Goal: Information Seeking & Learning: Compare options

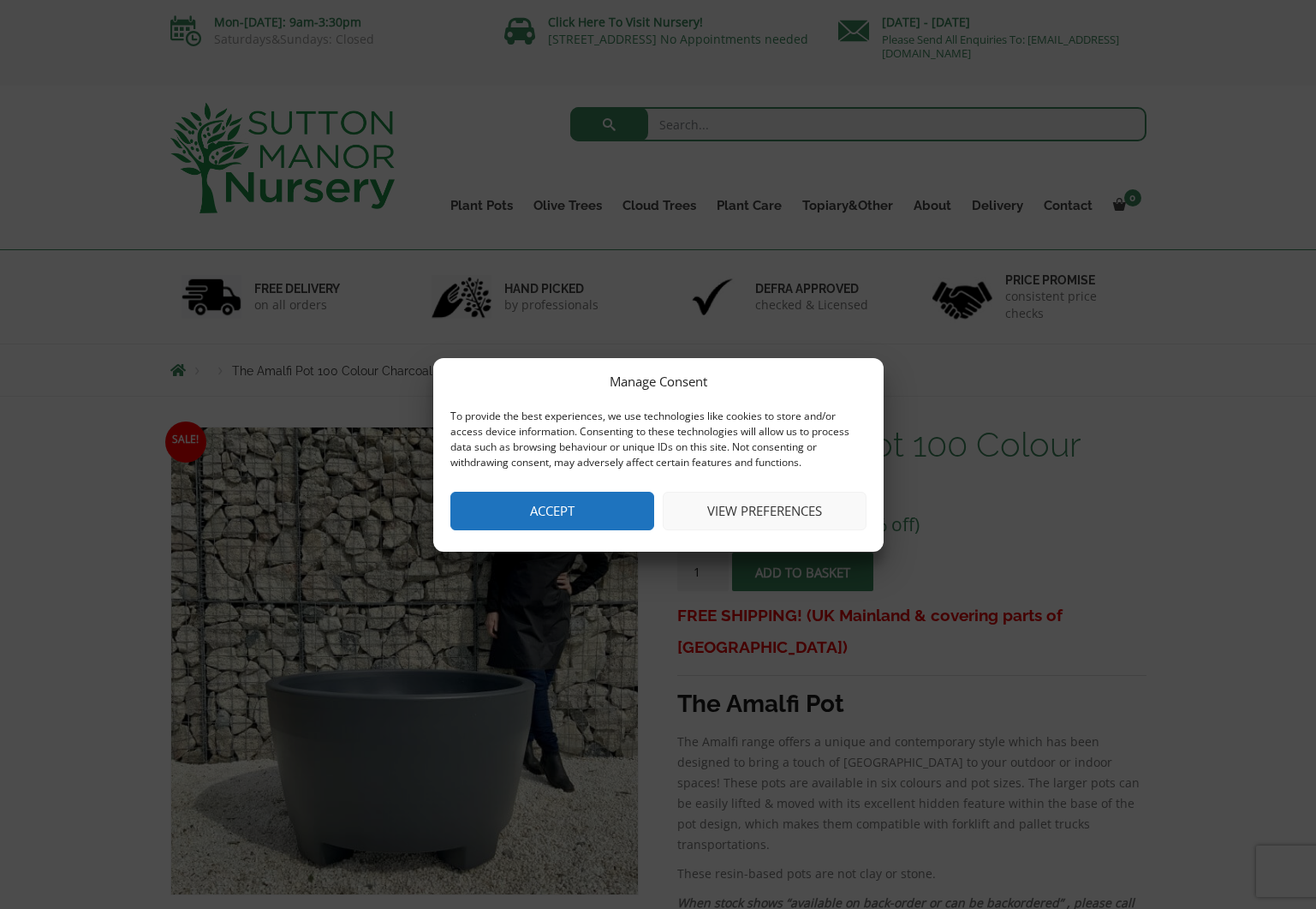
click at [608, 509] on button "Accept" at bounding box center [553, 510] width 204 height 39
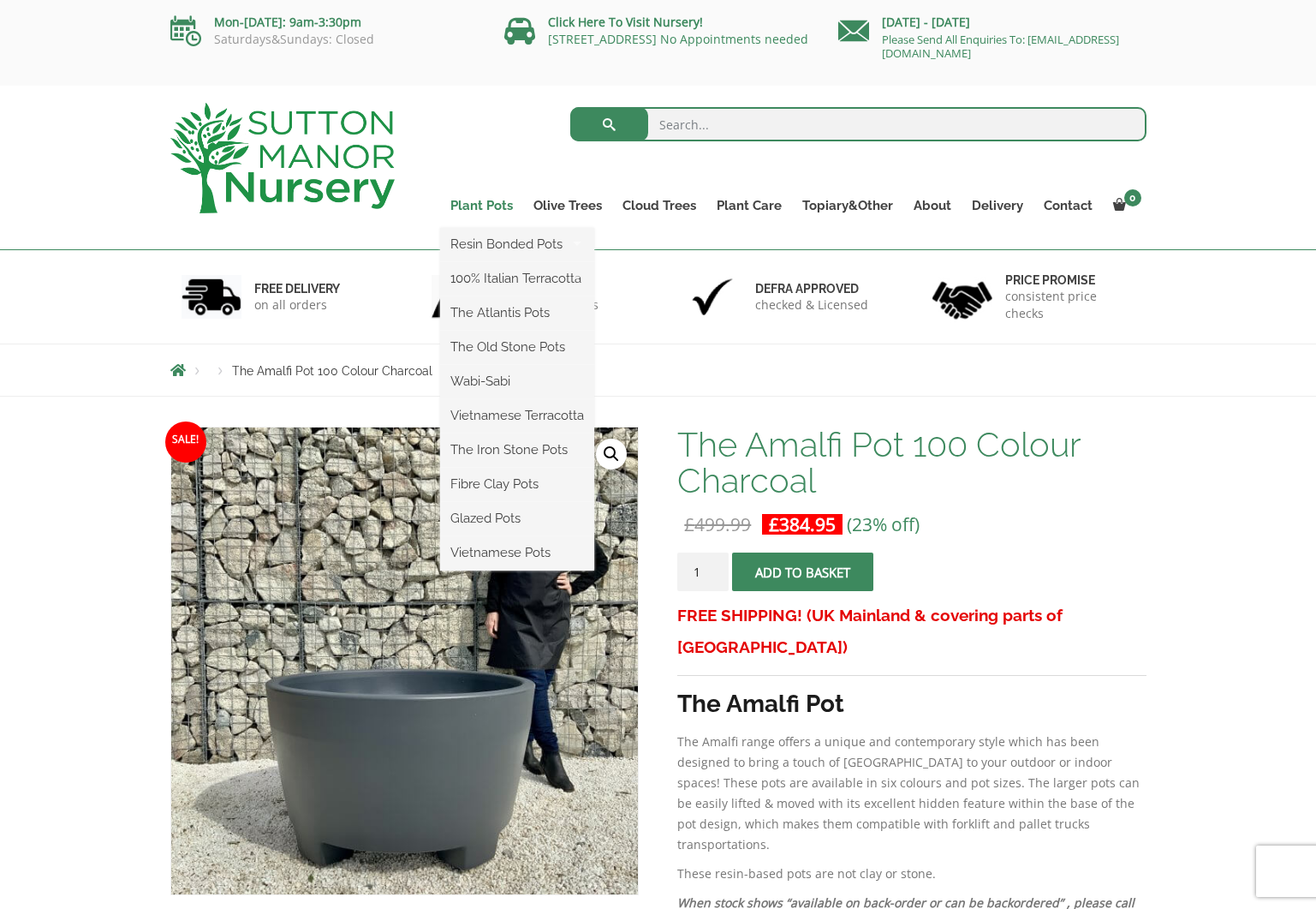
click at [483, 209] on link "Plant Pots" at bounding box center [482, 206] width 83 height 24
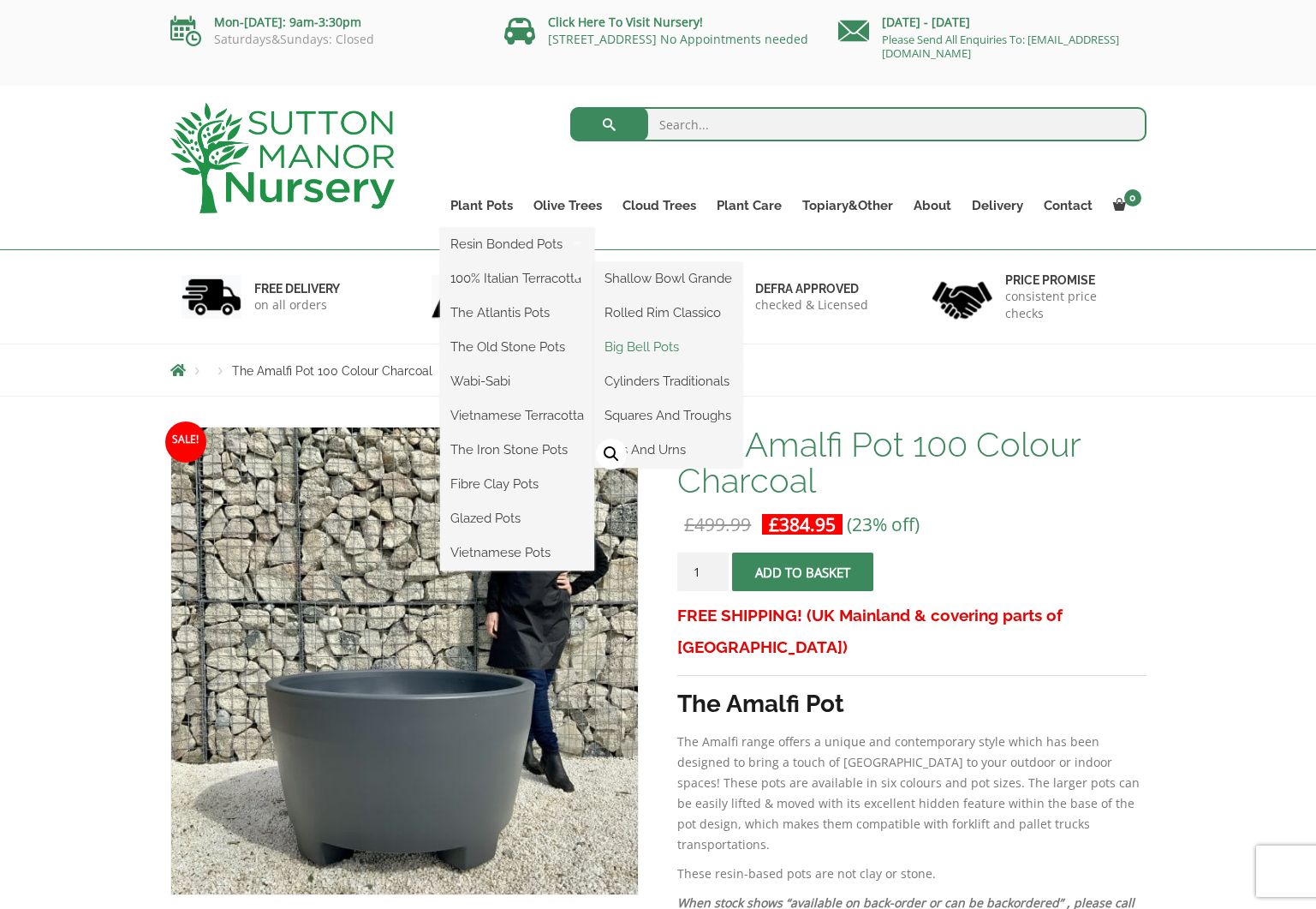
click at [662, 349] on link "Big Bell Pots" at bounding box center [668, 347] width 148 height 26
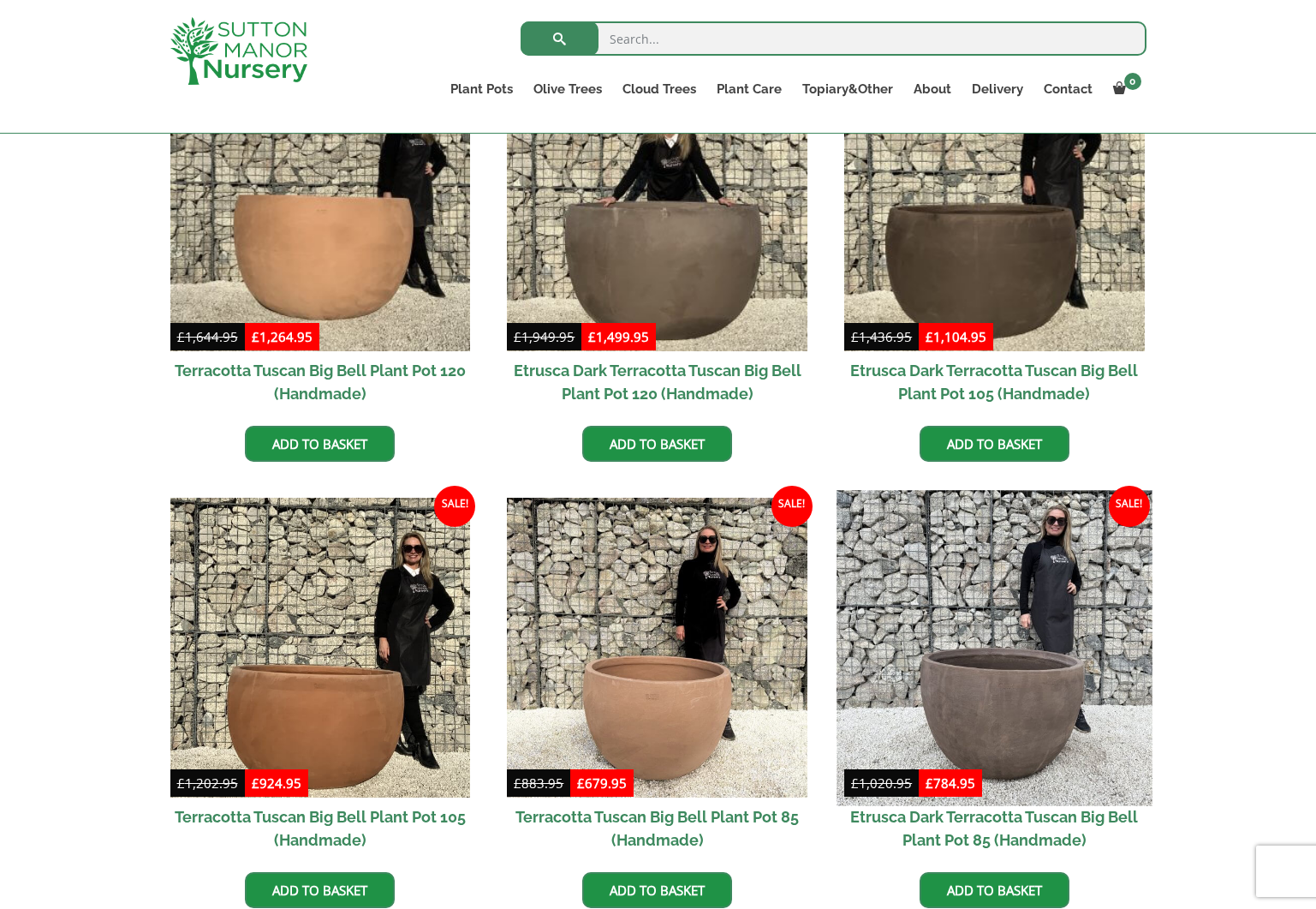
scroll to position [528, 0]
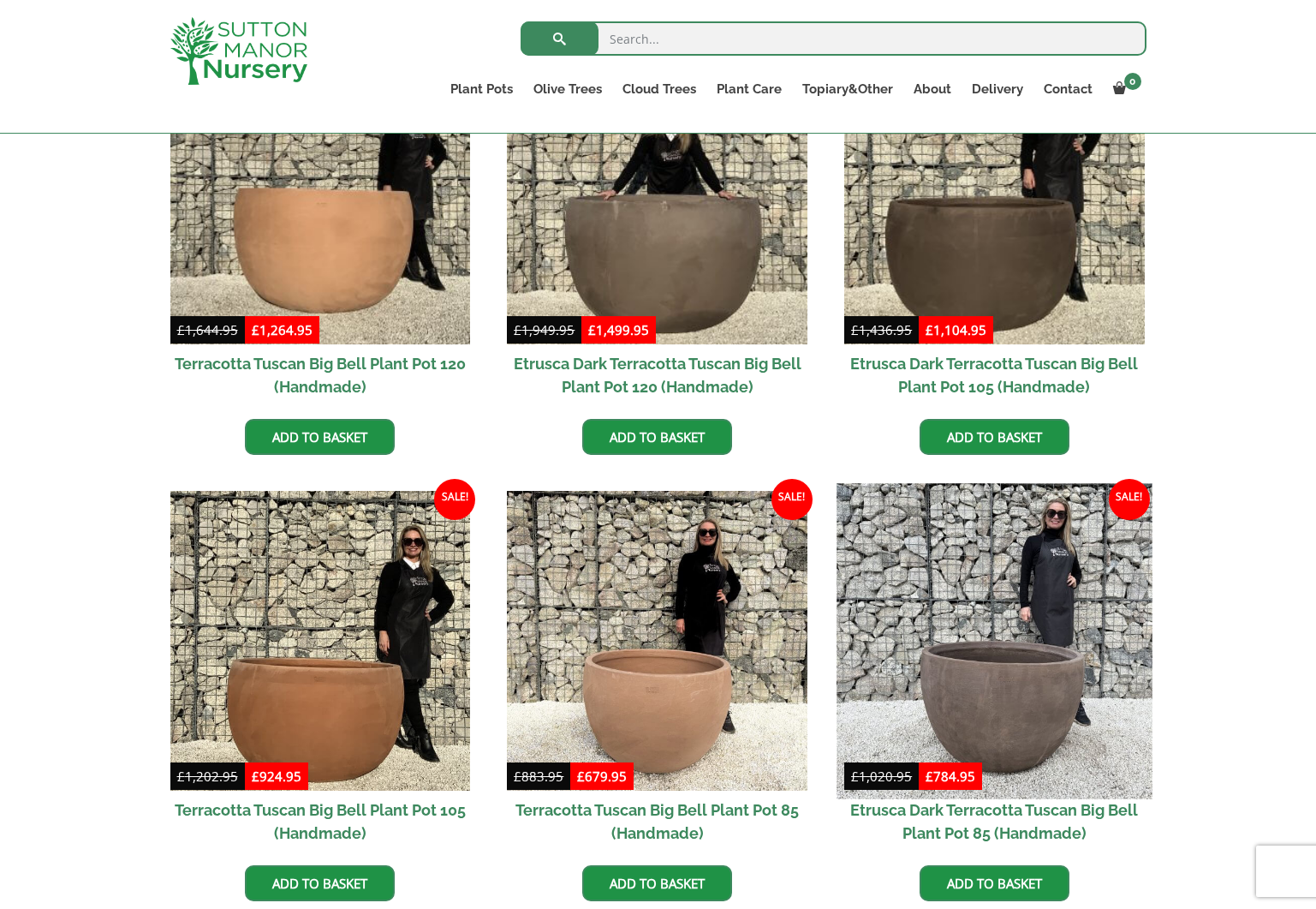
click at [1055, 683] on img at bounding box center [994, 641] width 315 height 316
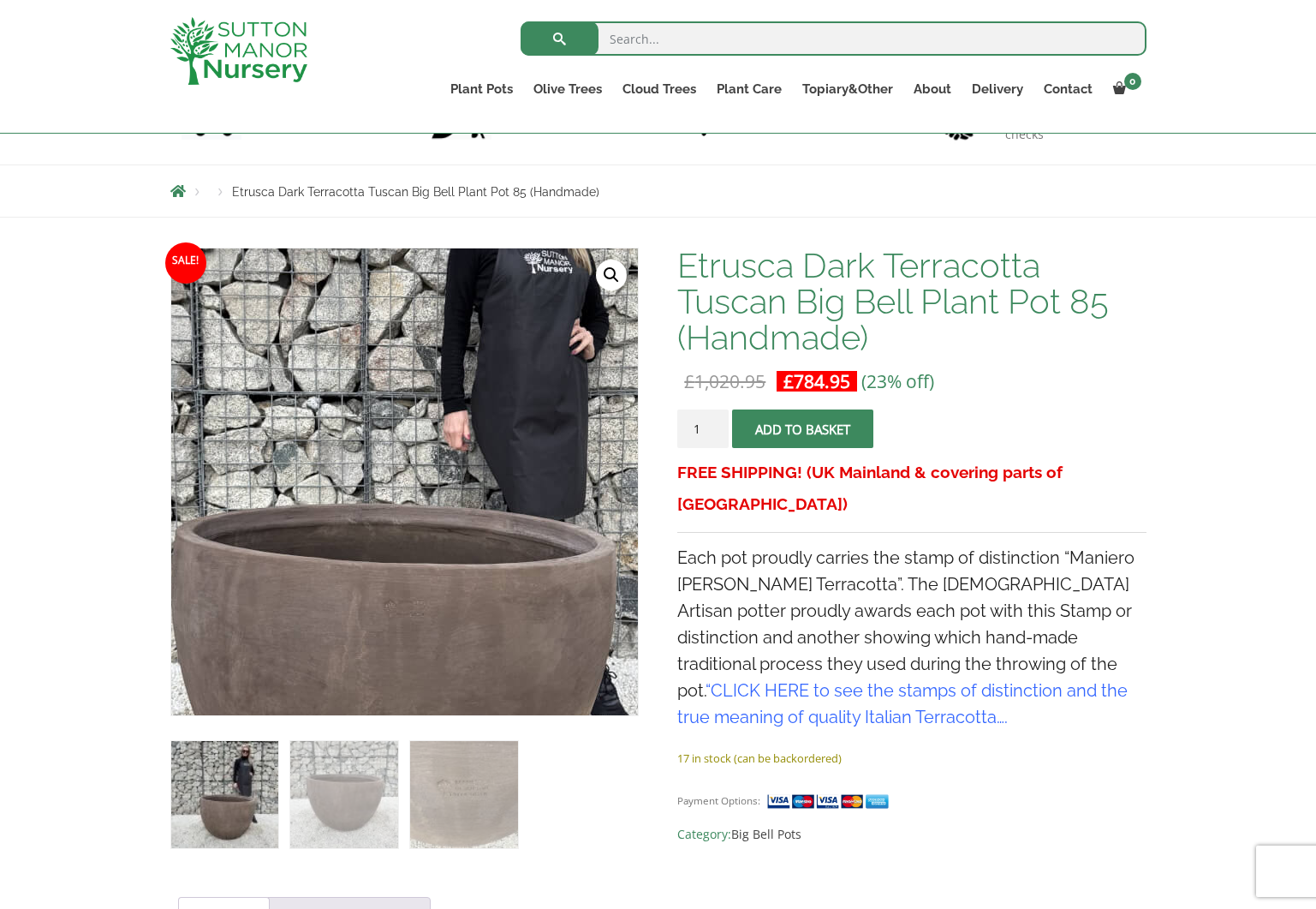
scroll to position [154, 0]
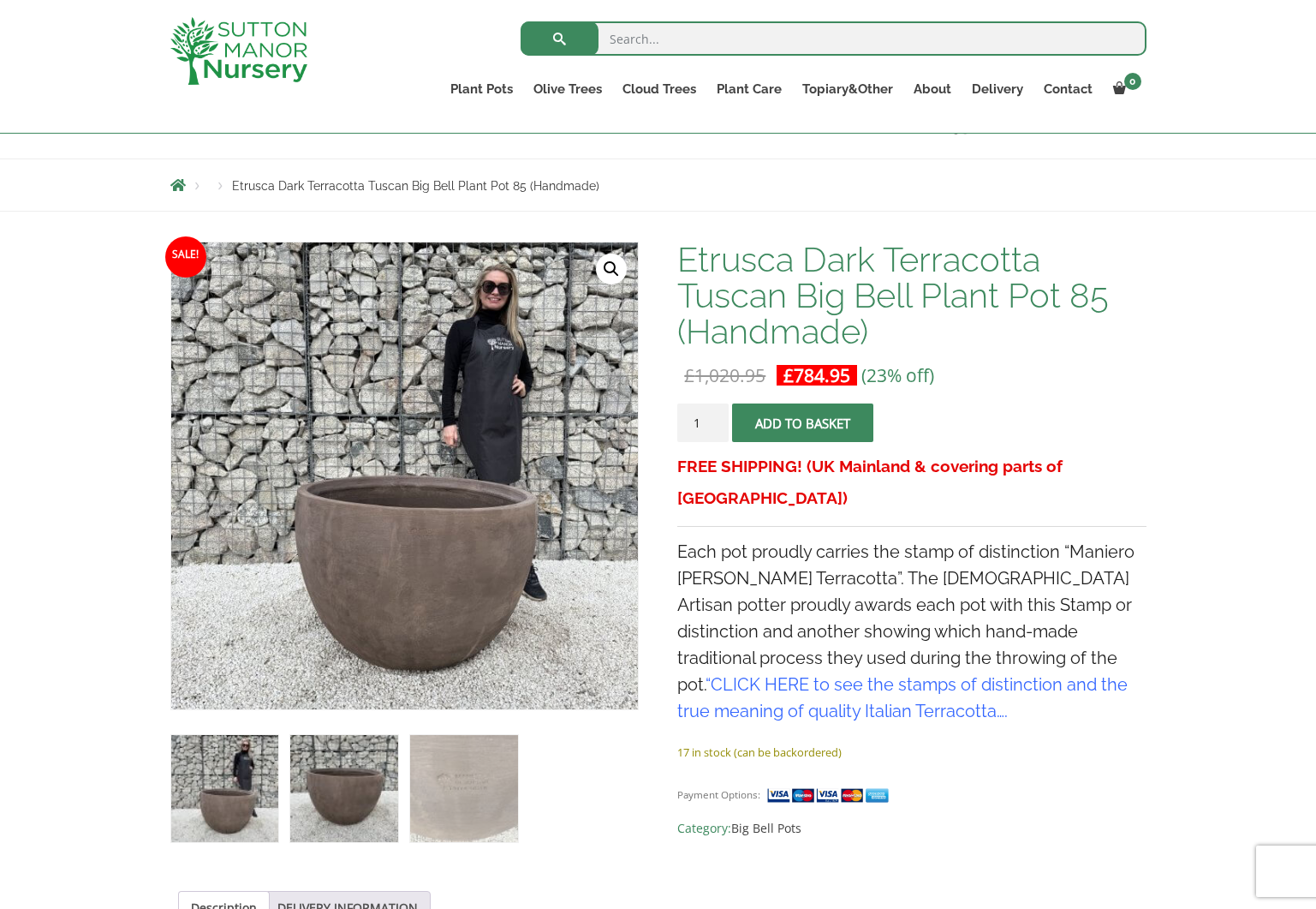
click at [366, 782] on img at bounding box center [344, 788] width 107 height 107
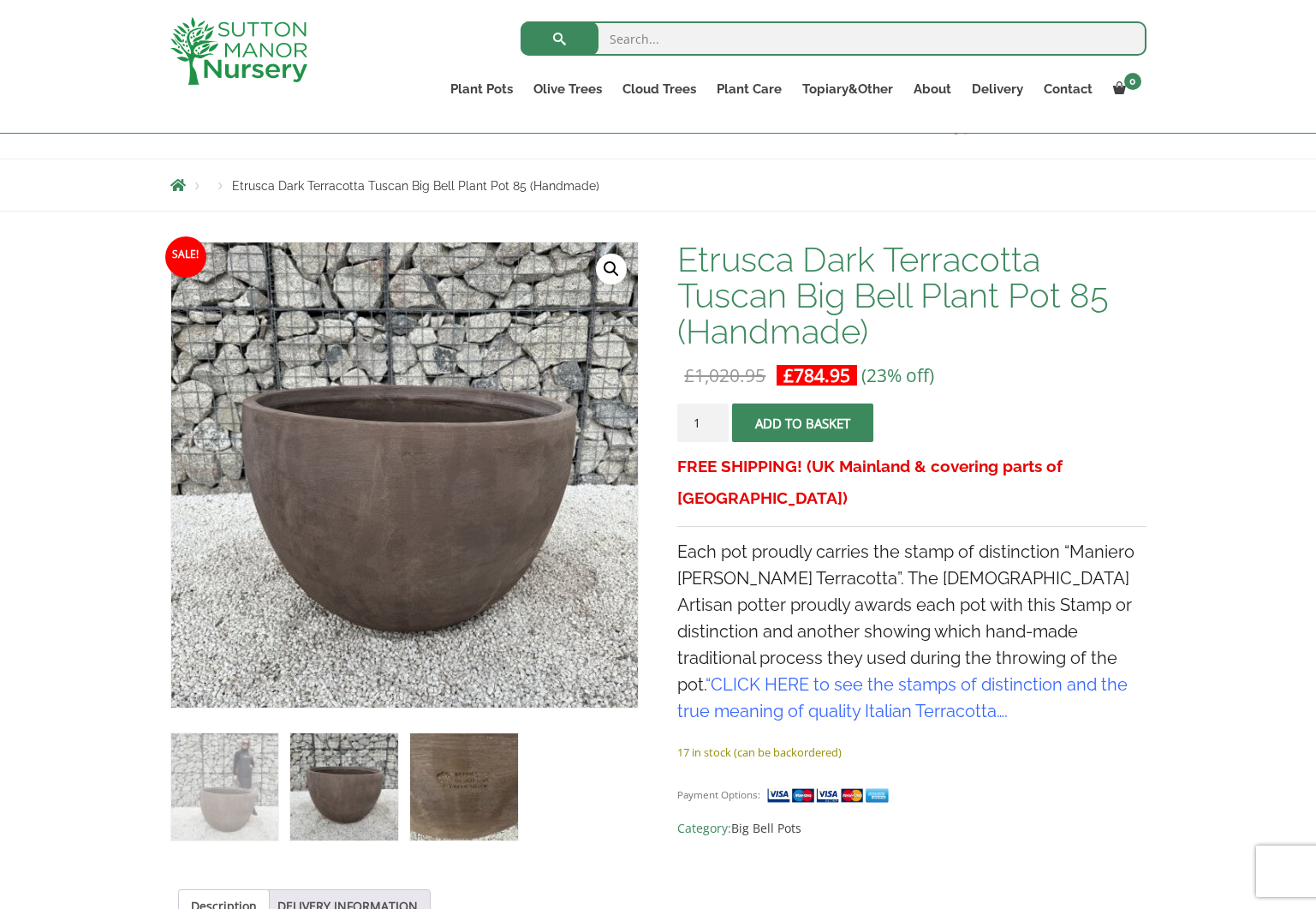
click at [444, 792] on img at bounding box center [464, 787] width 107 height 107
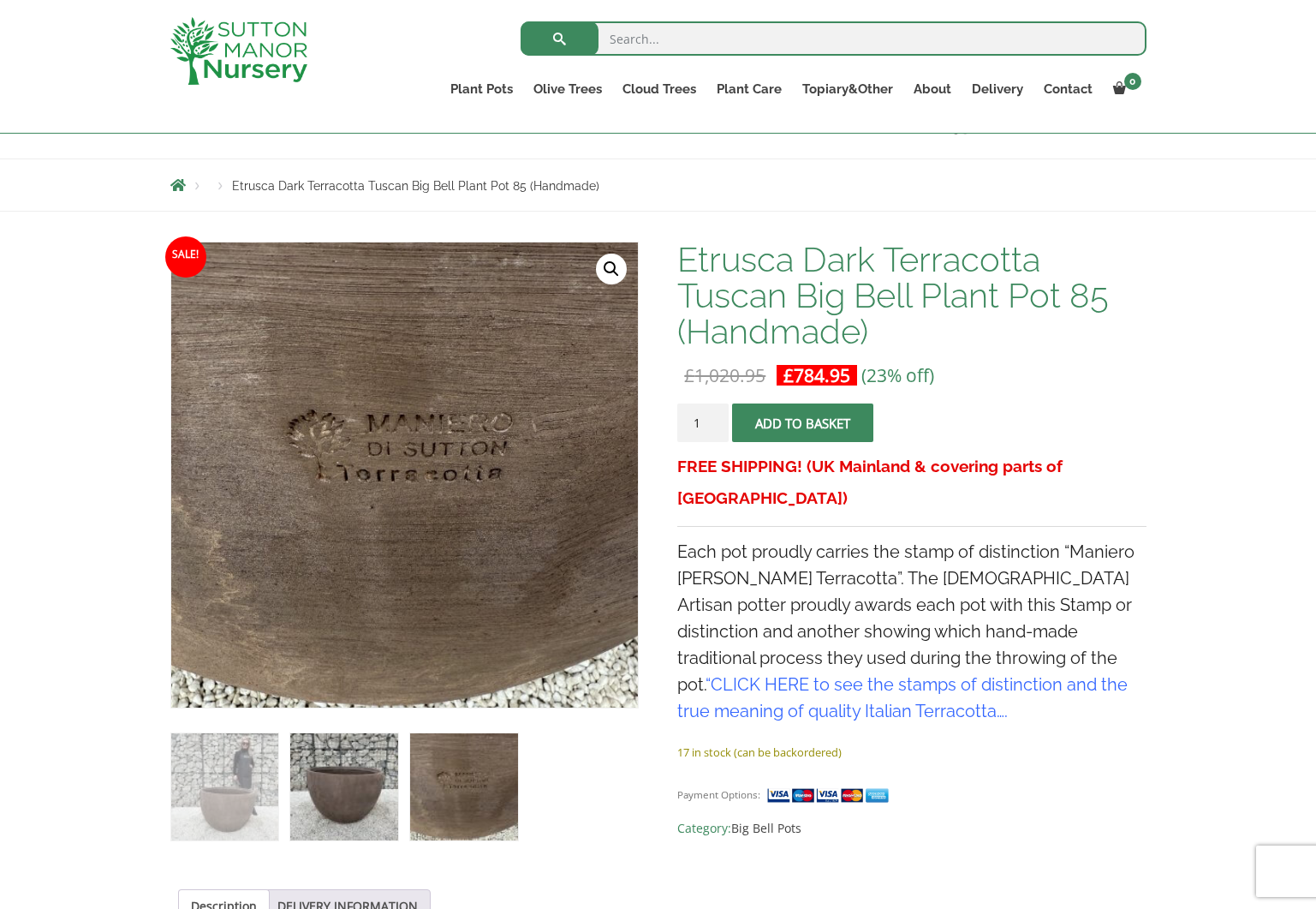
click at [358, 787] on img at bounding box center [344, 787] width 107 height 107
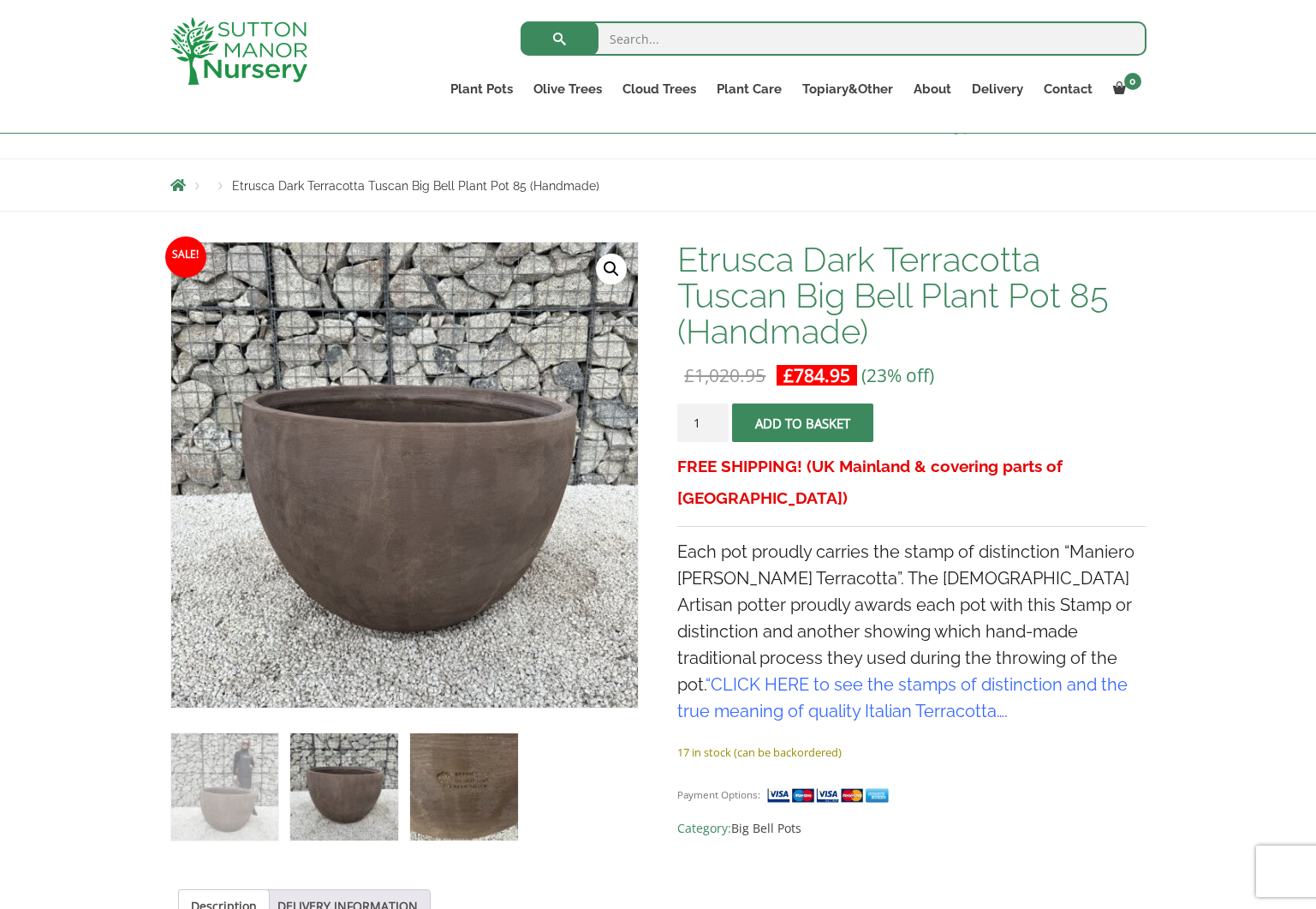
click at [457, 789] on img at bounding box center [464, 787] width 107 height 107
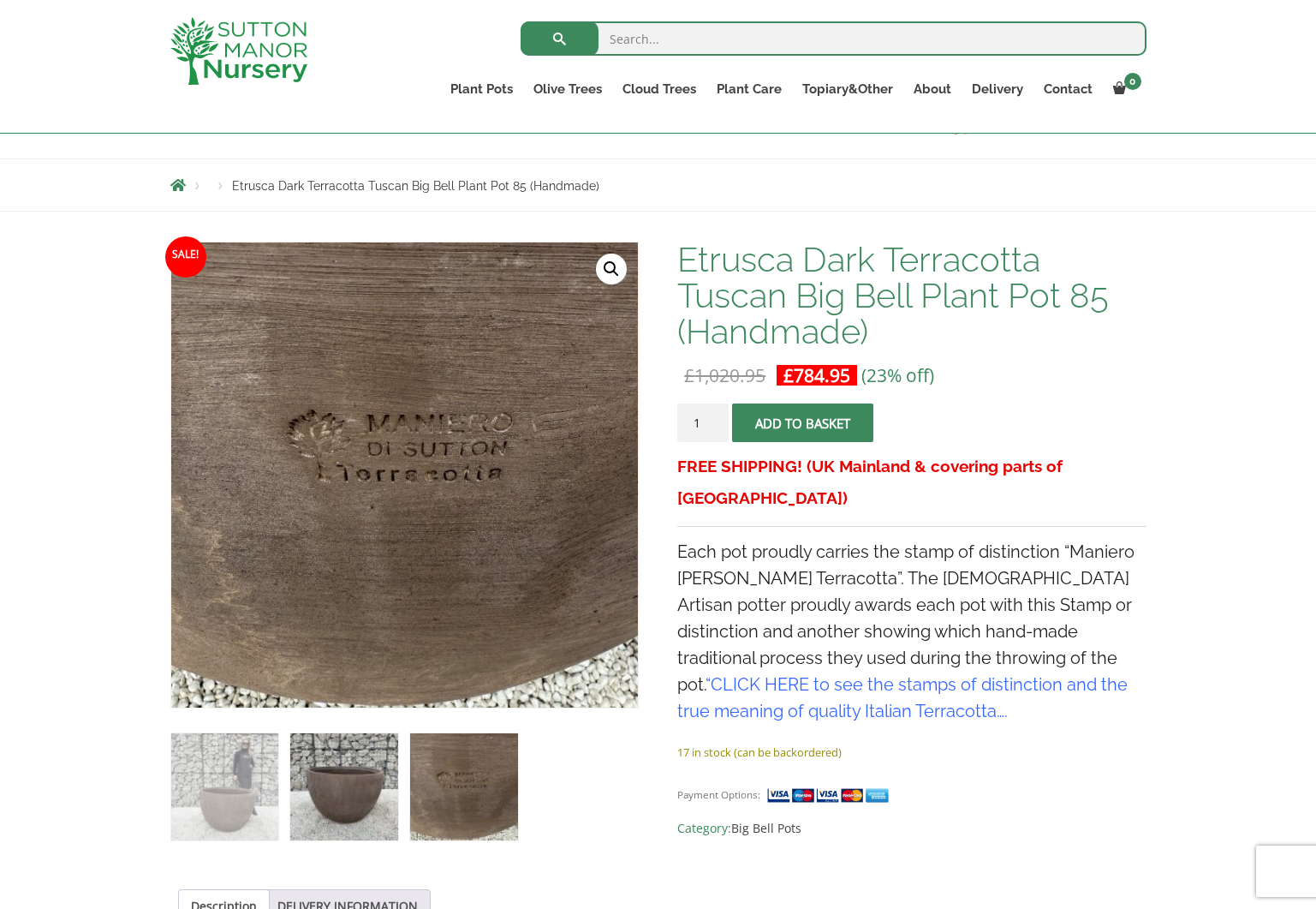
click at [362, 790] on img at bounding box center [344, 787] width 107 height 107
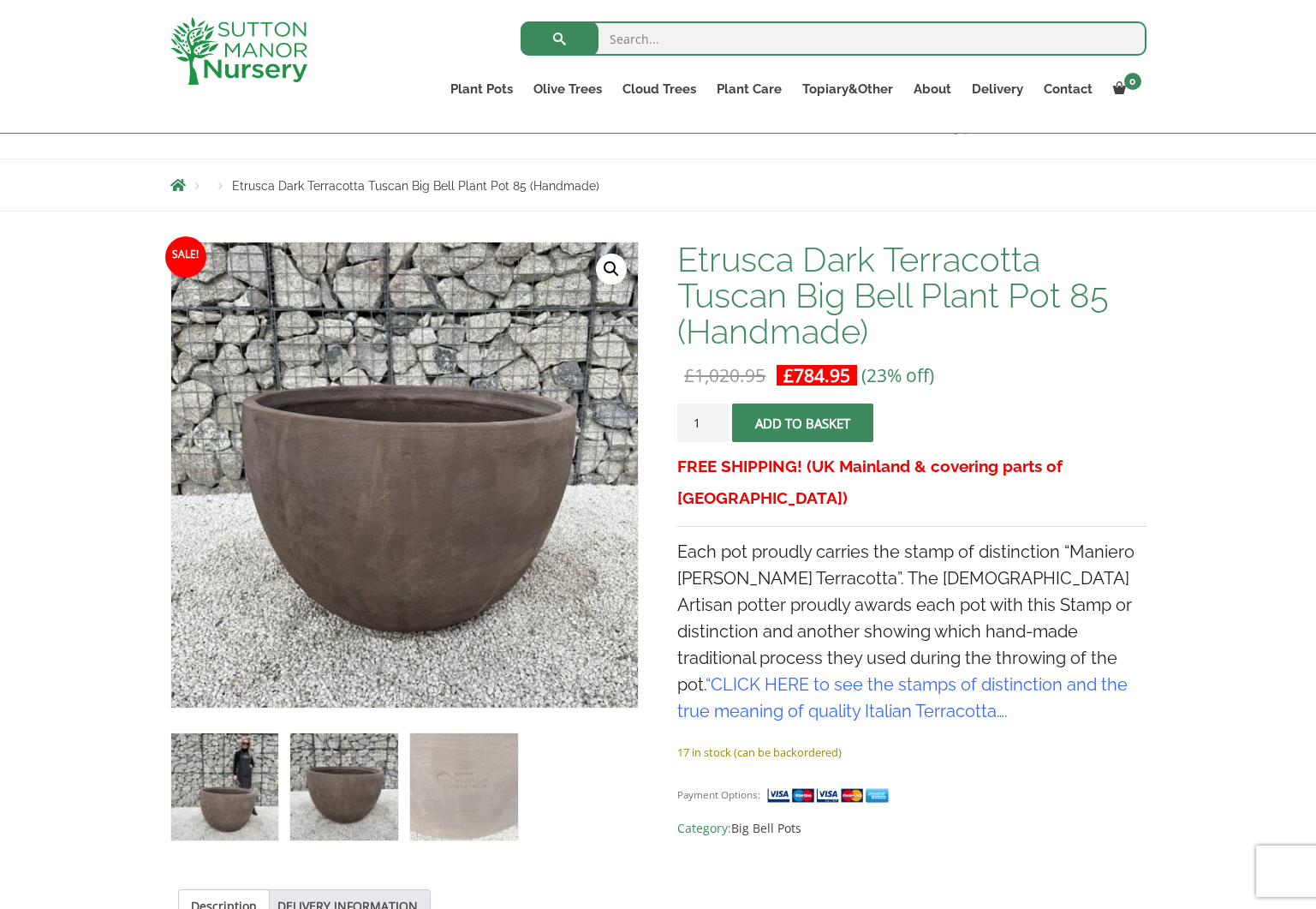
click at [249, 789] on img at bounding box center [224, 787] width 107 height 107
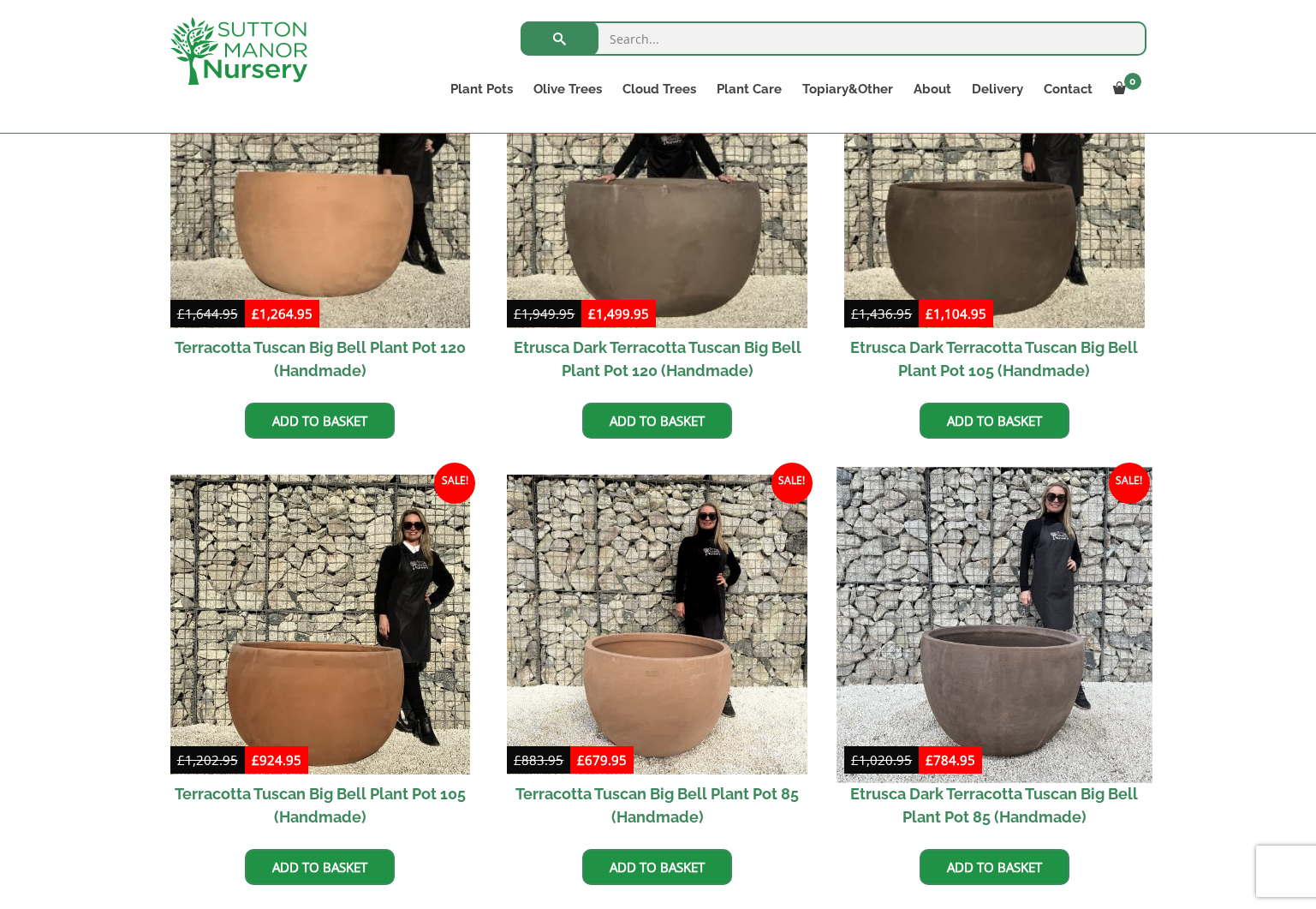
scroll to position [549, 0]
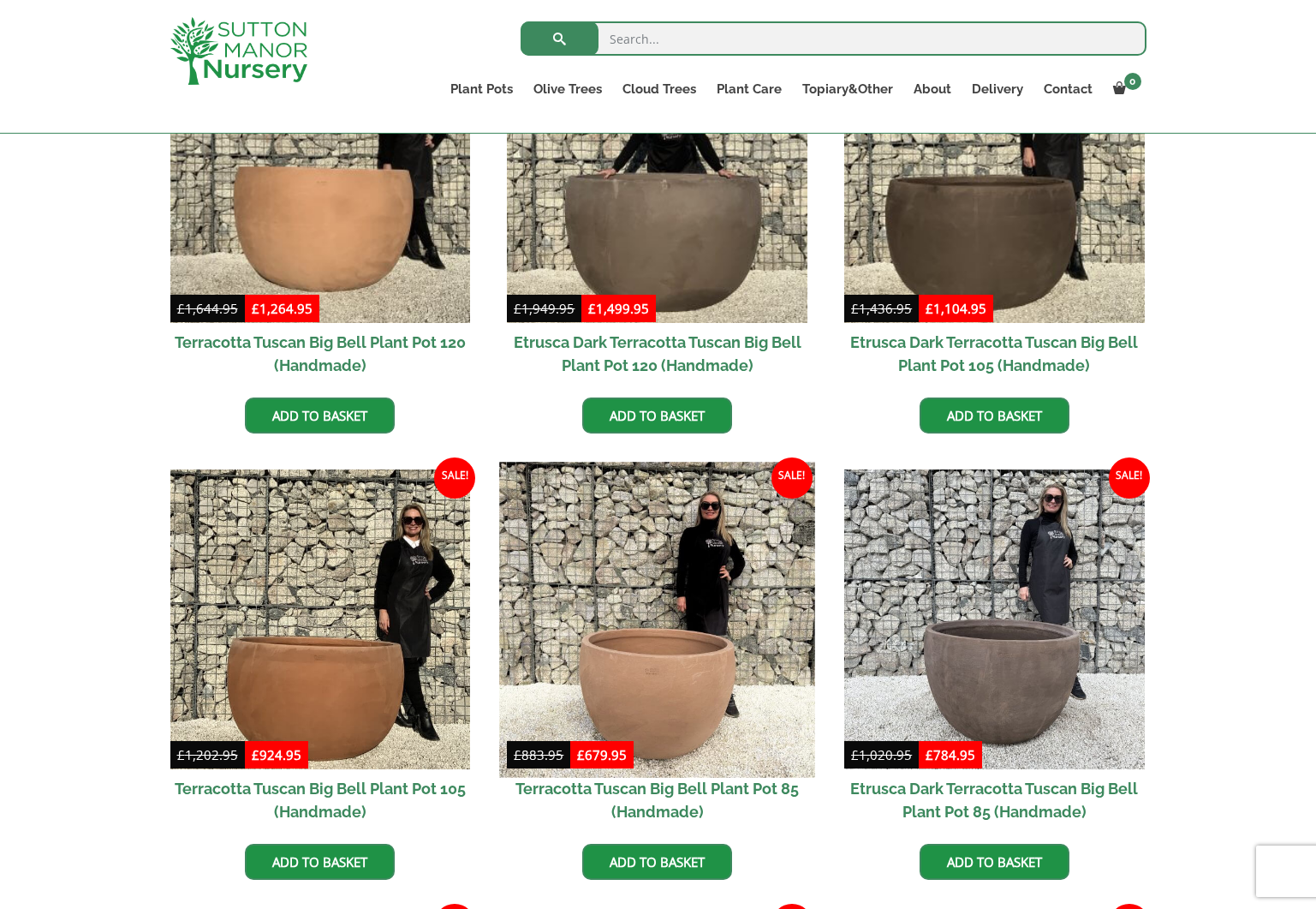
click at [653, 683] on img at bounding box center [658, 619] width 315 height 316
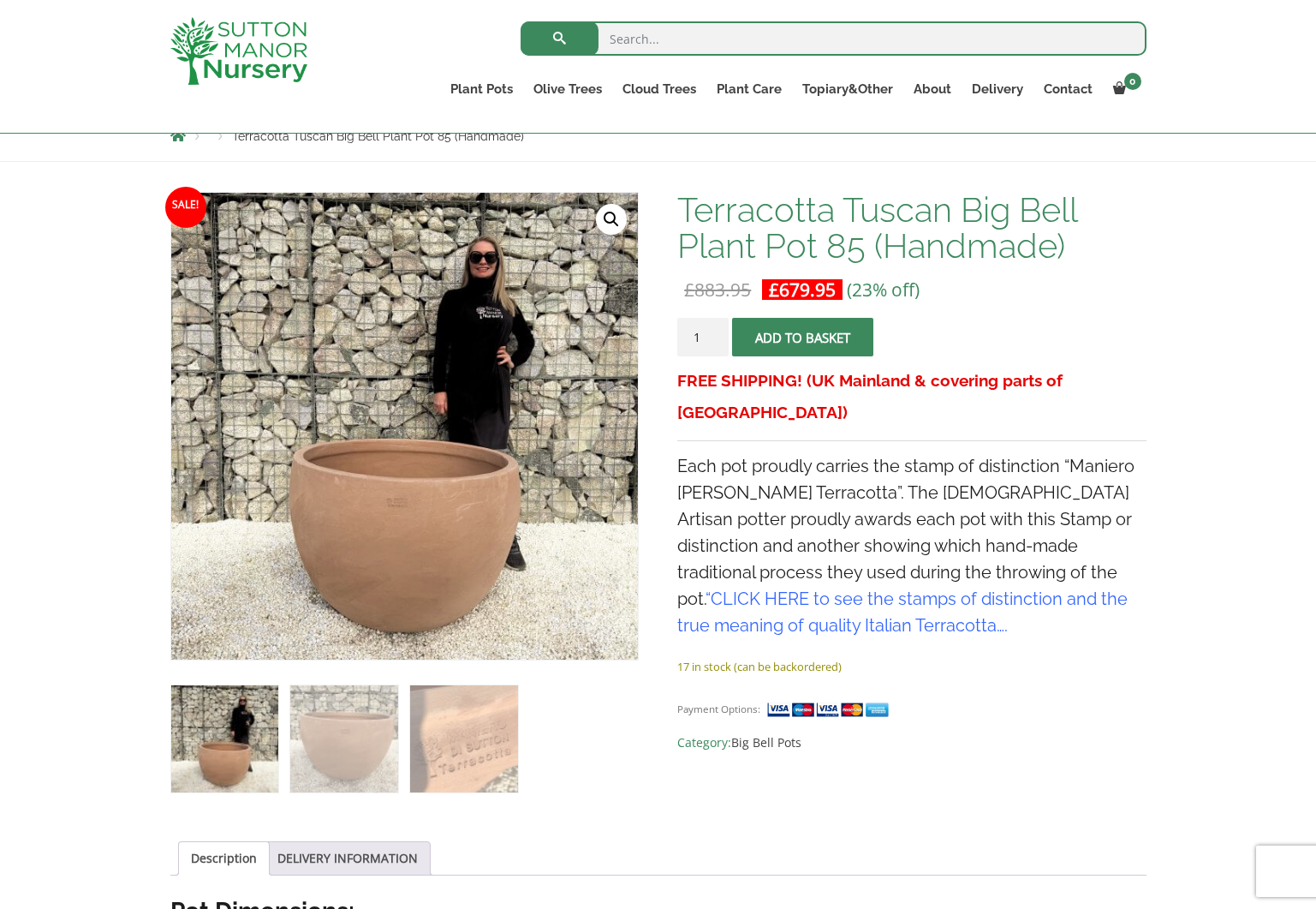
scroll to position [222, 0]
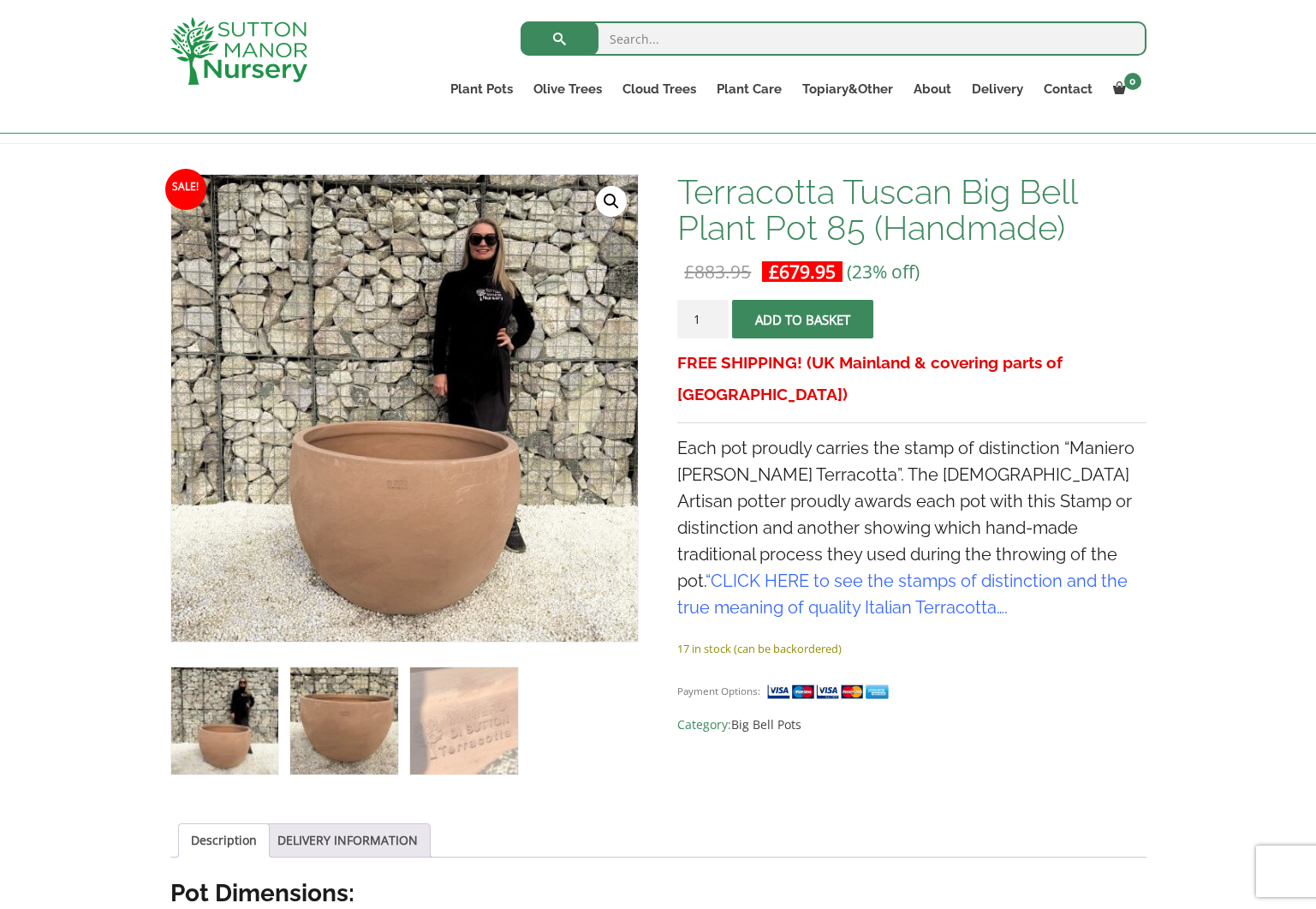
click at [347, 727] on img at bounding box center [344, 721] width 107 height 107
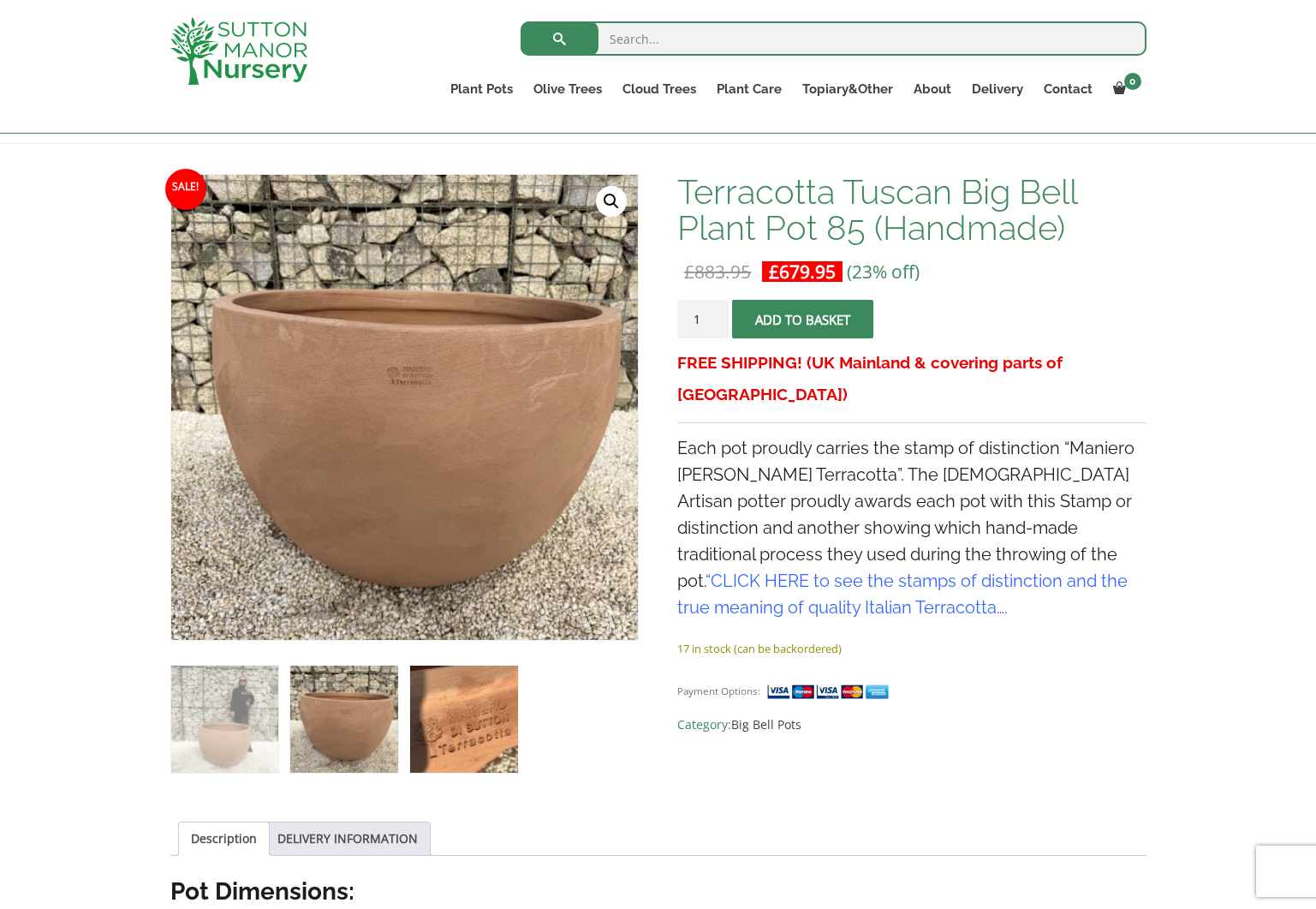
click at [443, 730] on img at bounding box center [464, 719] width 107 height 107
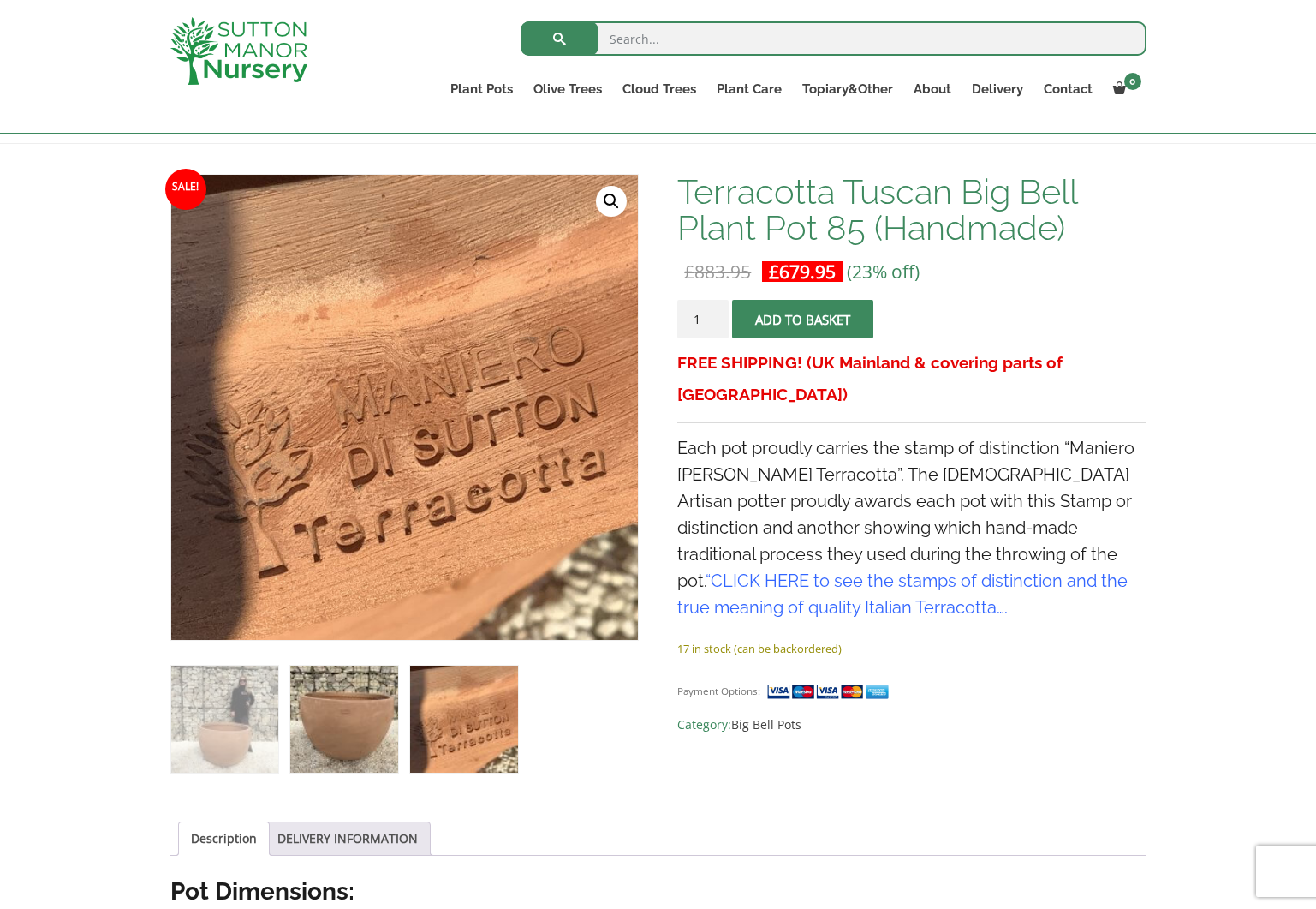
click at [336, 724] on img at bounding box center [344, 719] width 107 height 107
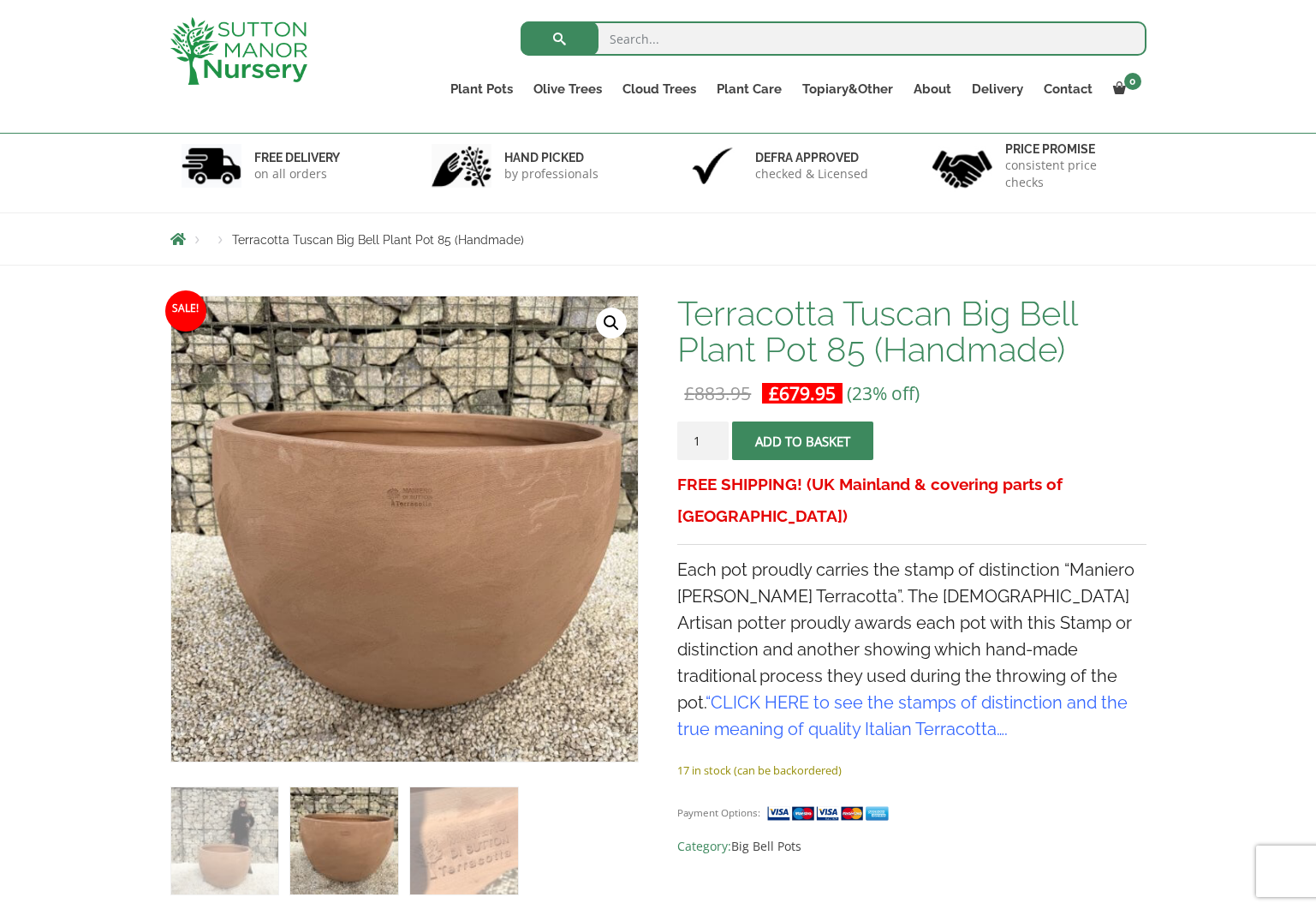
scroll to position [106, 0]
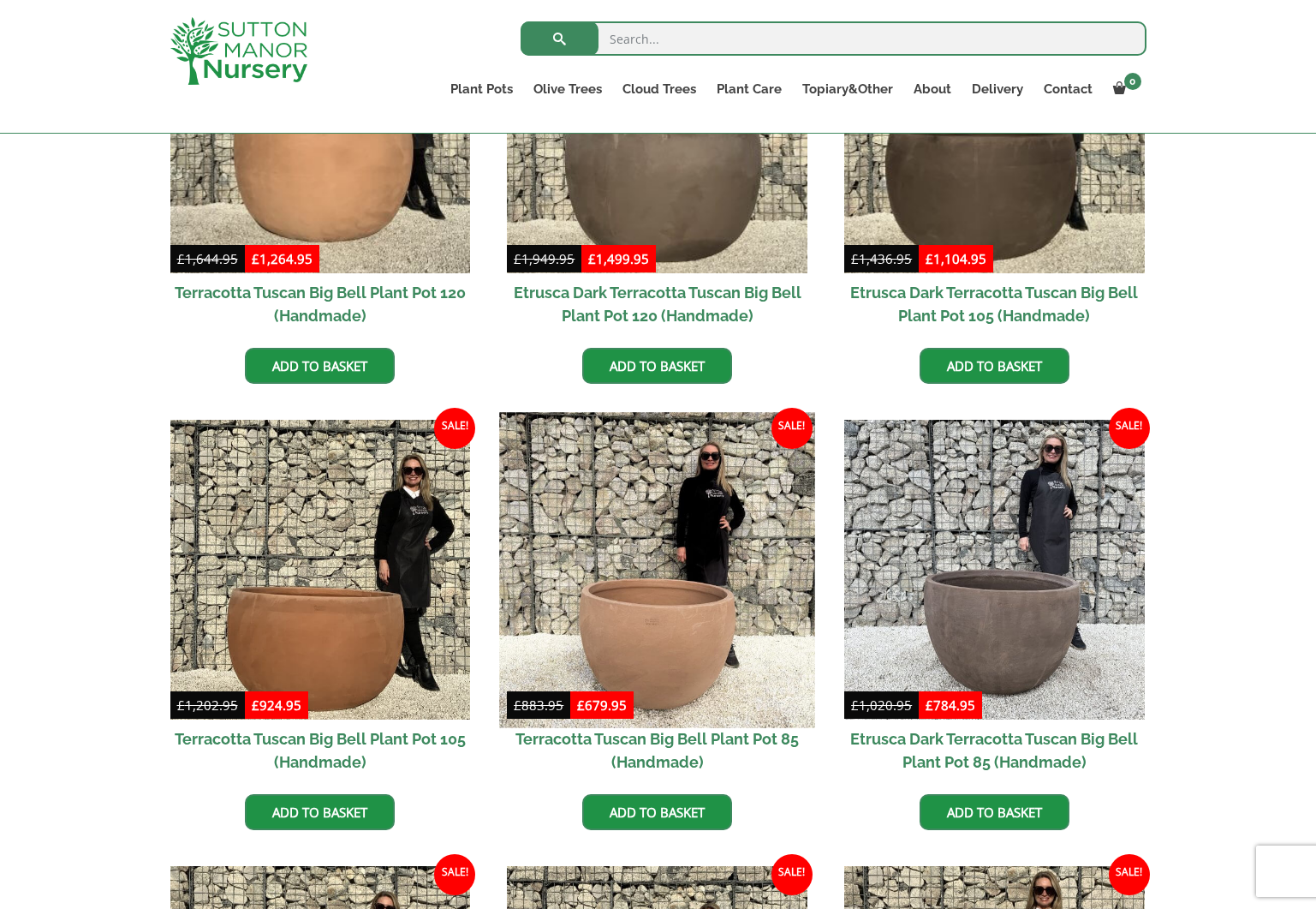
scroll to position [497, 0]
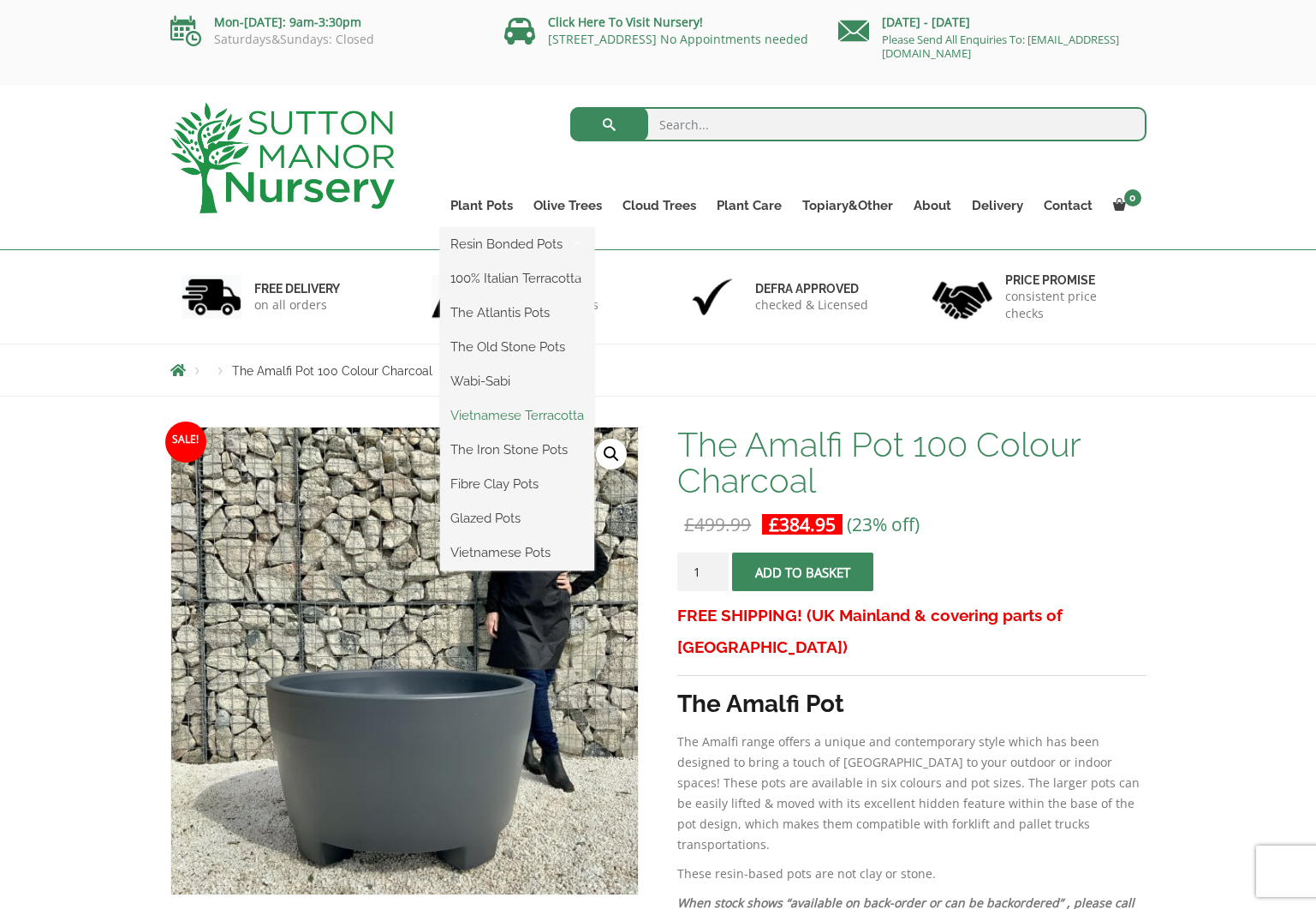
click at [505, 416] on link "Vietnamese Terracotta" at bounding box center [517, 415] width 154 height 26
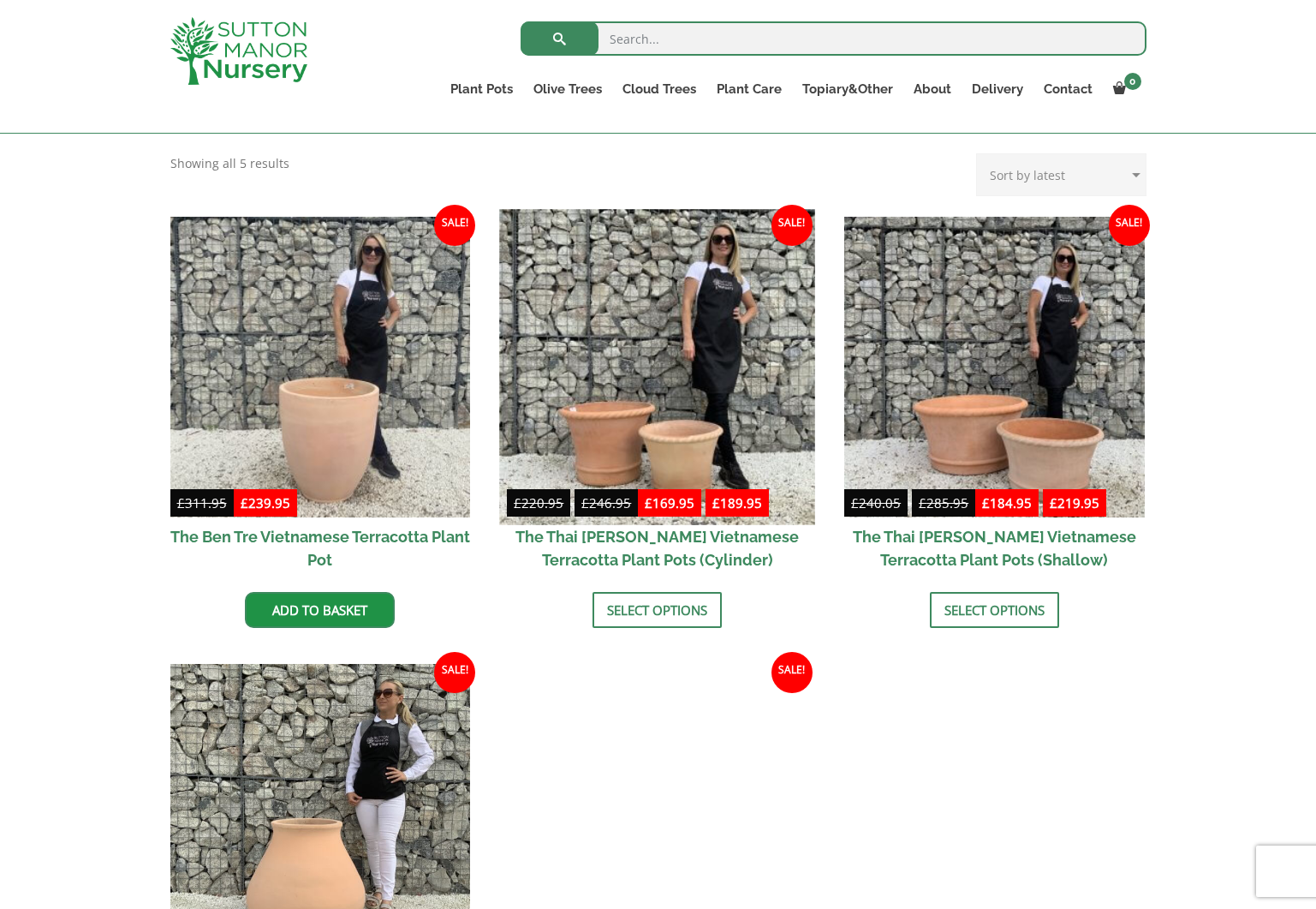
scroll to position [311, 0]
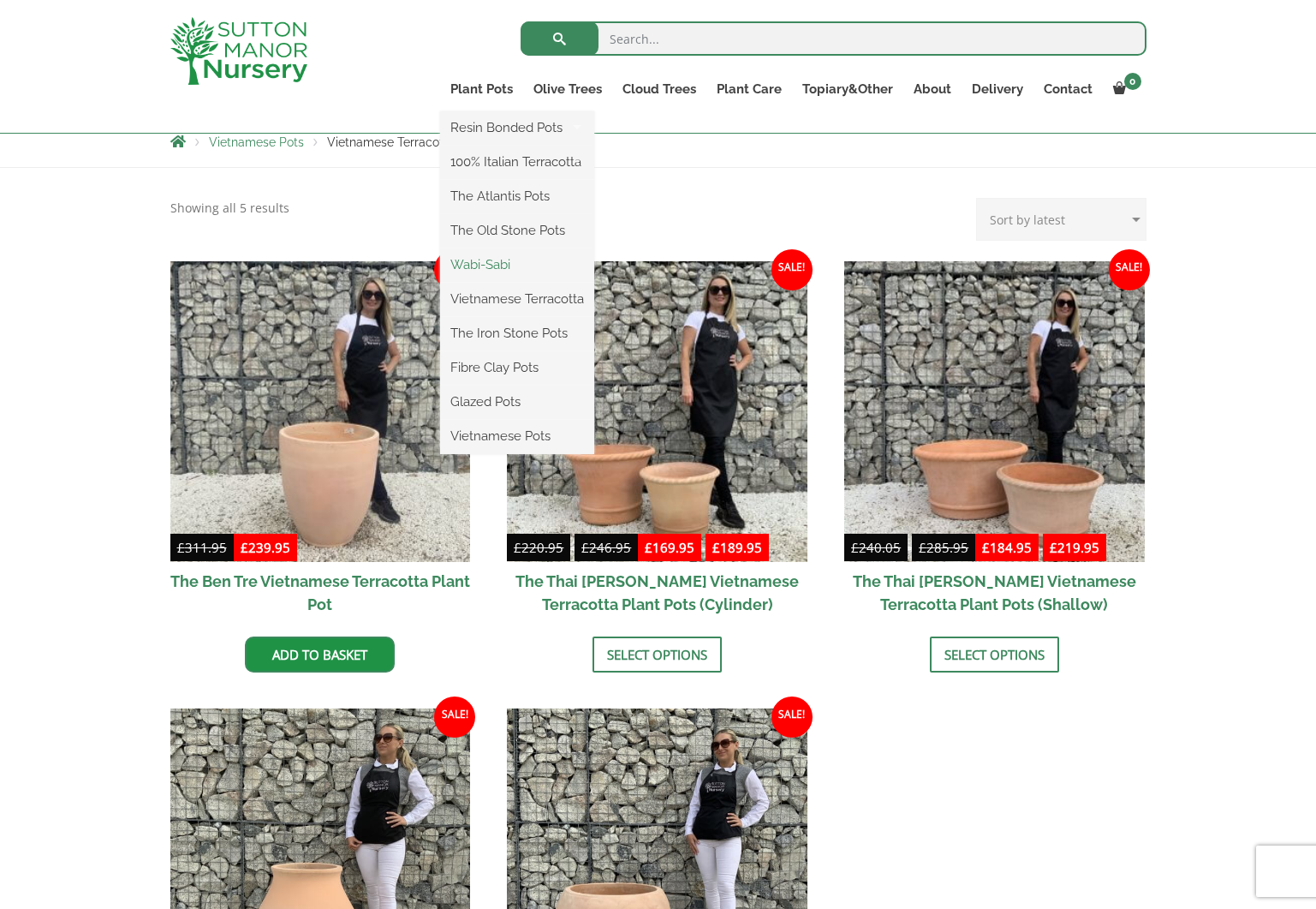
click at [494, 264] on link "Wabi-Sabi" at bounding box center [517, 265] width 154 height 26
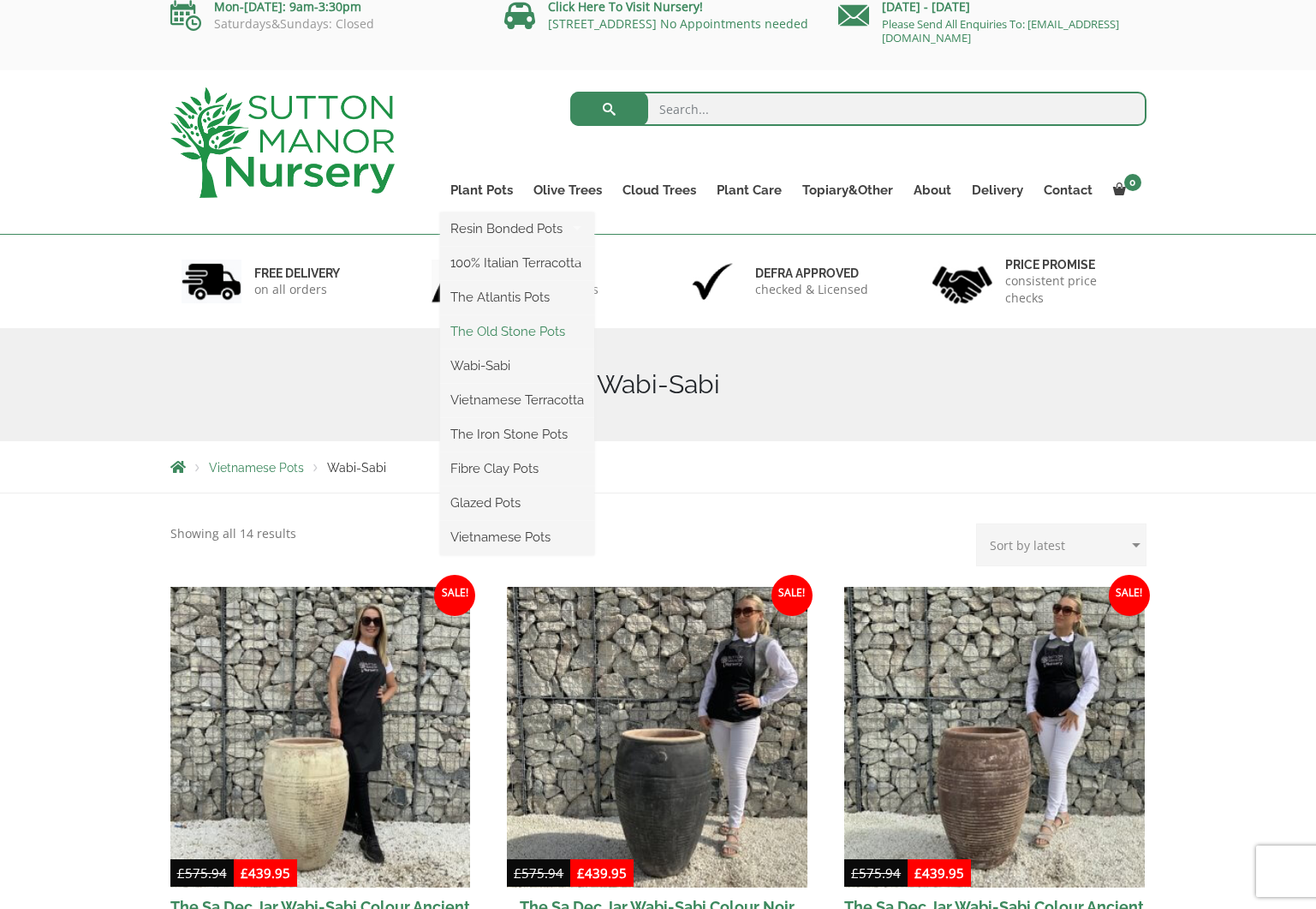
scroll to position [11, 0]
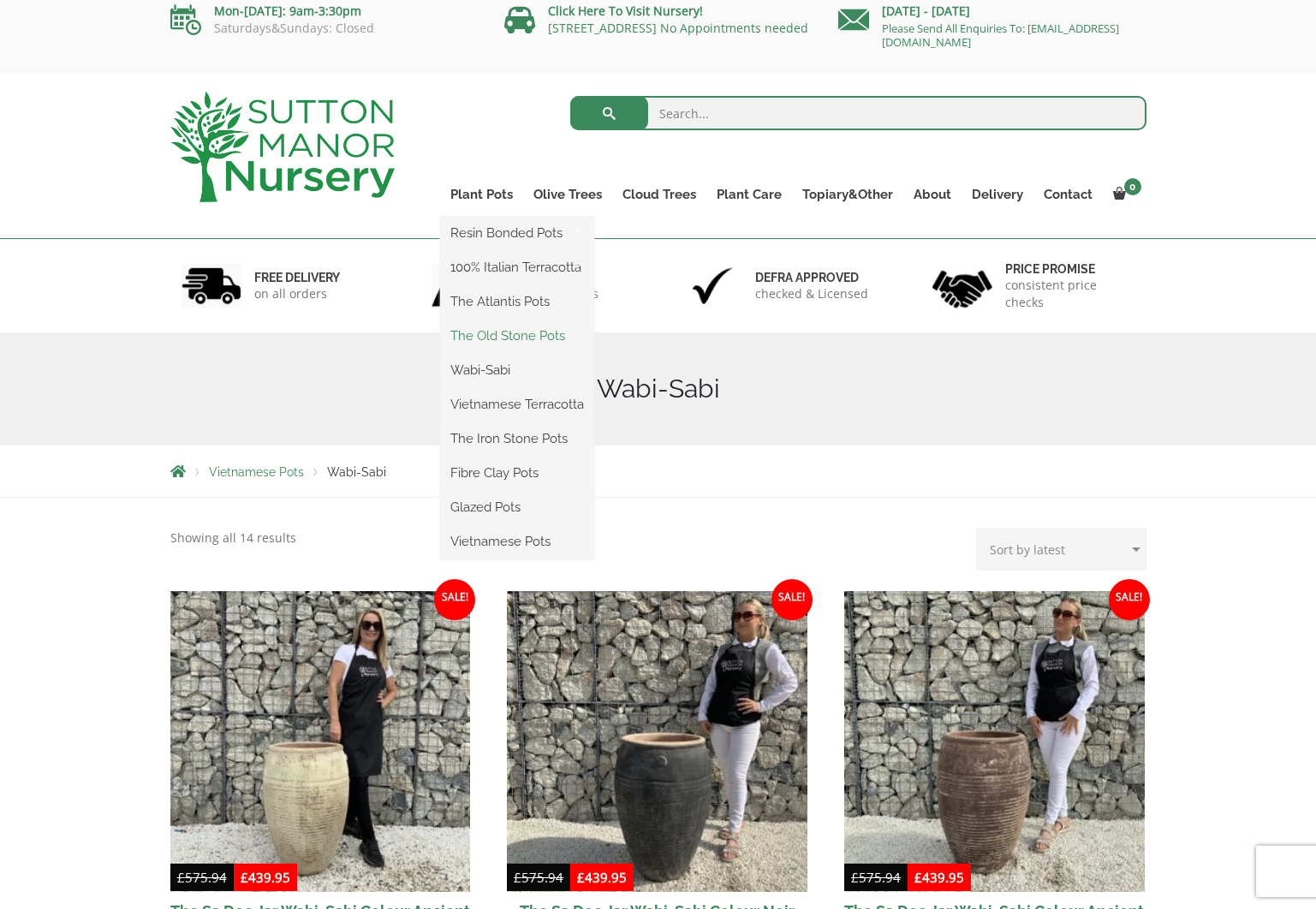
click at [516, 336] on link "The Old Stone Pots" at bounding box center [517, 336] width 154 height 26
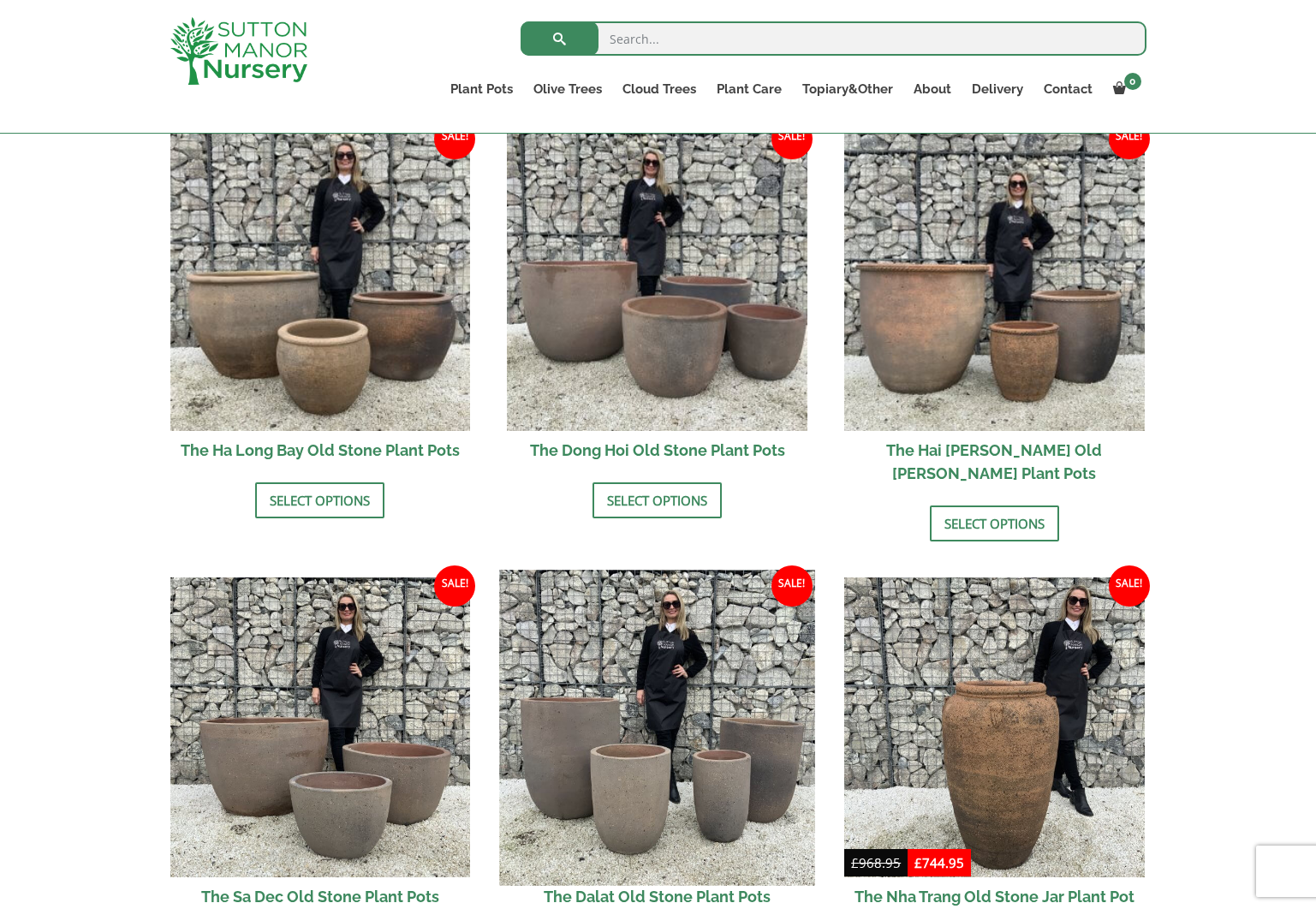
scroll to position [609, 0]
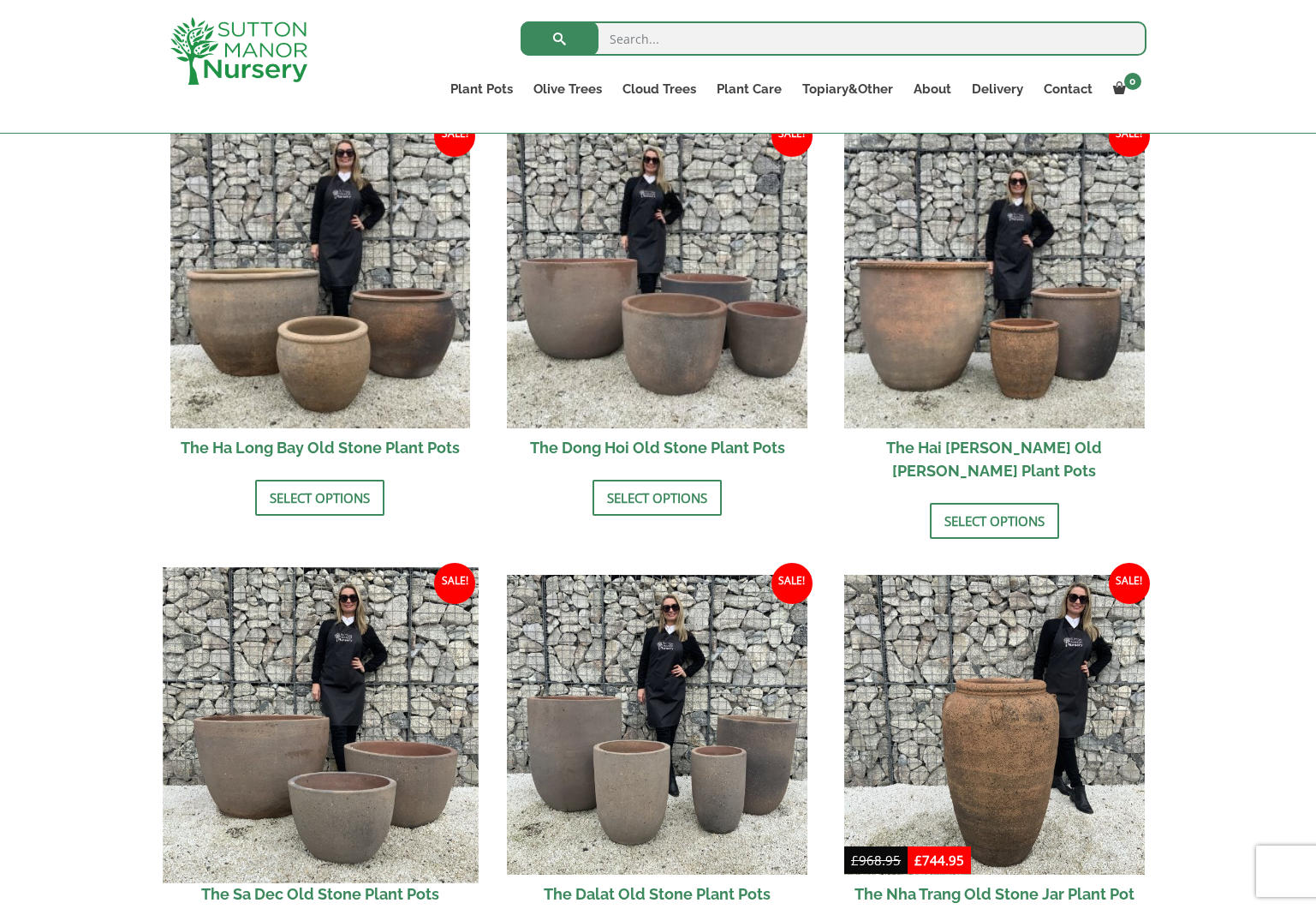
click at [293, 726] on img at bounding box center [320, 724] width 315 height 316
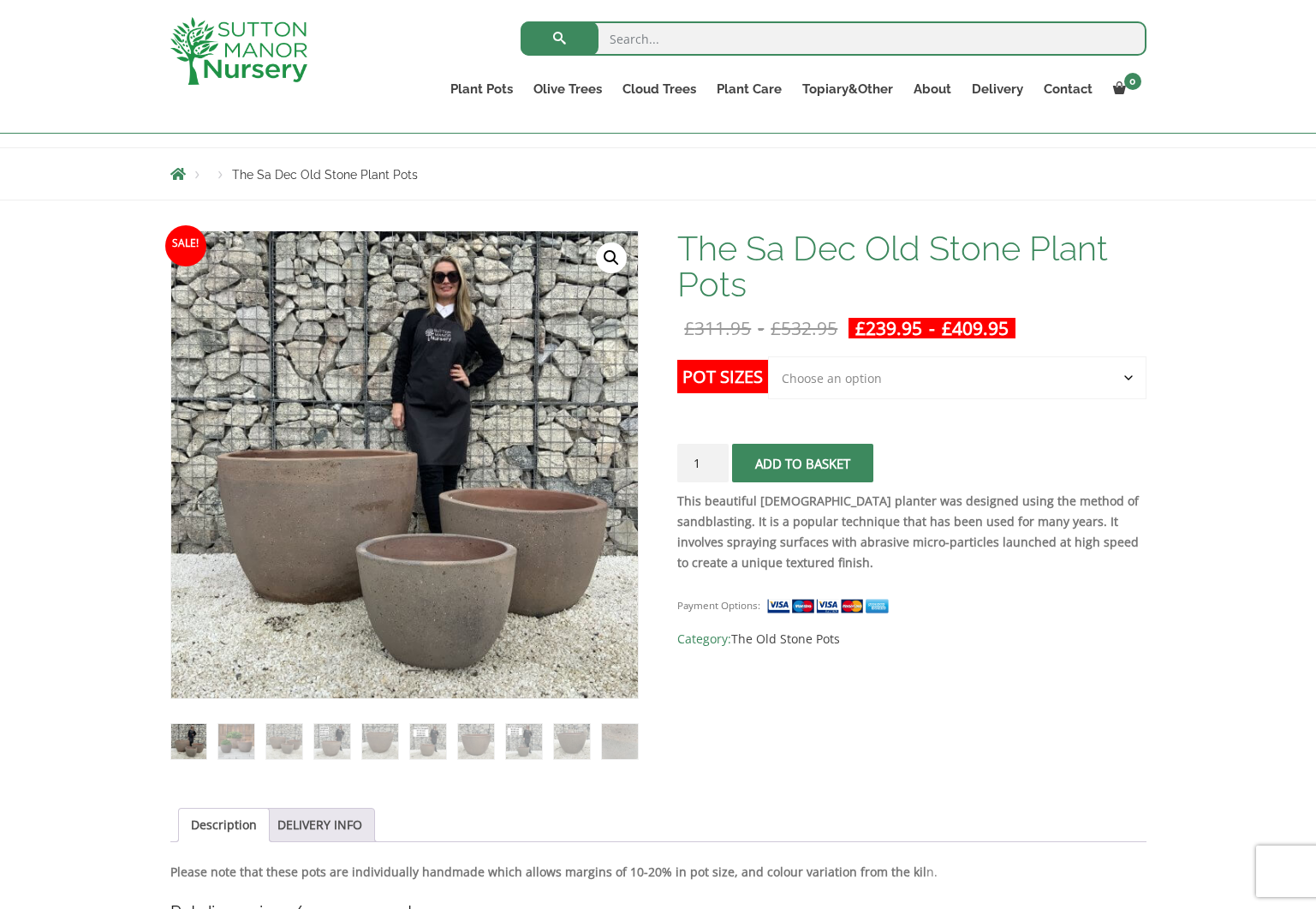
scroll to position [172, 0]
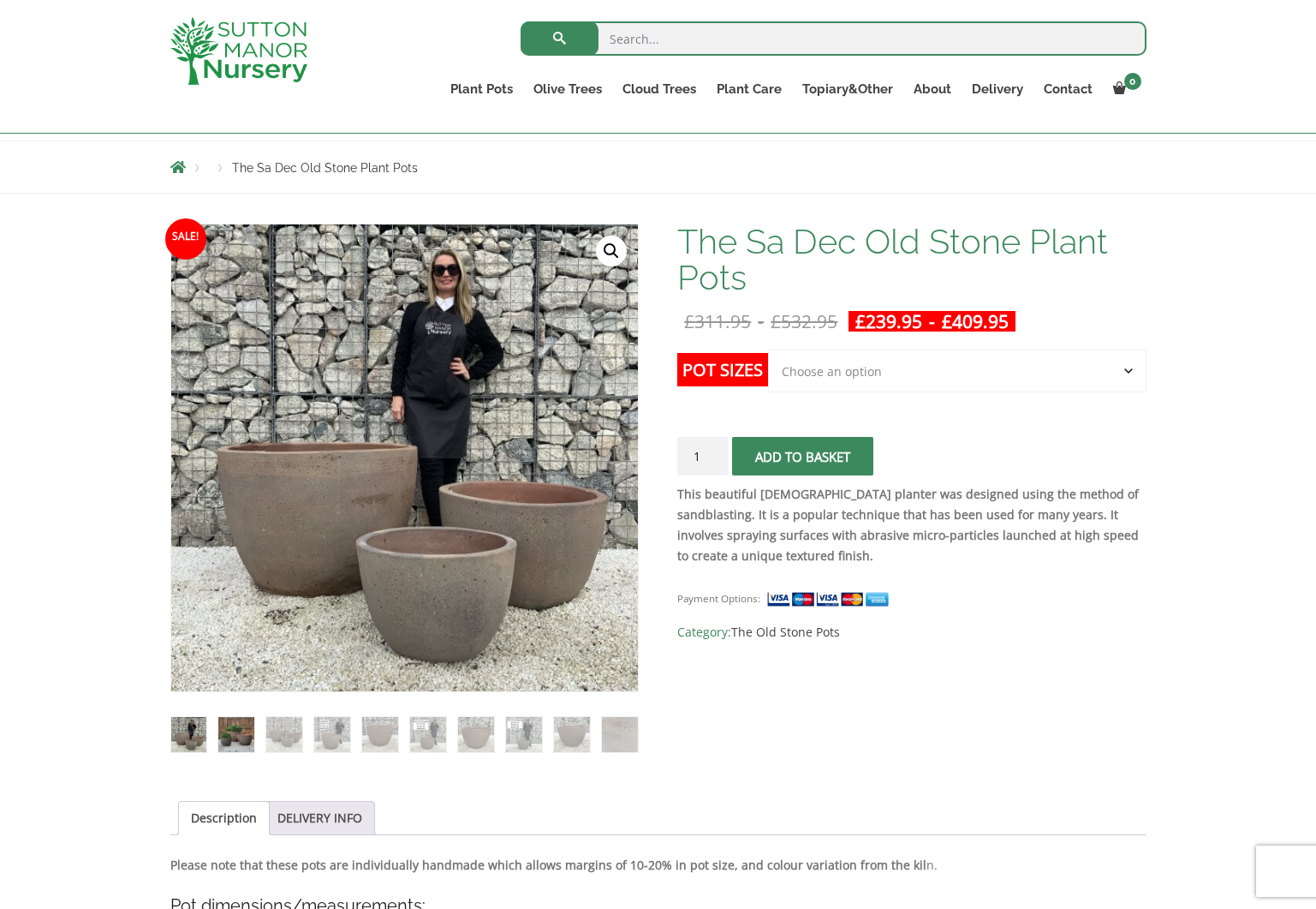
click at [242, 739] on img at bounding box center [236, 735] width 36 height 36
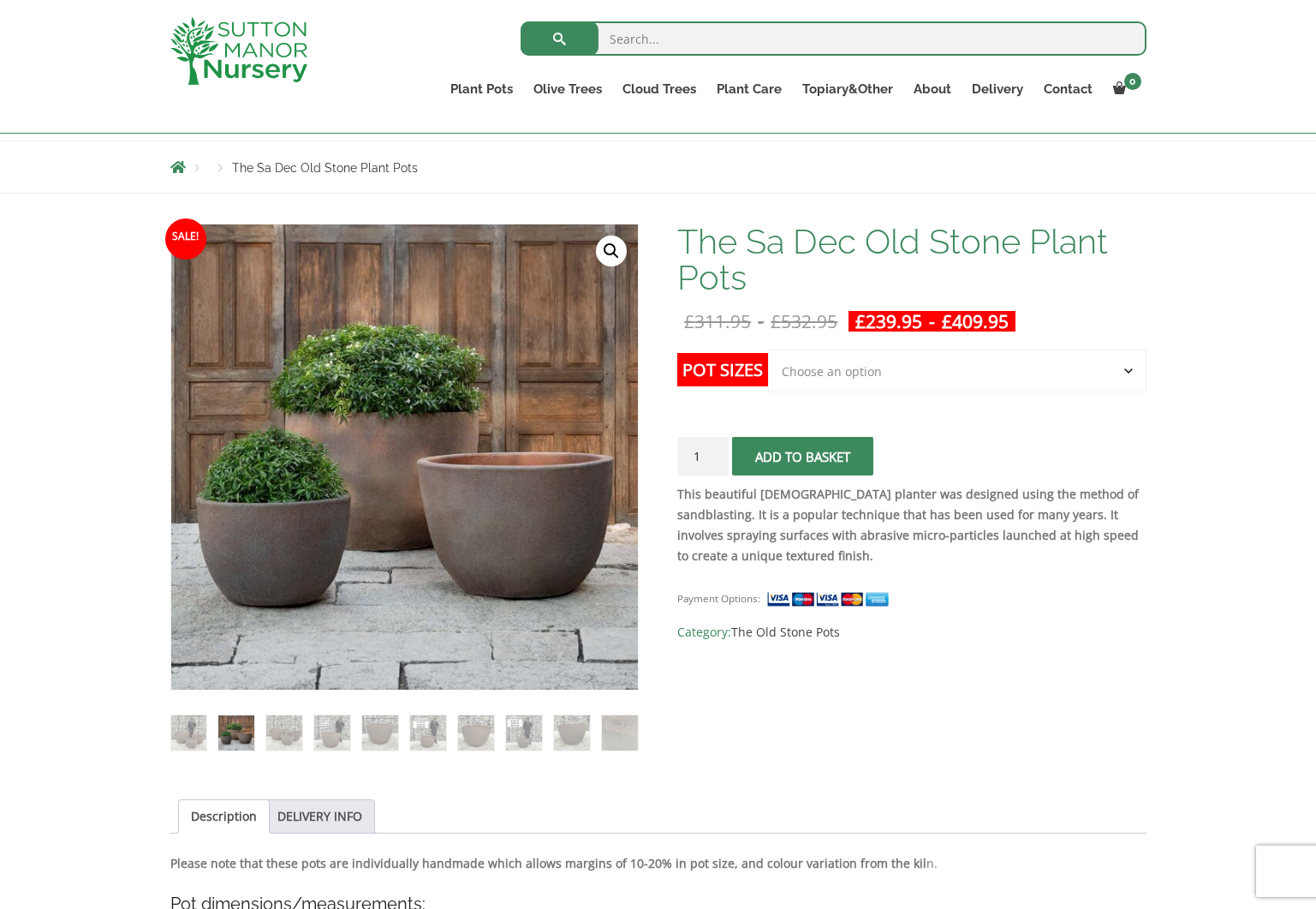
click at [1127, 373] on select "Choose an option Click here to buy the 3rd to Largest Pot In The Picture Click …" at bounding box center [957, 370] width 378 height 43
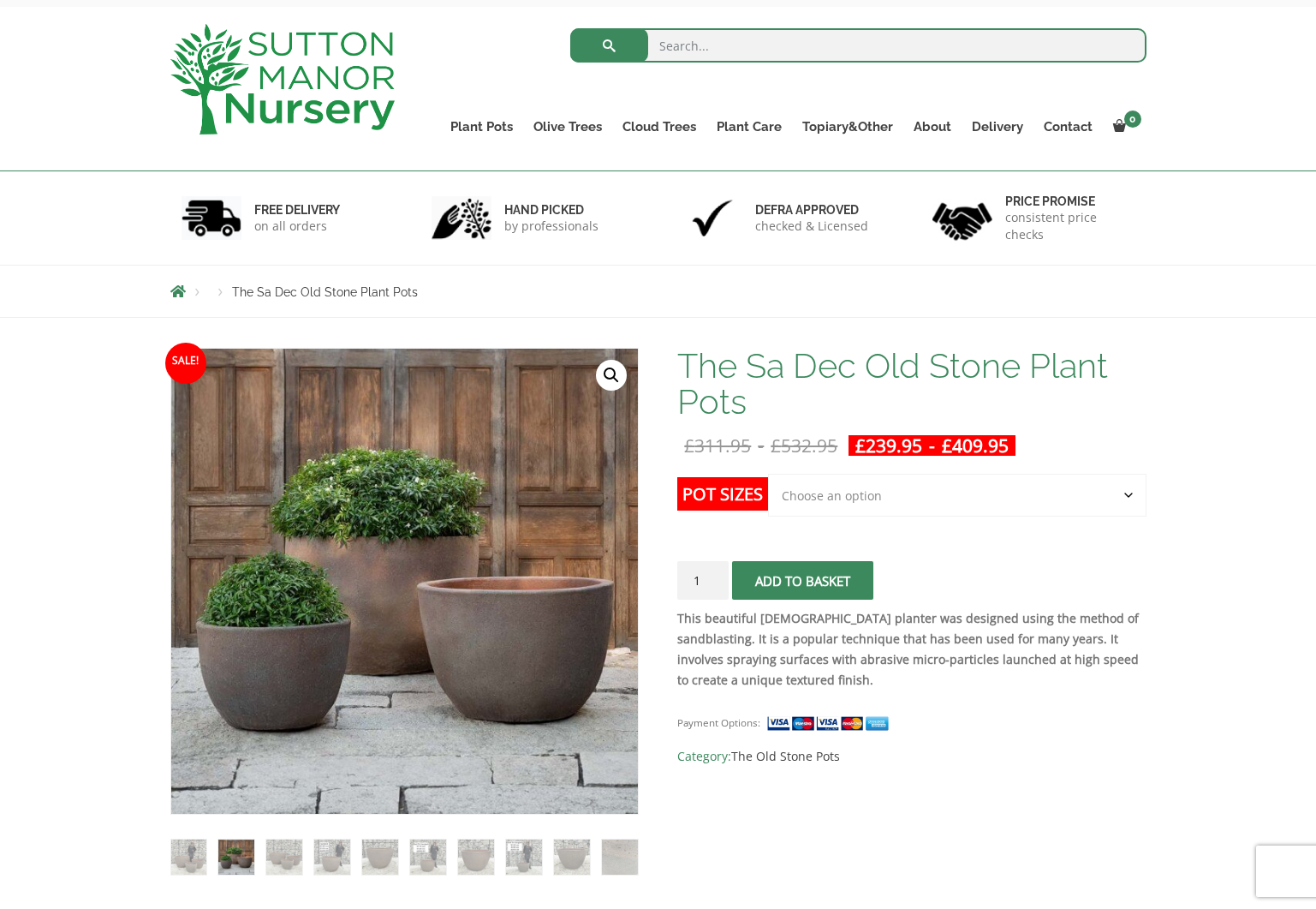
scroll to position [72, 0]
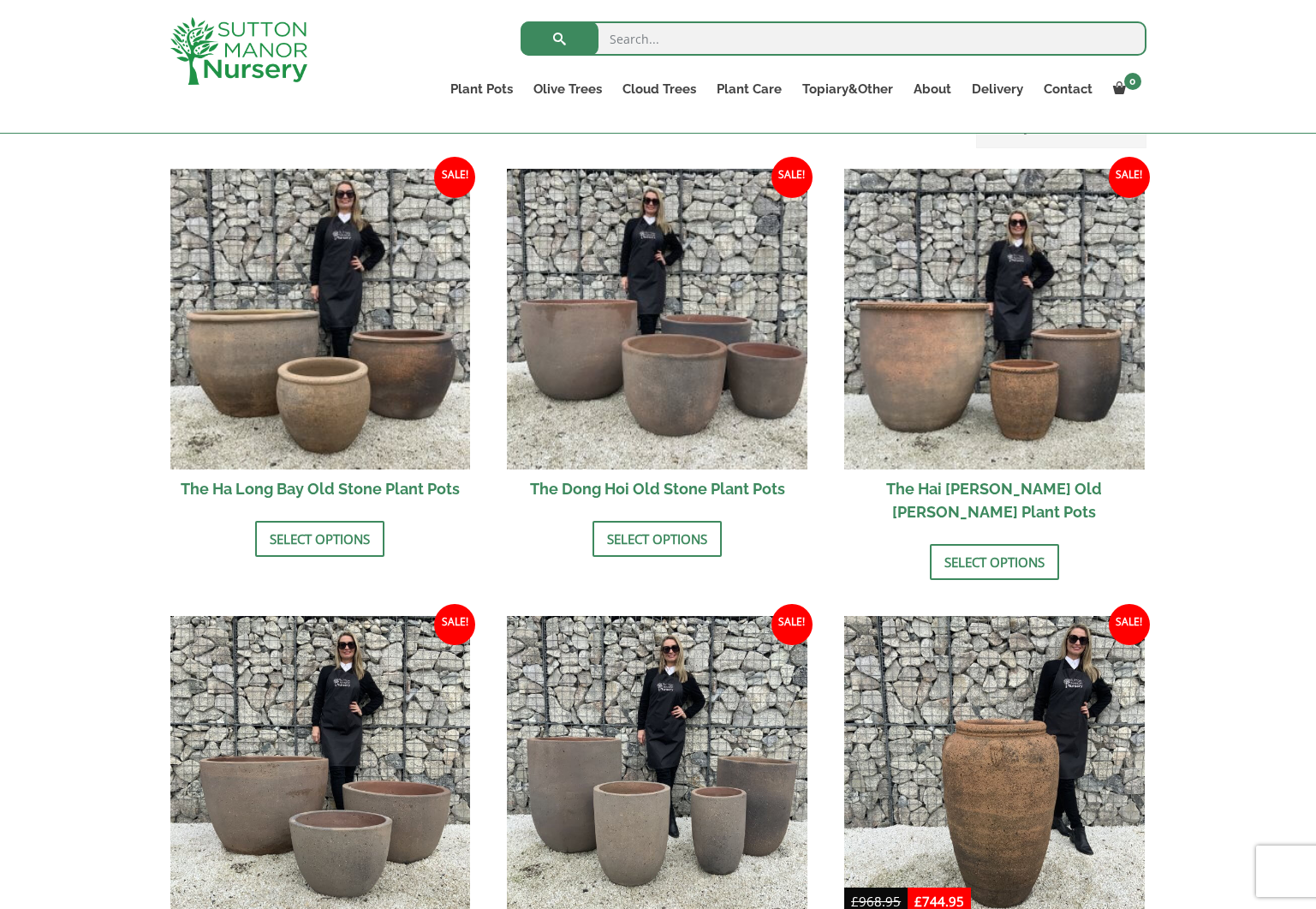
scroll to position [570, 0]
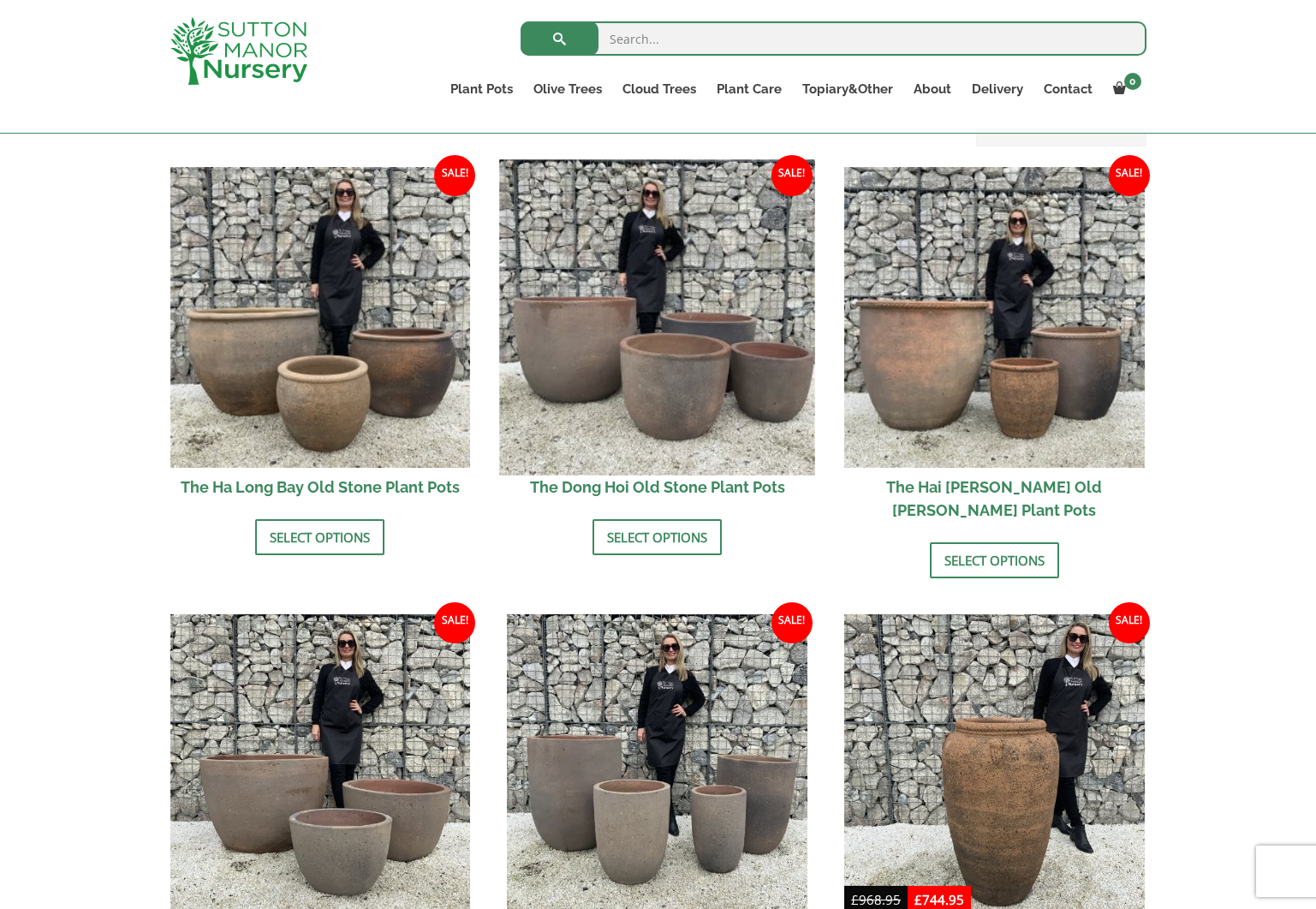
click at [599, 358] on img at bounding box center [658, 317] width 315 height 316
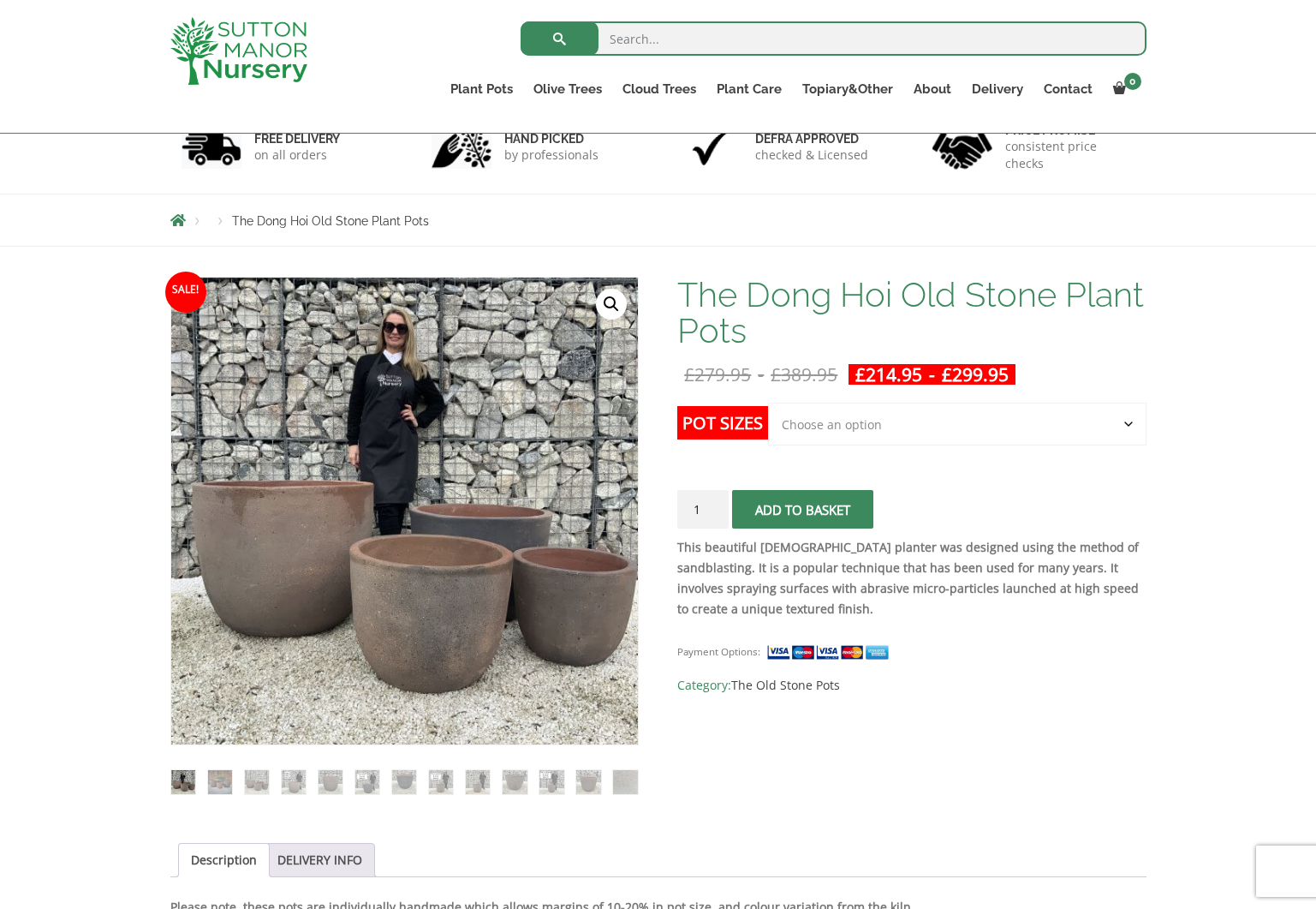
scroll to position [134, 0]
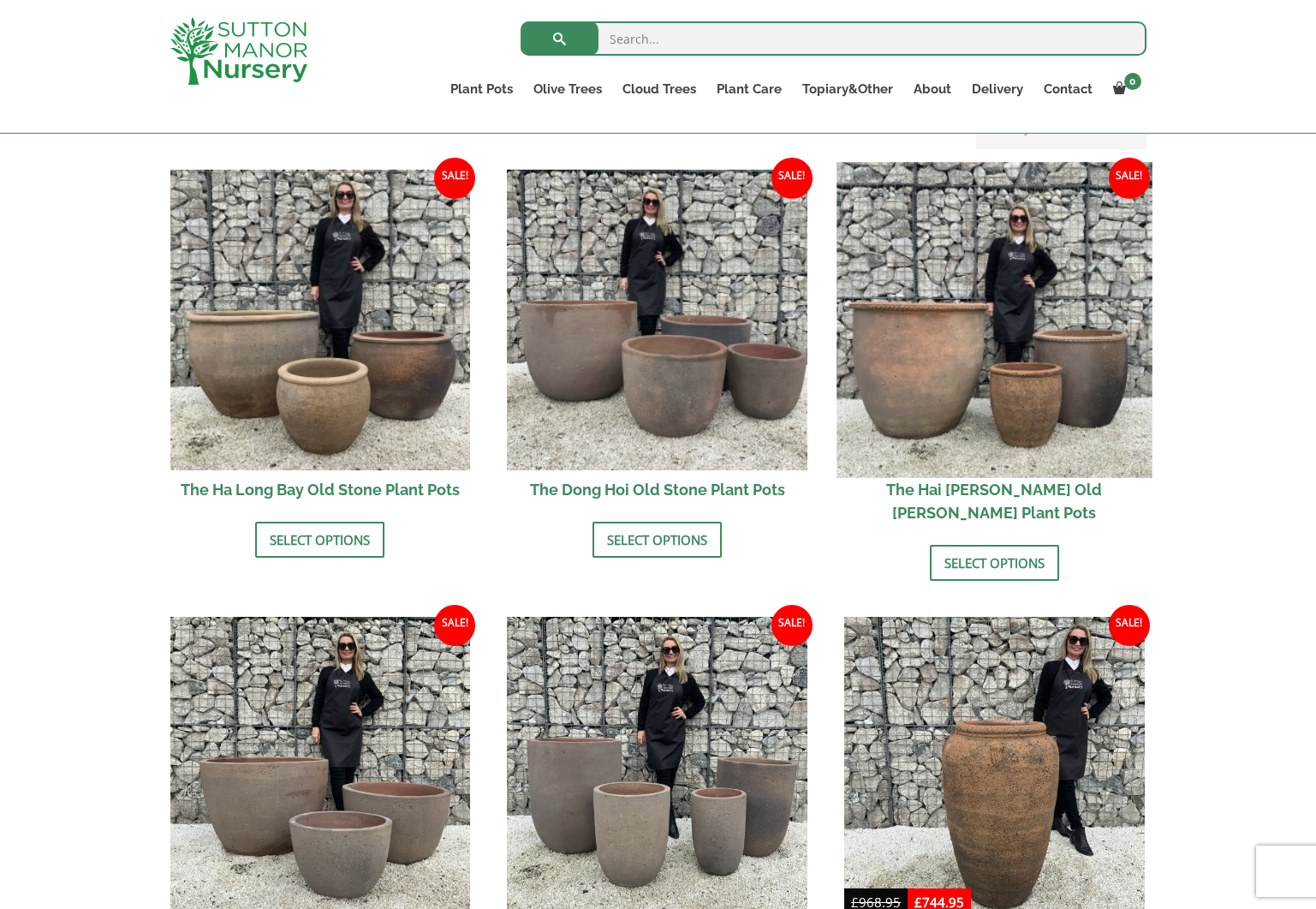
click at [921, 344] on img at bounding box center [994, 319] width 315 height 316
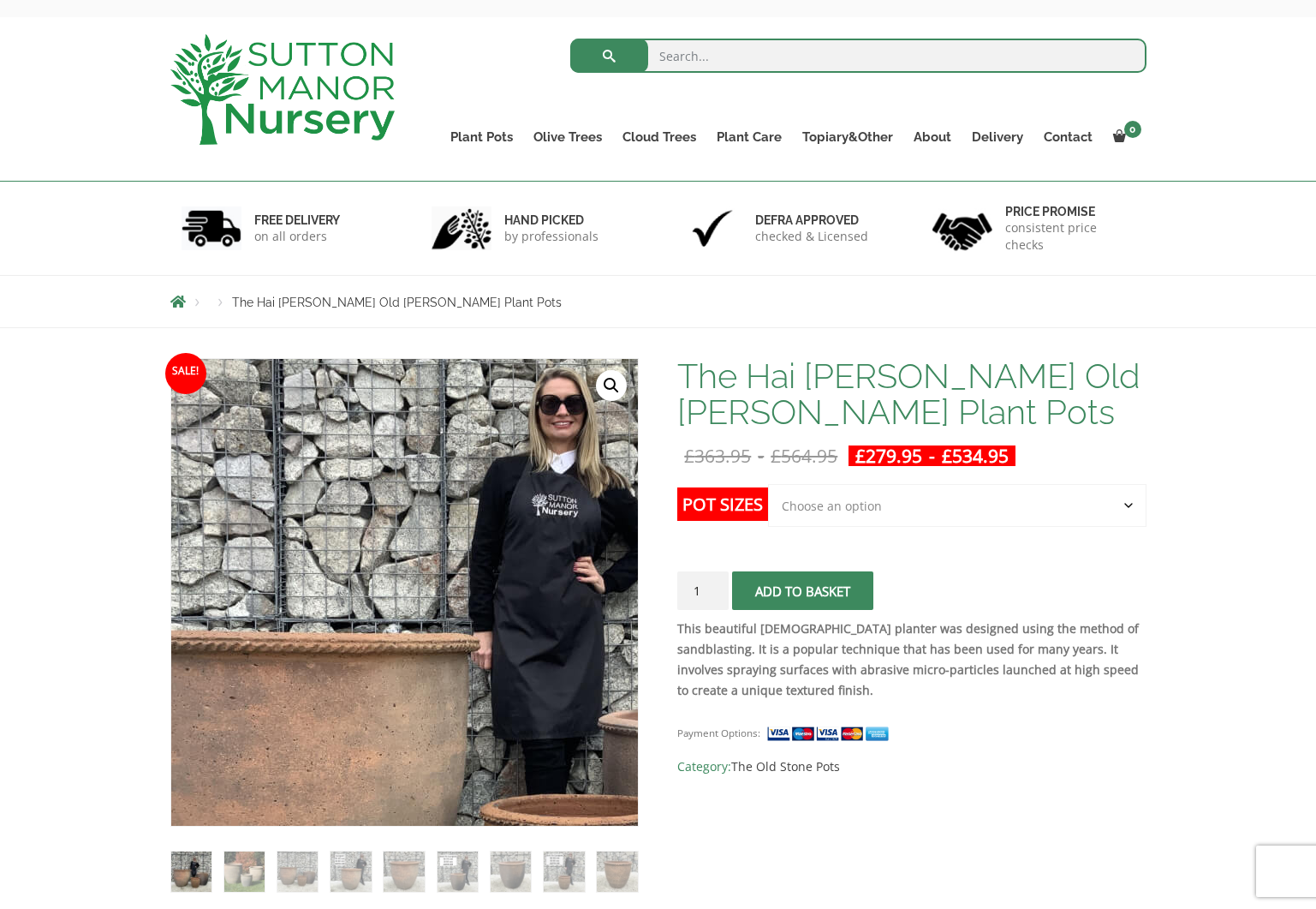
scroll to position [67, 0]
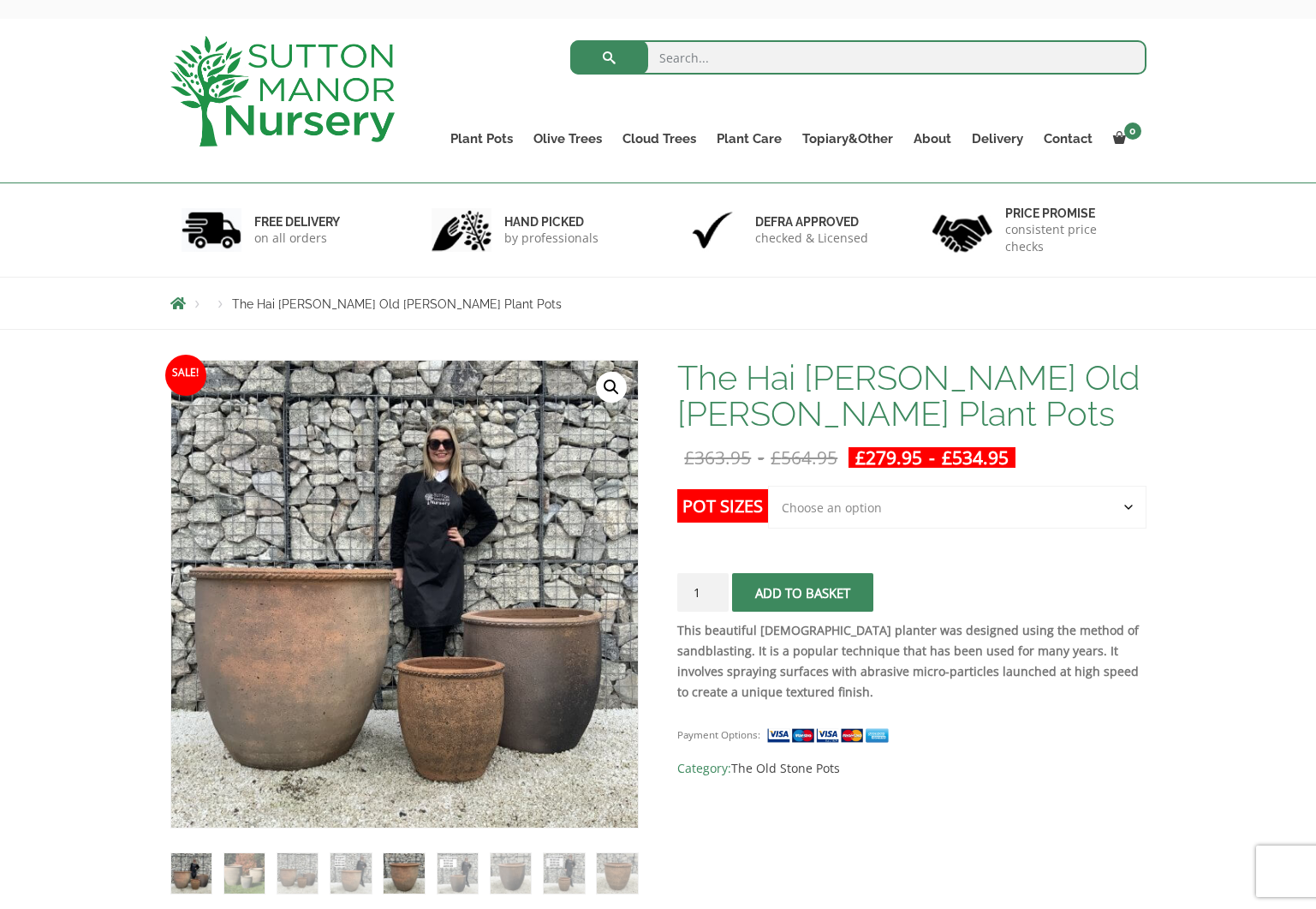
click at [412, 881] on img at bounding box center [403, 873] width 41 height 41
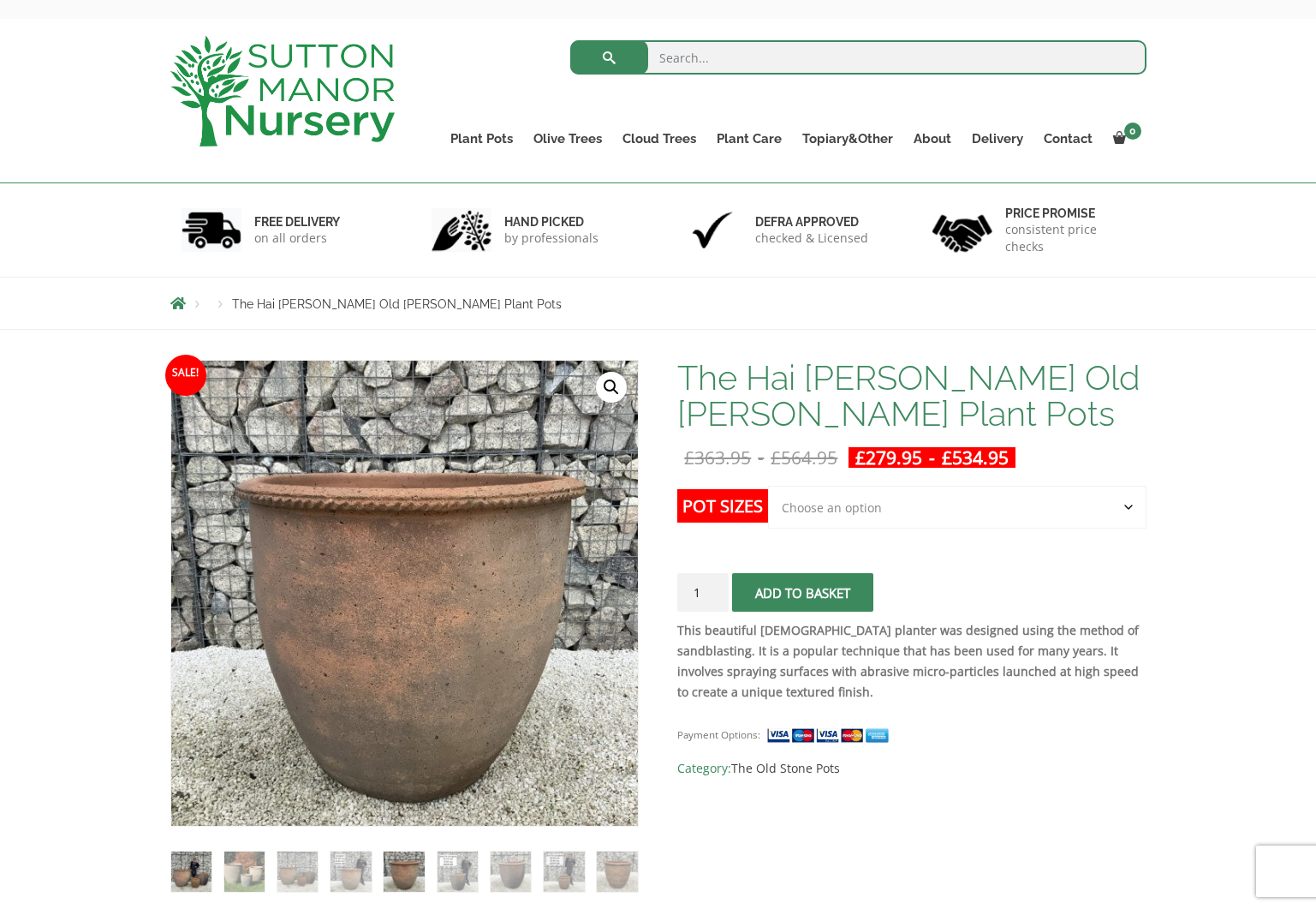
click at [177, 870] on img at bounding box center [191, 871] width 41 height 41
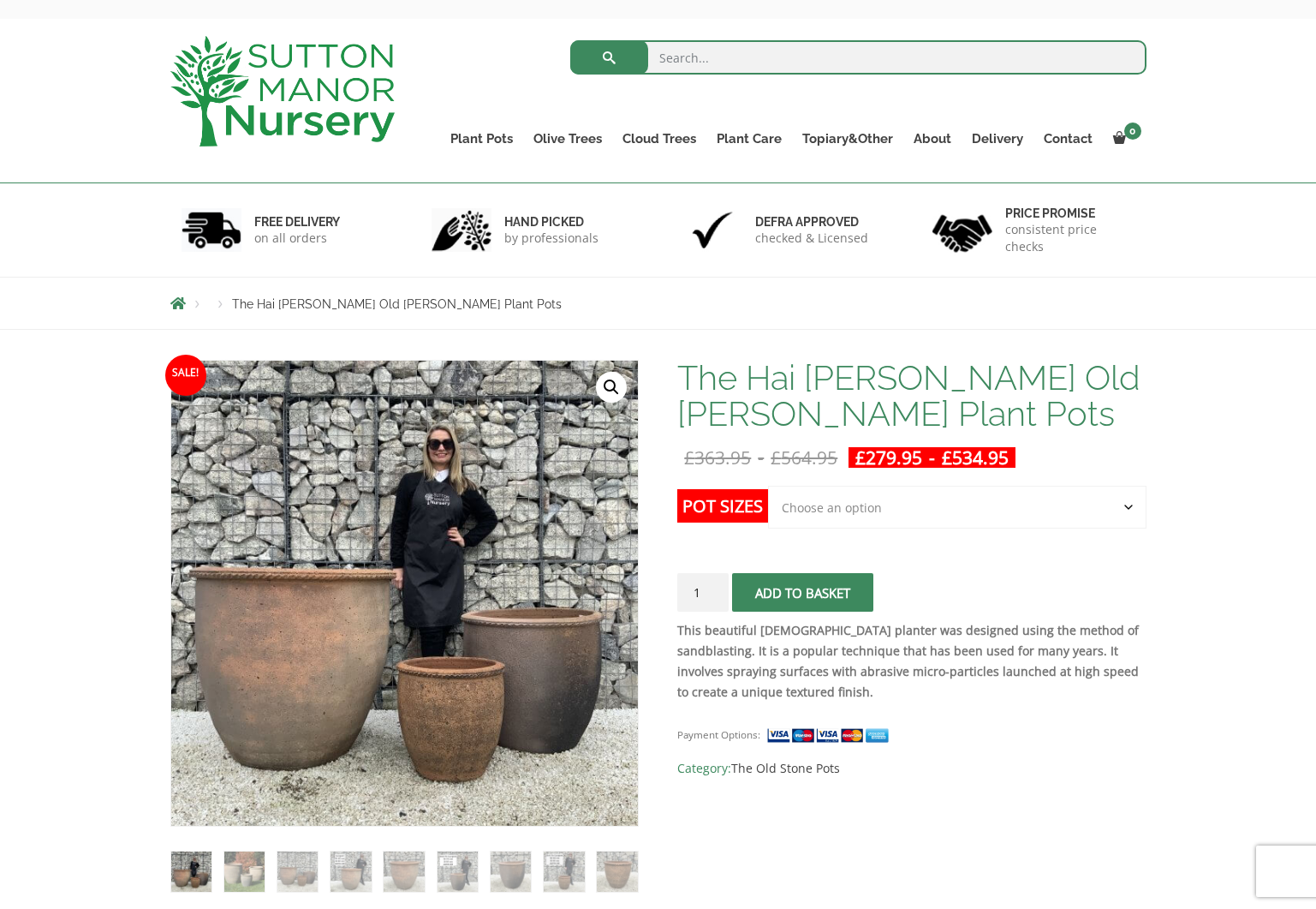
click at [1118, 509] on select "Choose an option Click here to buy the 3rd to Largest Pot In The Picture Click …" at bounding box center [957, 506] width 378 height 43
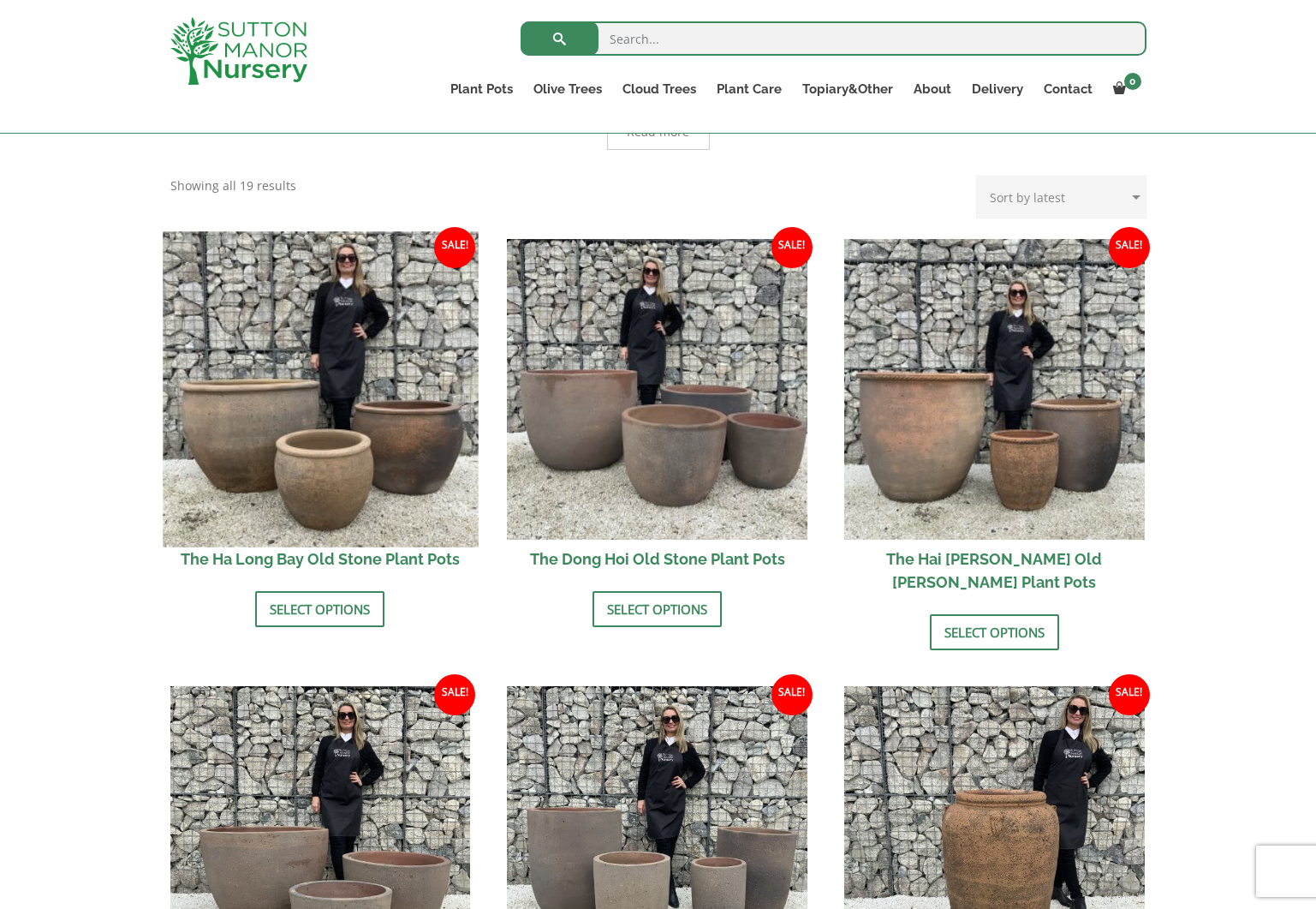
scroll to position [492, 0]
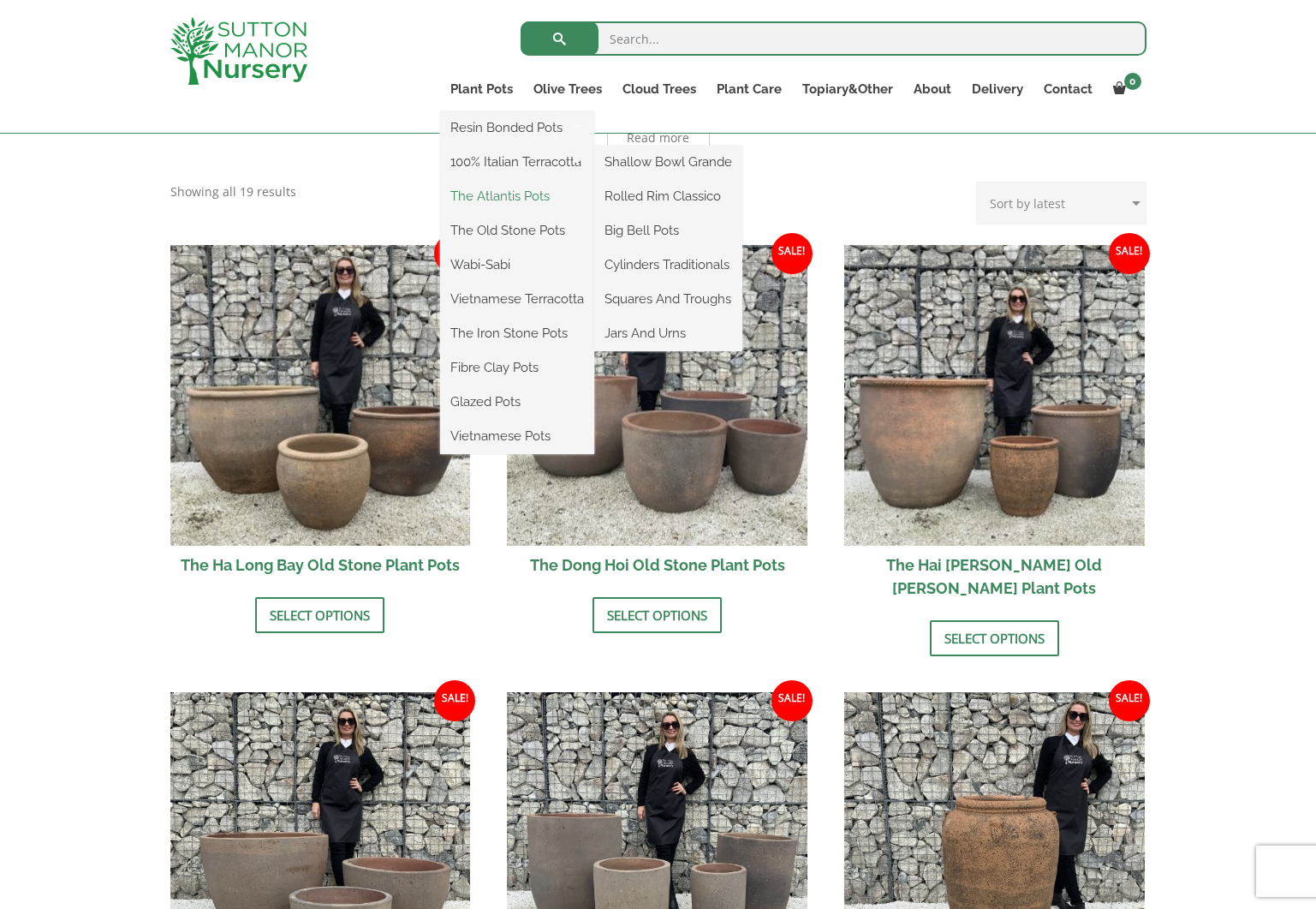
click at [494, 196] on link "The Atlantis Pots" at bounding box center [517, 196] width 154 height 26
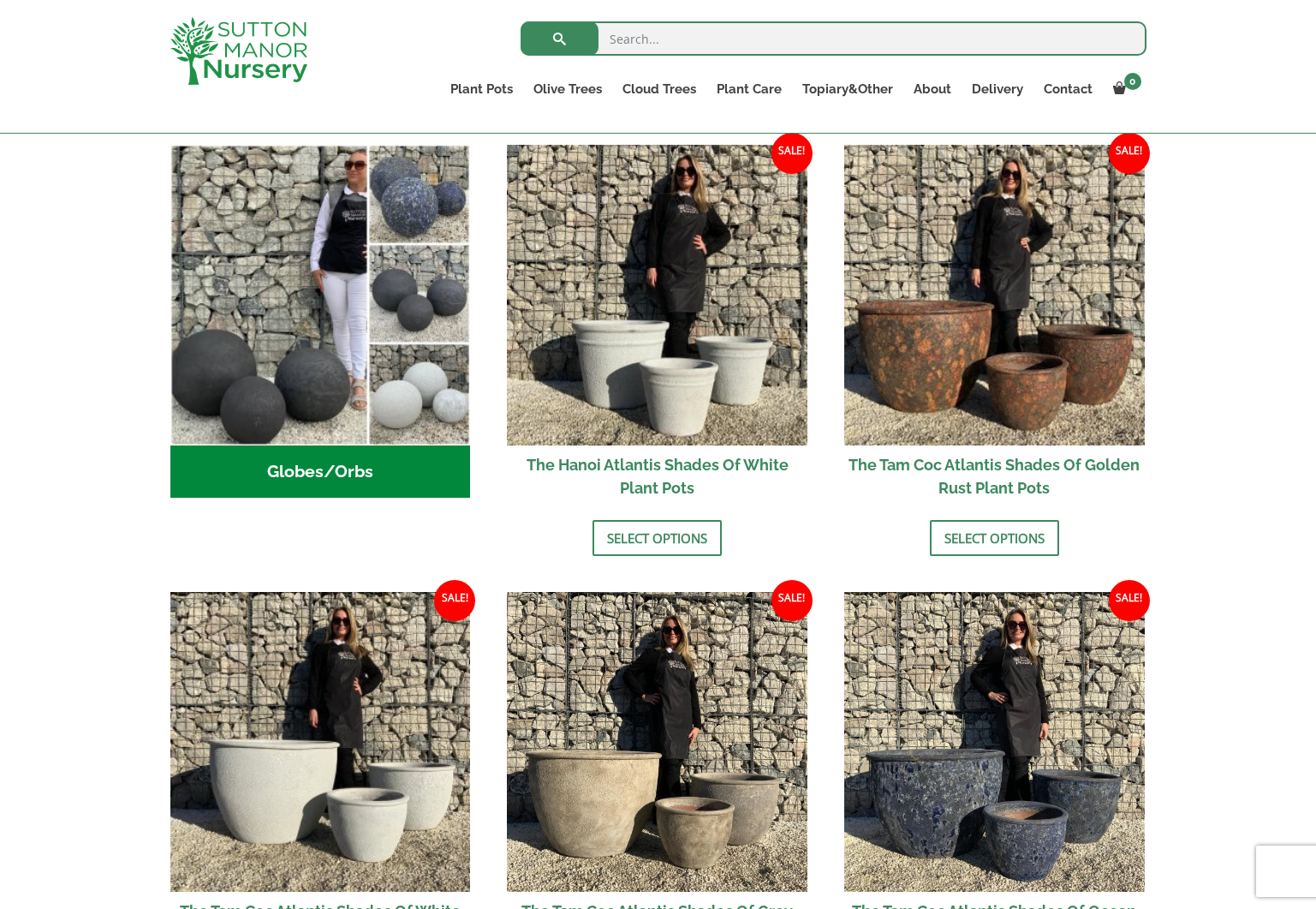
scroll to position [563, 0]
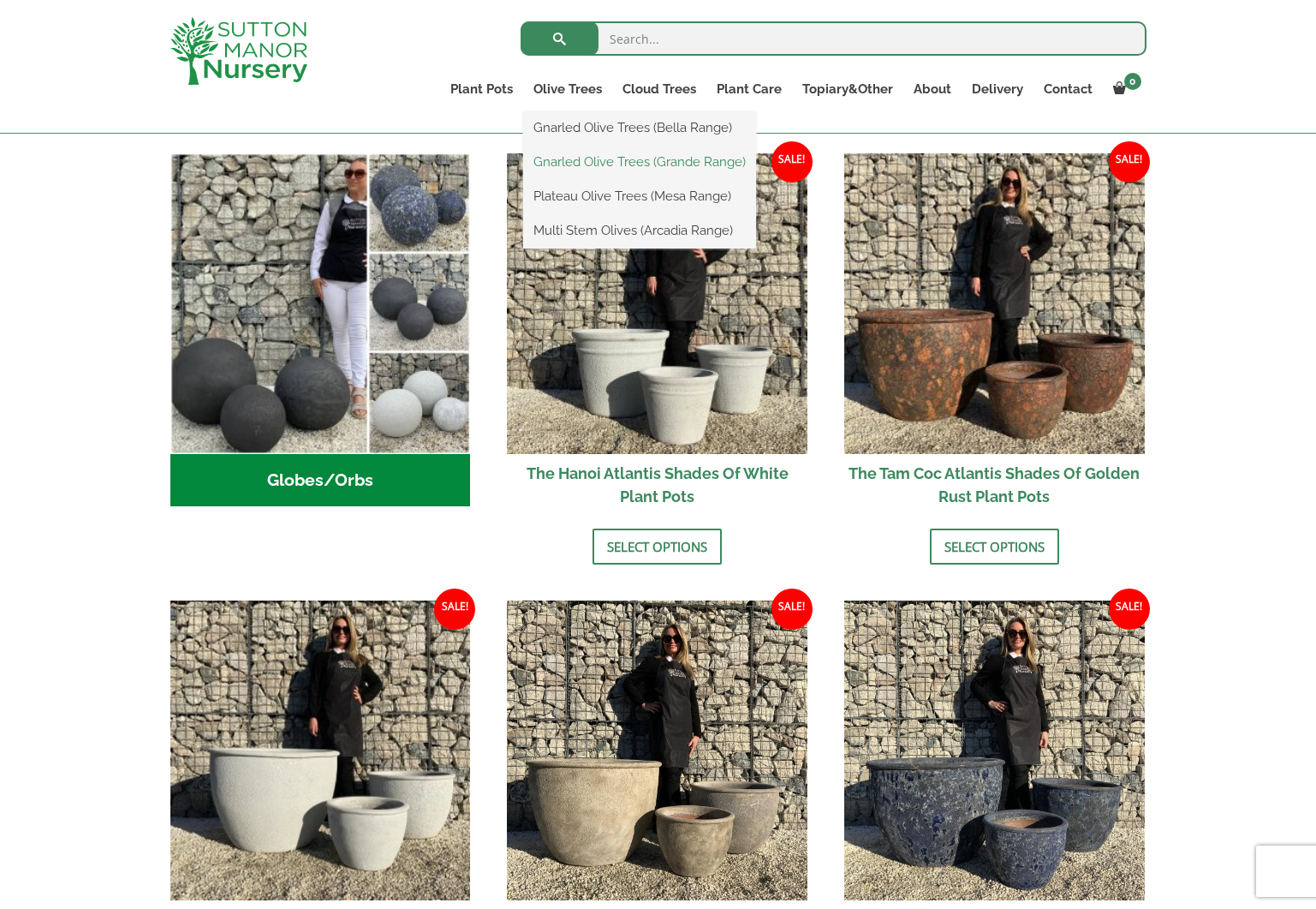
click at [621, 163] on link "Gnarled Olive Trees (Grande Range)" at bounding box center [640, 162] width 233 height 26
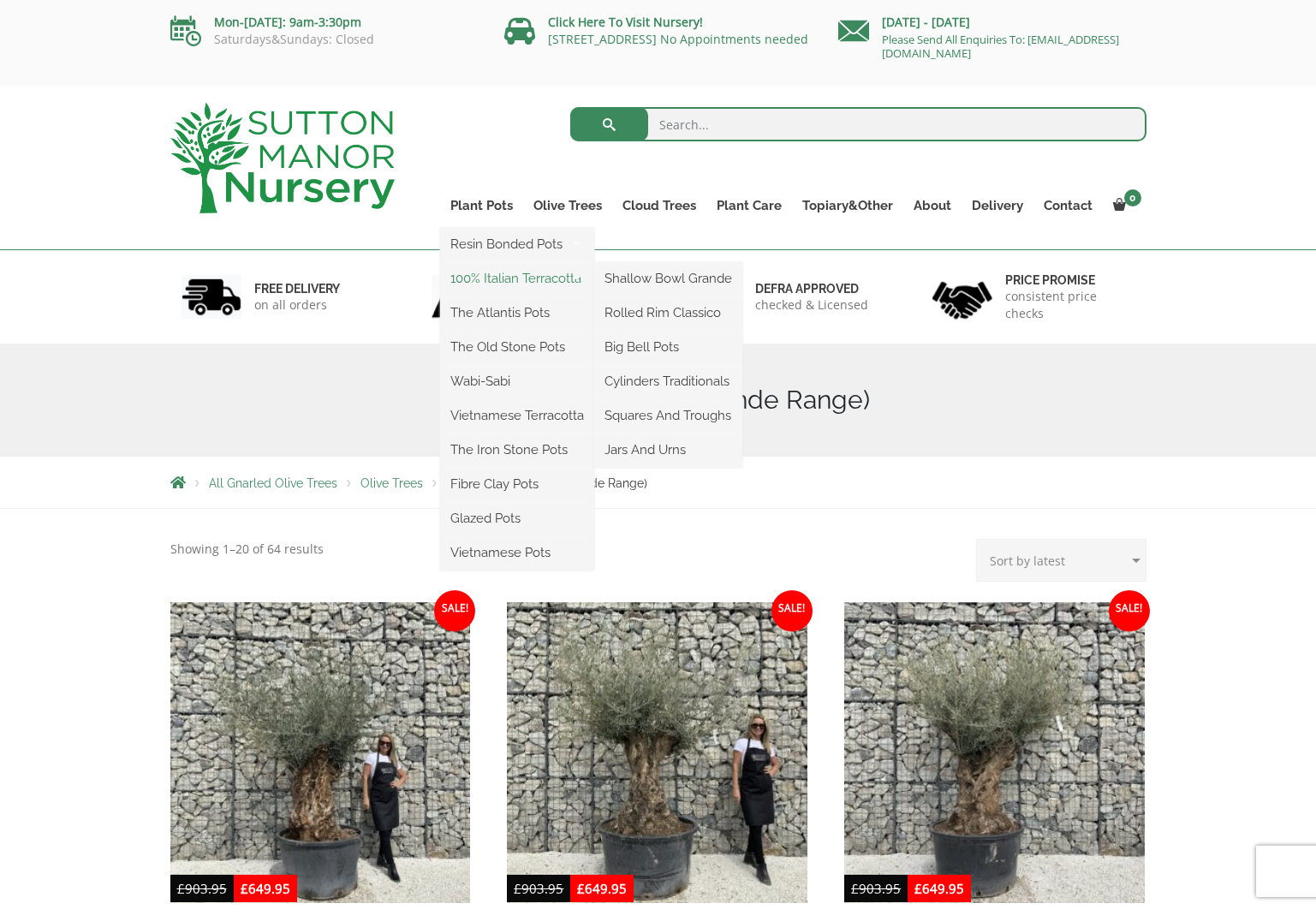
click at [504, 285] on link "100% Italian Terracotta" at bounding box center [517, 279] width 154 height 26
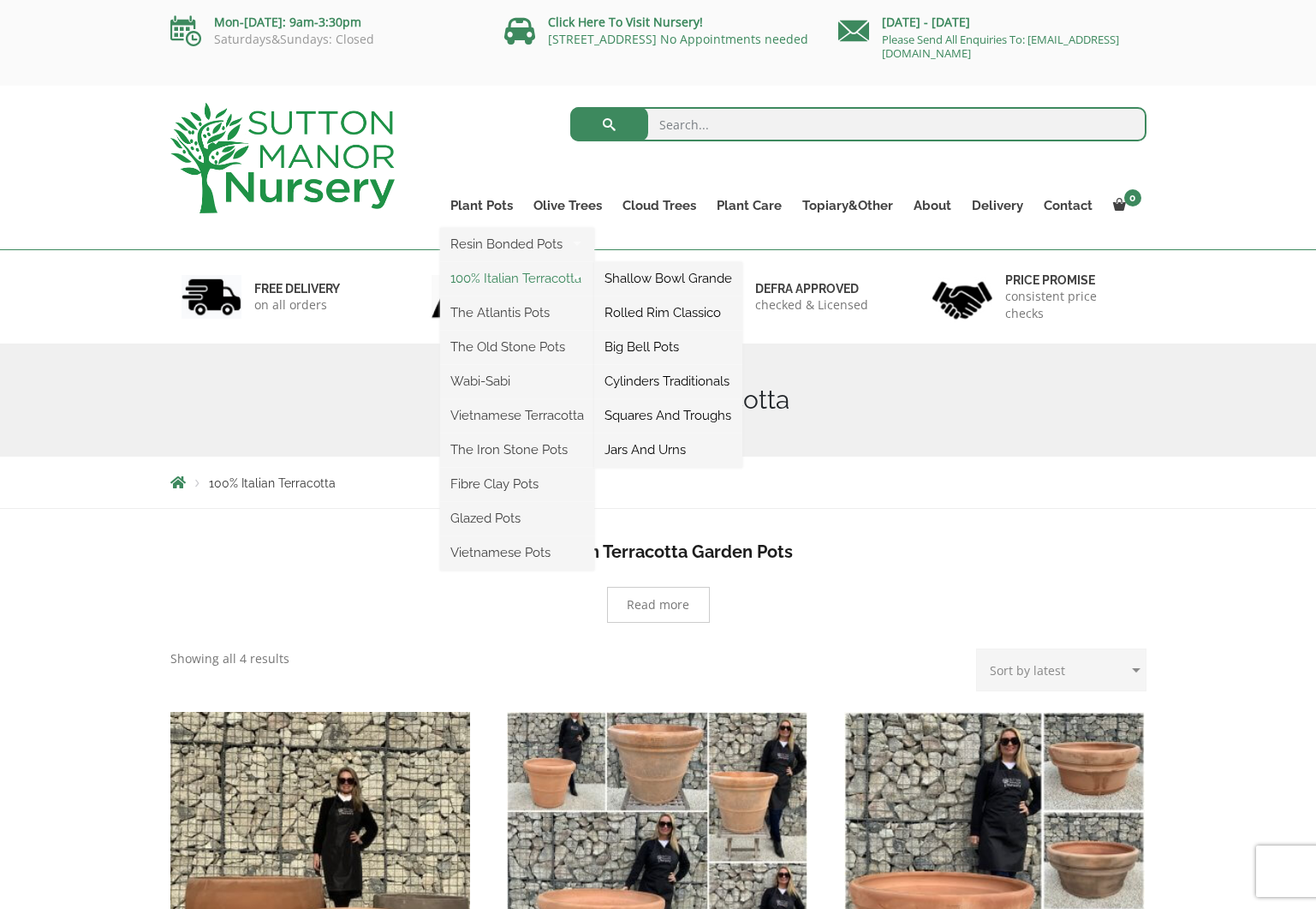
click at [478, 278] on link "100% Italian Terracotta" at bounding box center [517, 279] width 154 height 26
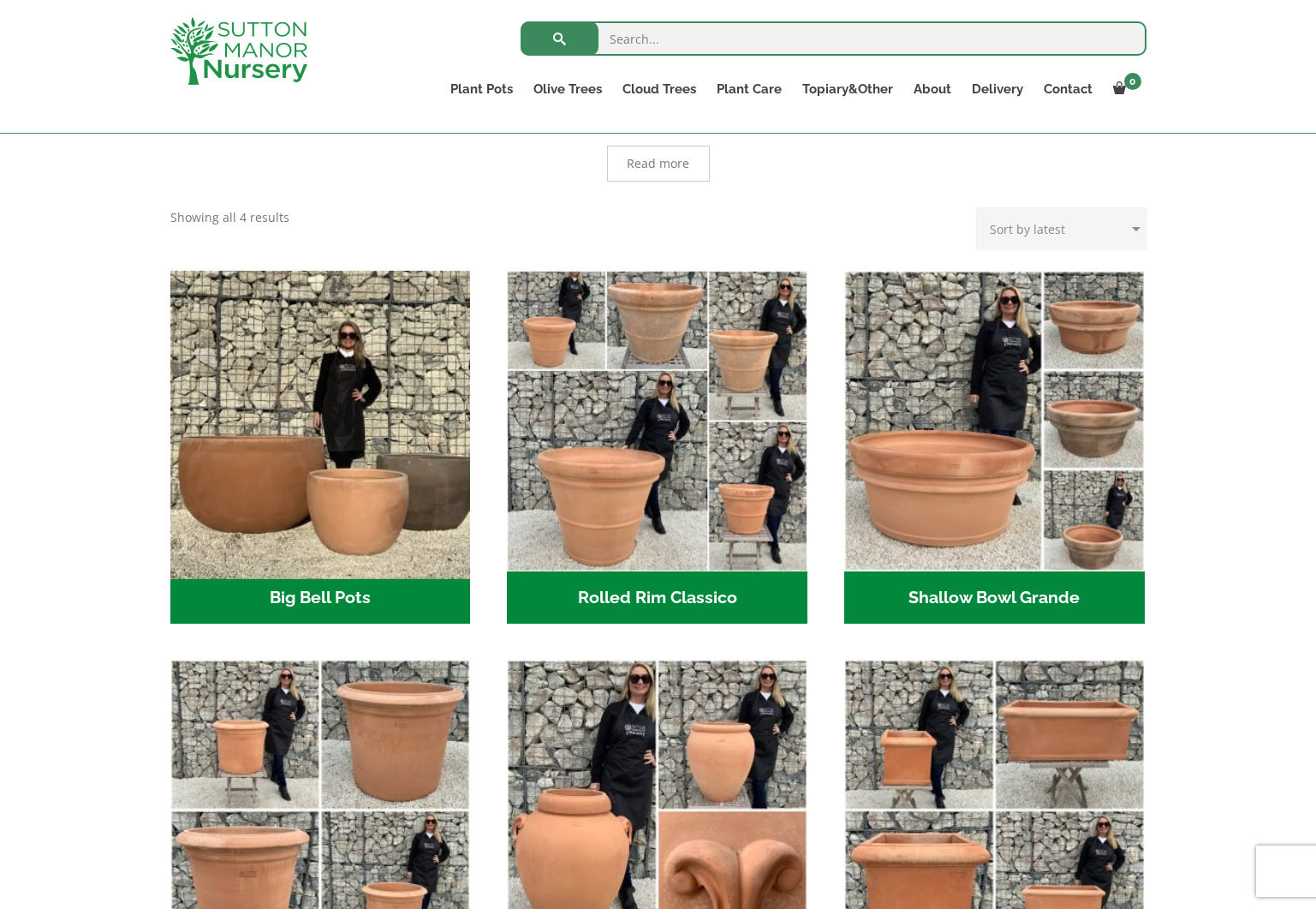
scroll to position [408, 0]
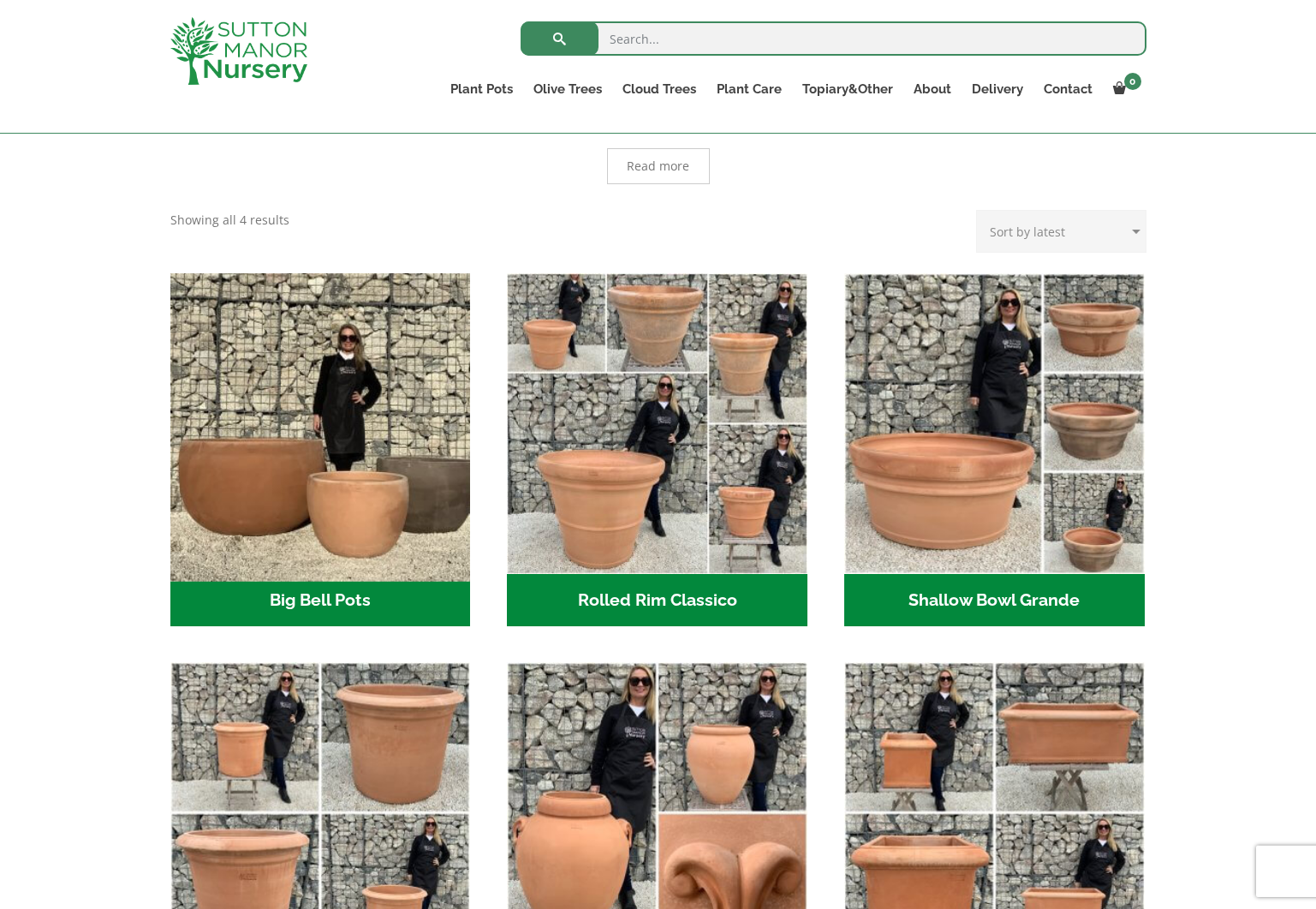
click at [246, 515] on img "Visit product category Big Bell Pots" at bounding box center [320, 423] width 315 height 316
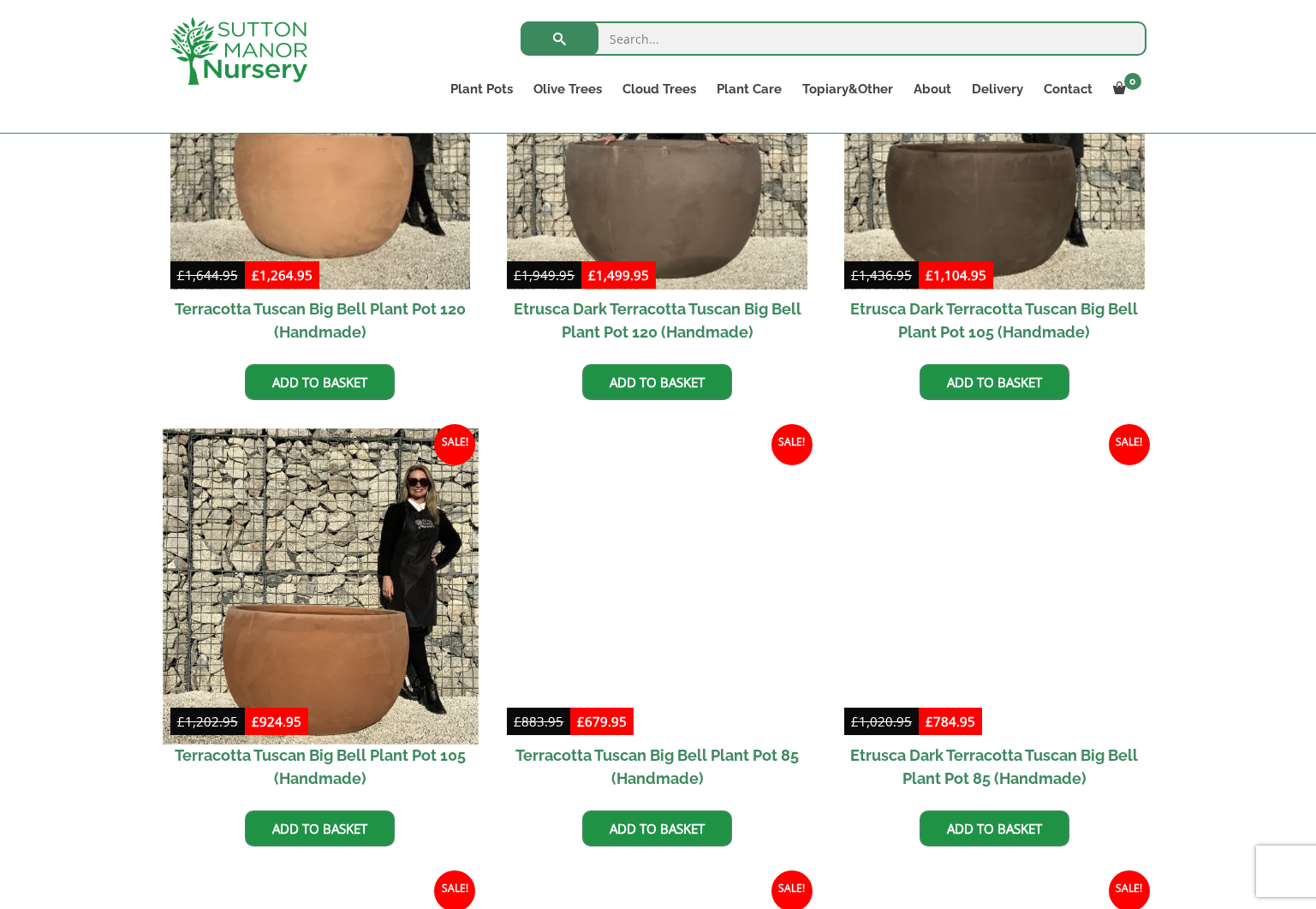
scroll to position [586, 0]
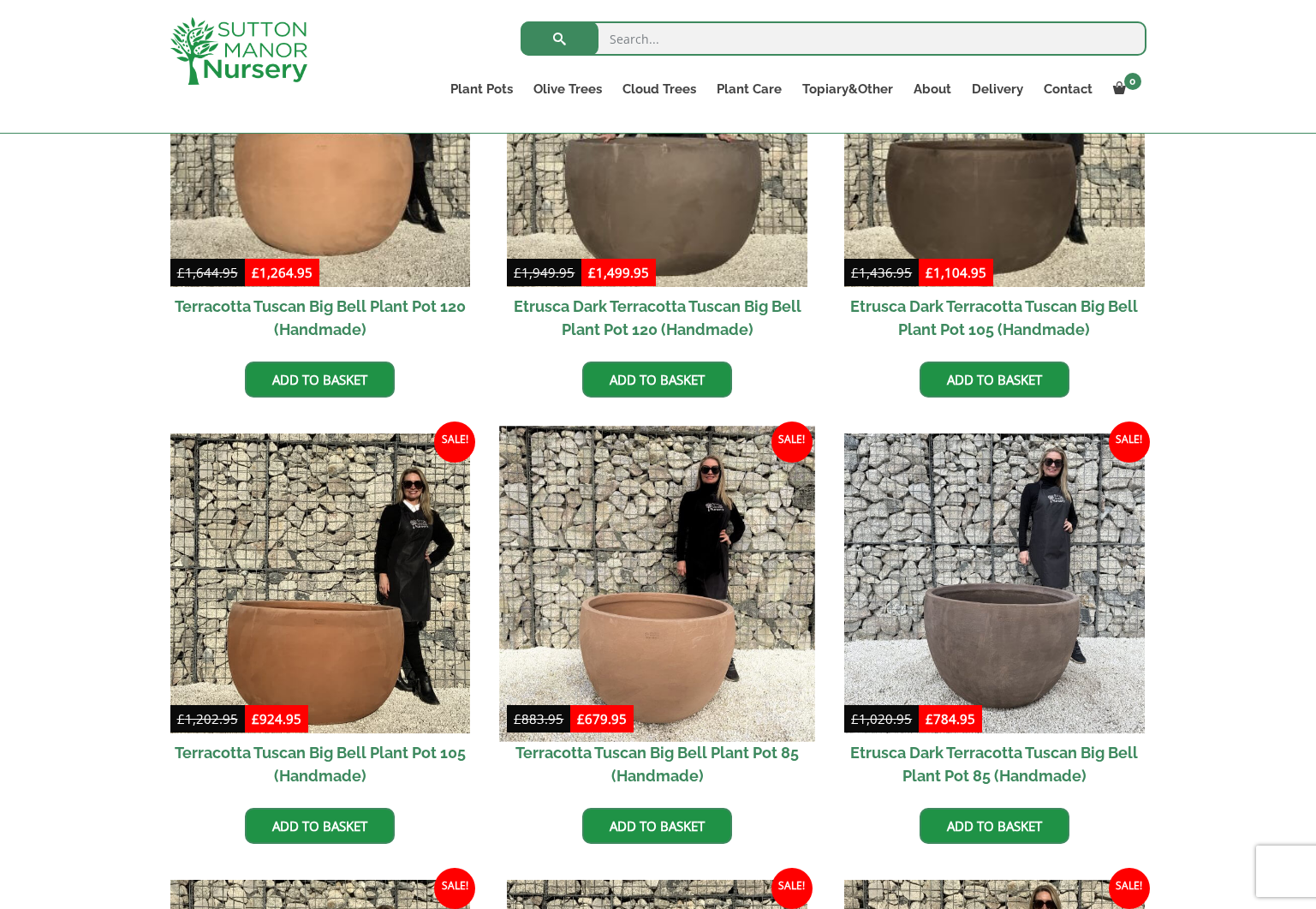
click at [678, 637] on img at bounding box center [658, 584] width 315 height 316
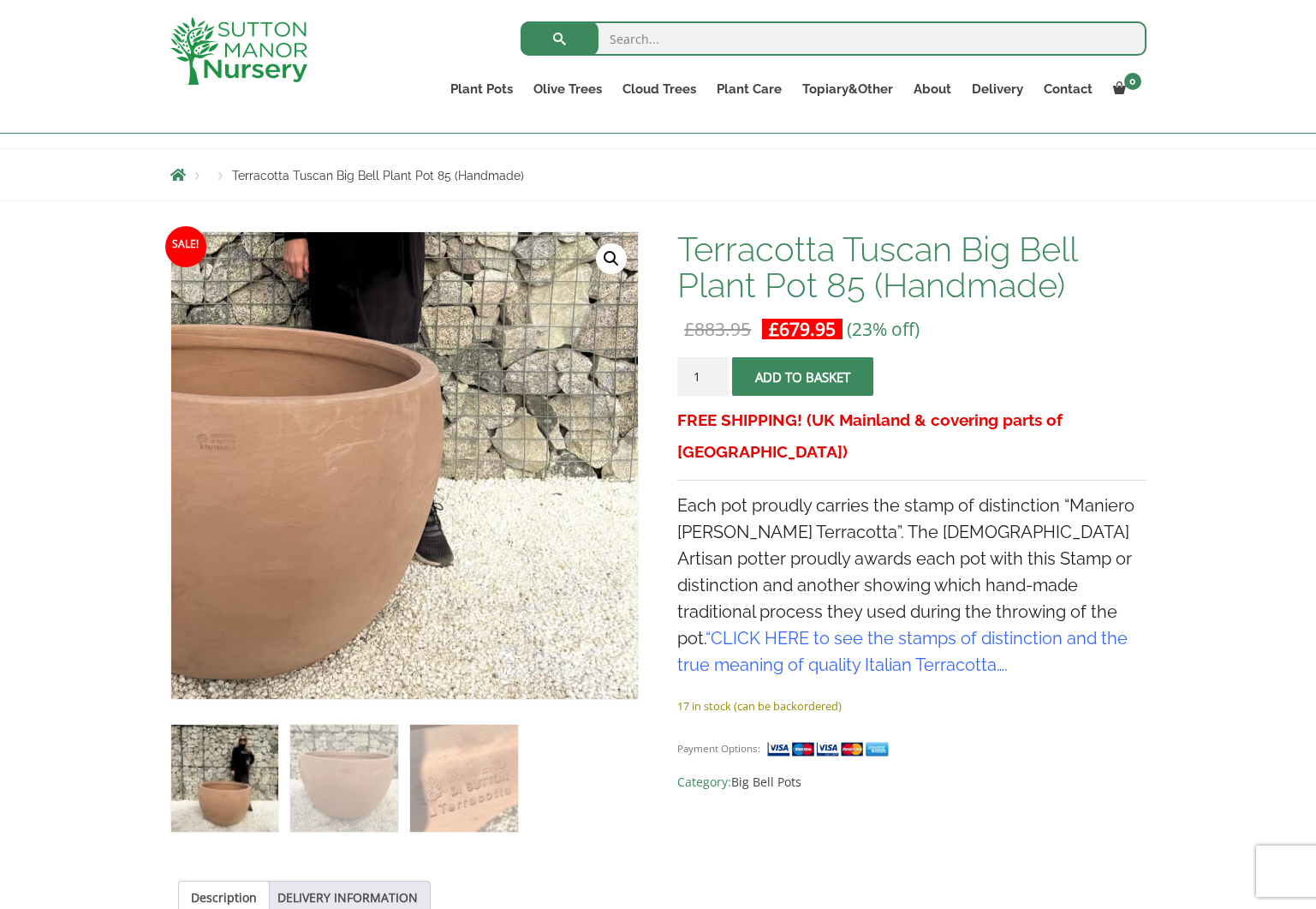
scroll to position [211, 0]
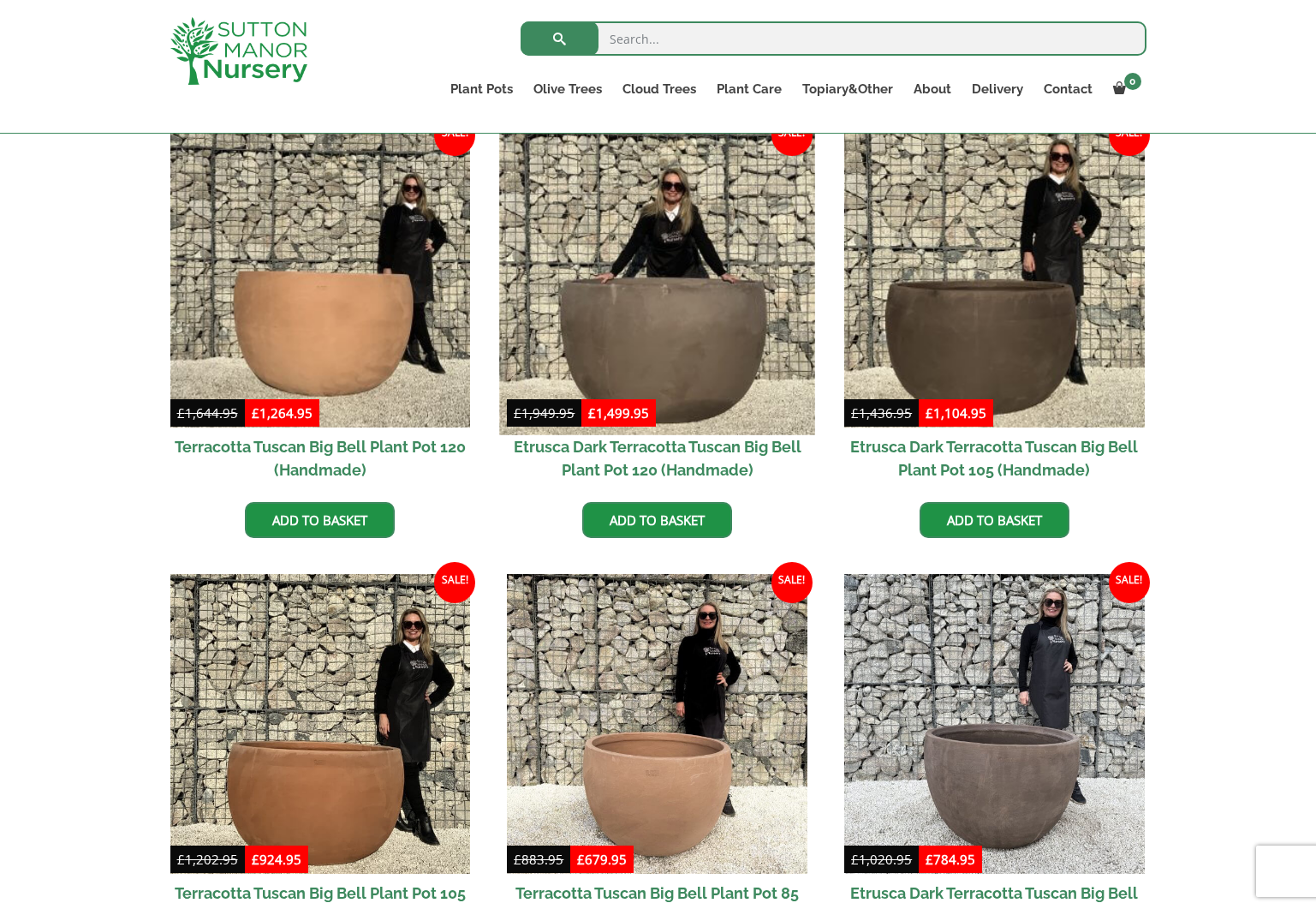
scroll to position [442, 0]
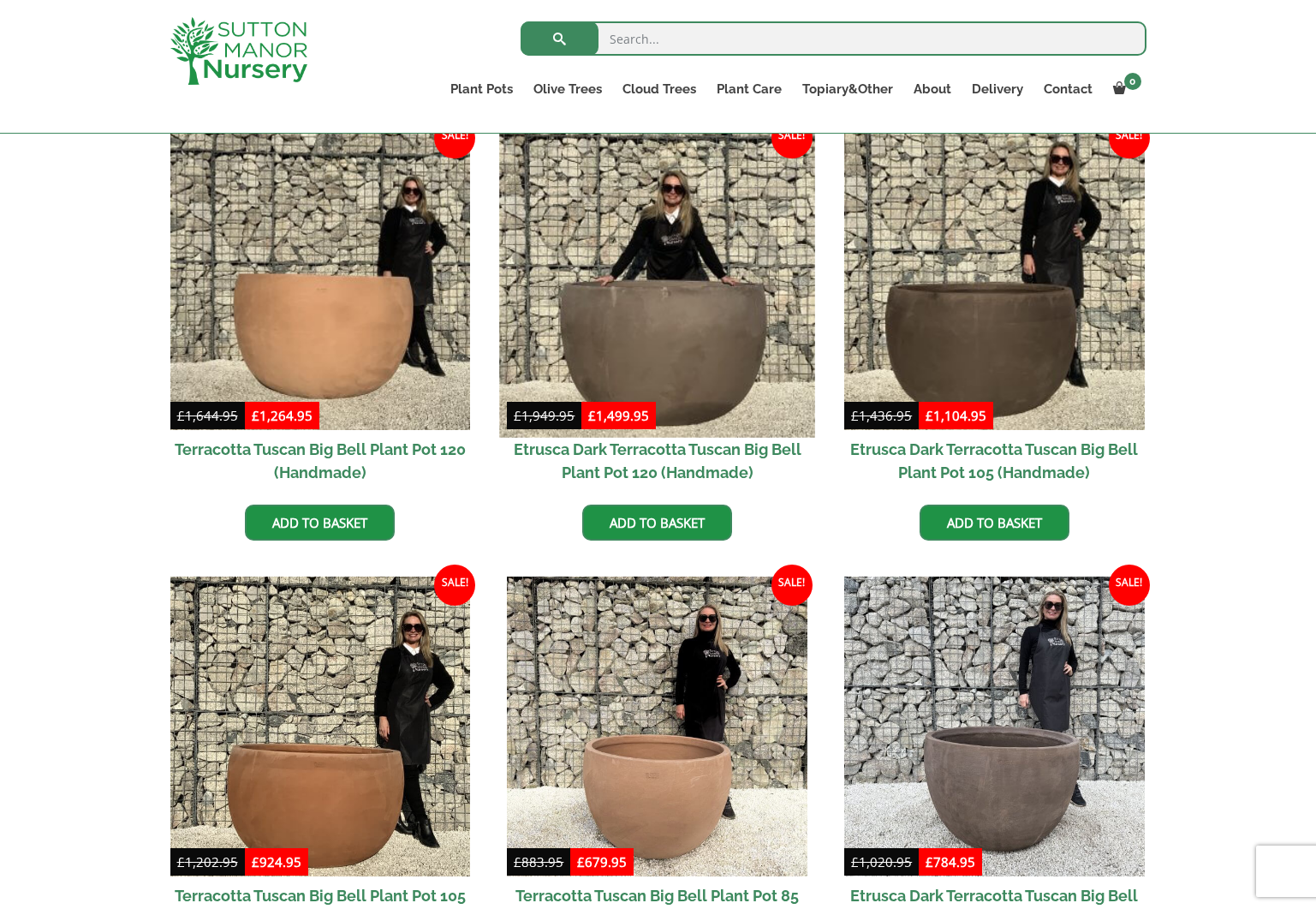
click at [658, 364] on img at bounding box center [658, 279] width 315 height 316
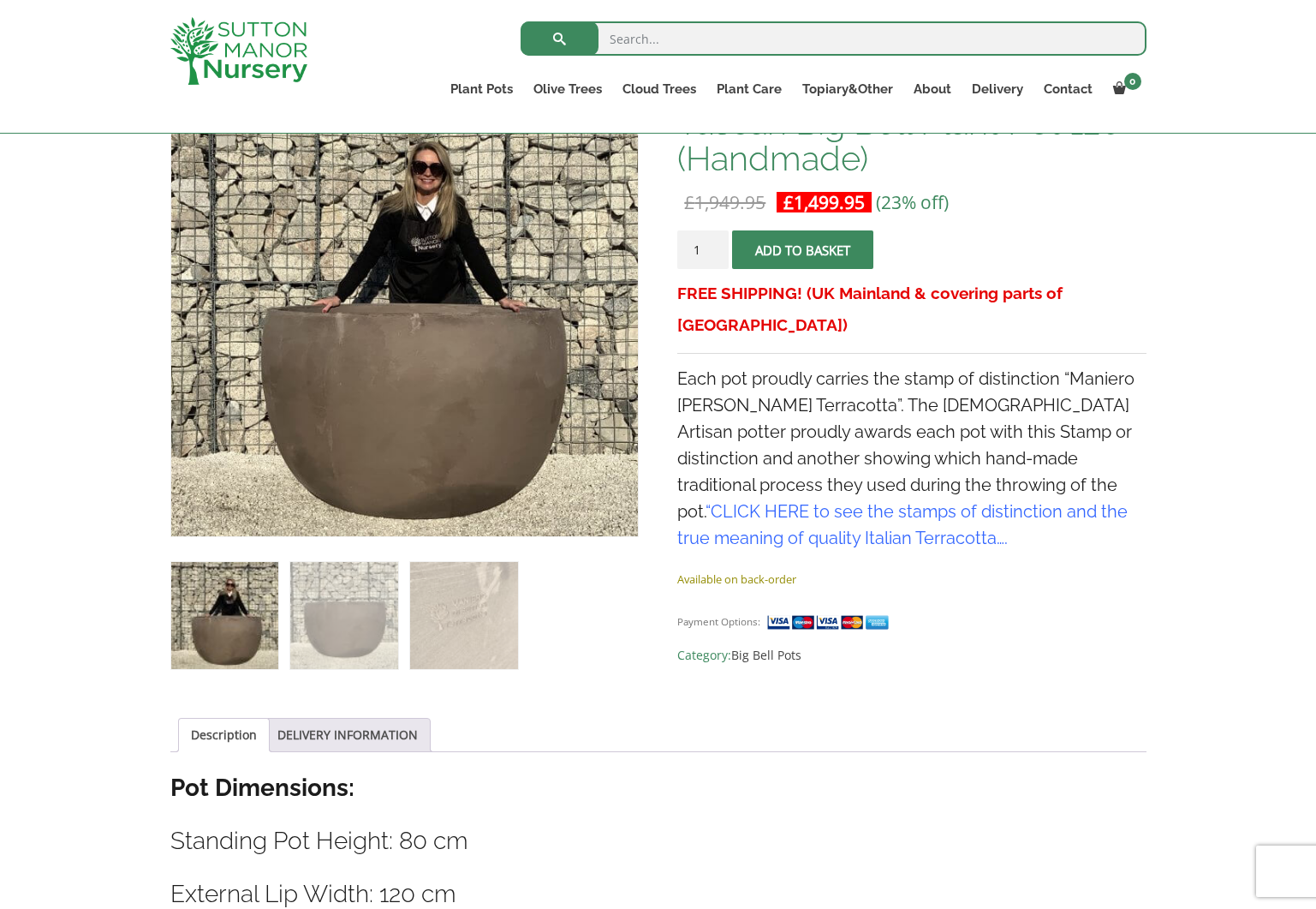
scroll to position [324, 0]
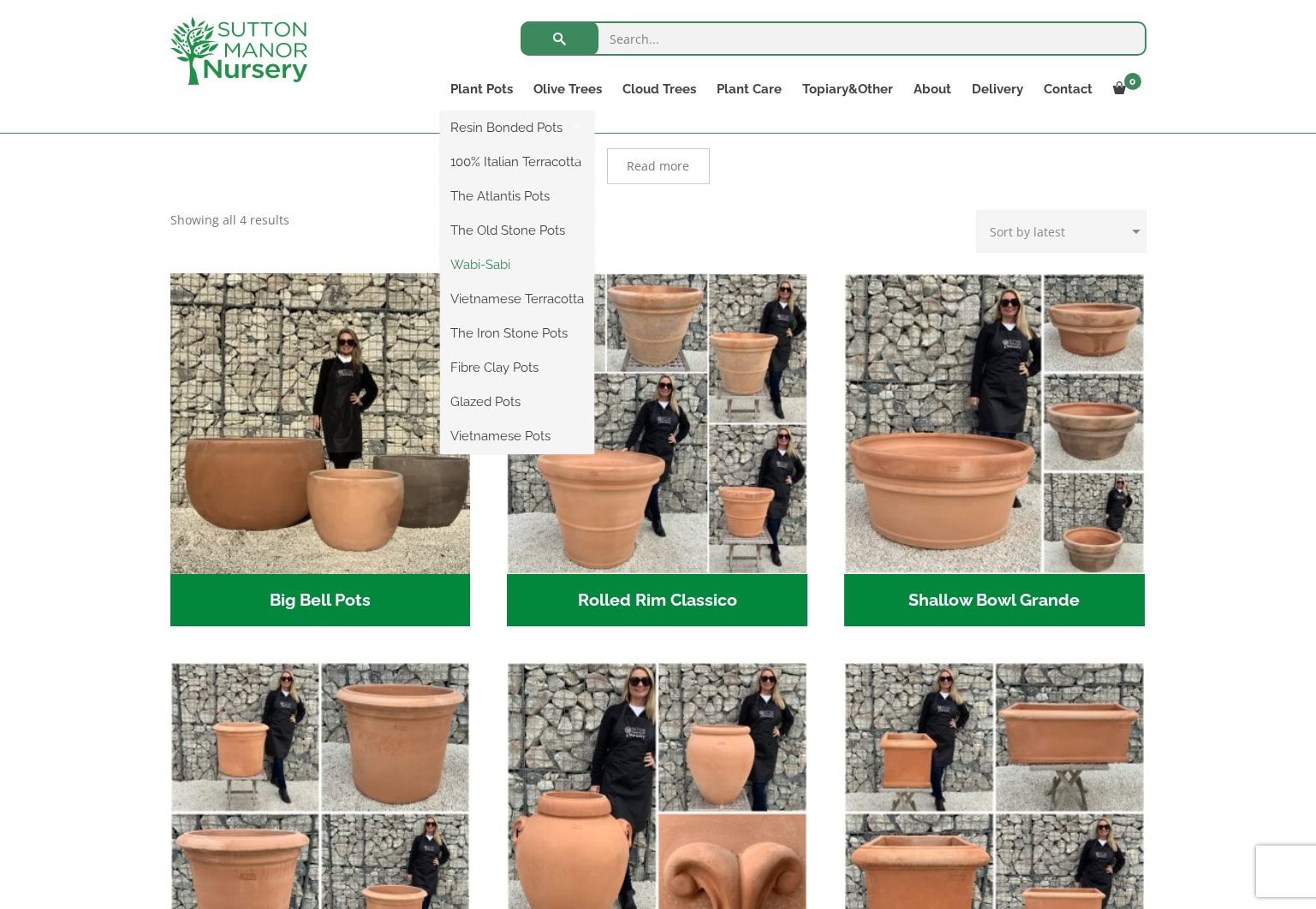
click at [480, 264] on link "Wabi-Sabi" at bounding box center [517, 265] width 154 height 26
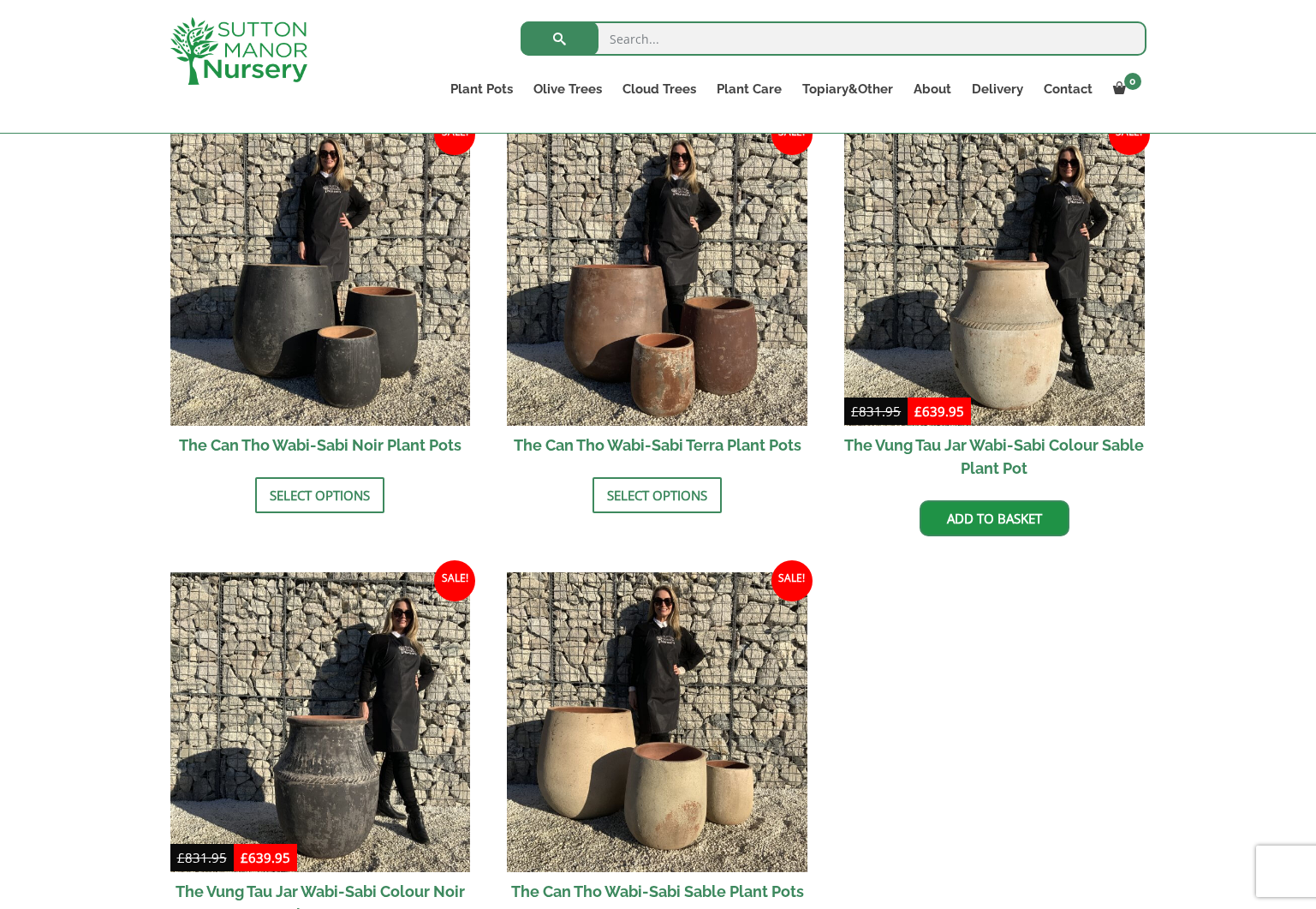
scroll to position [1784, 0]
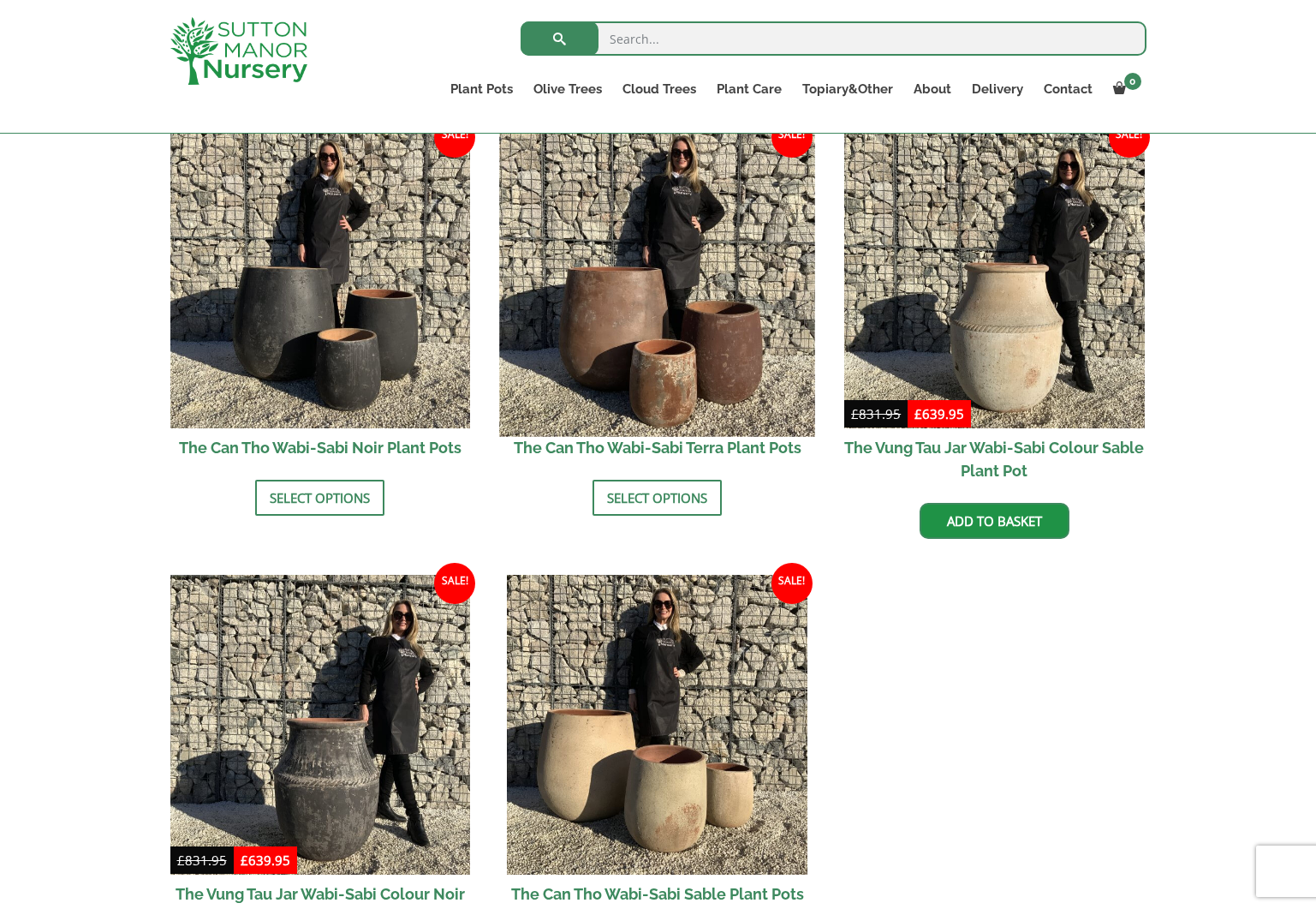
click at [692, 360] on img at bounding box center [658, 278] width 315 height 316
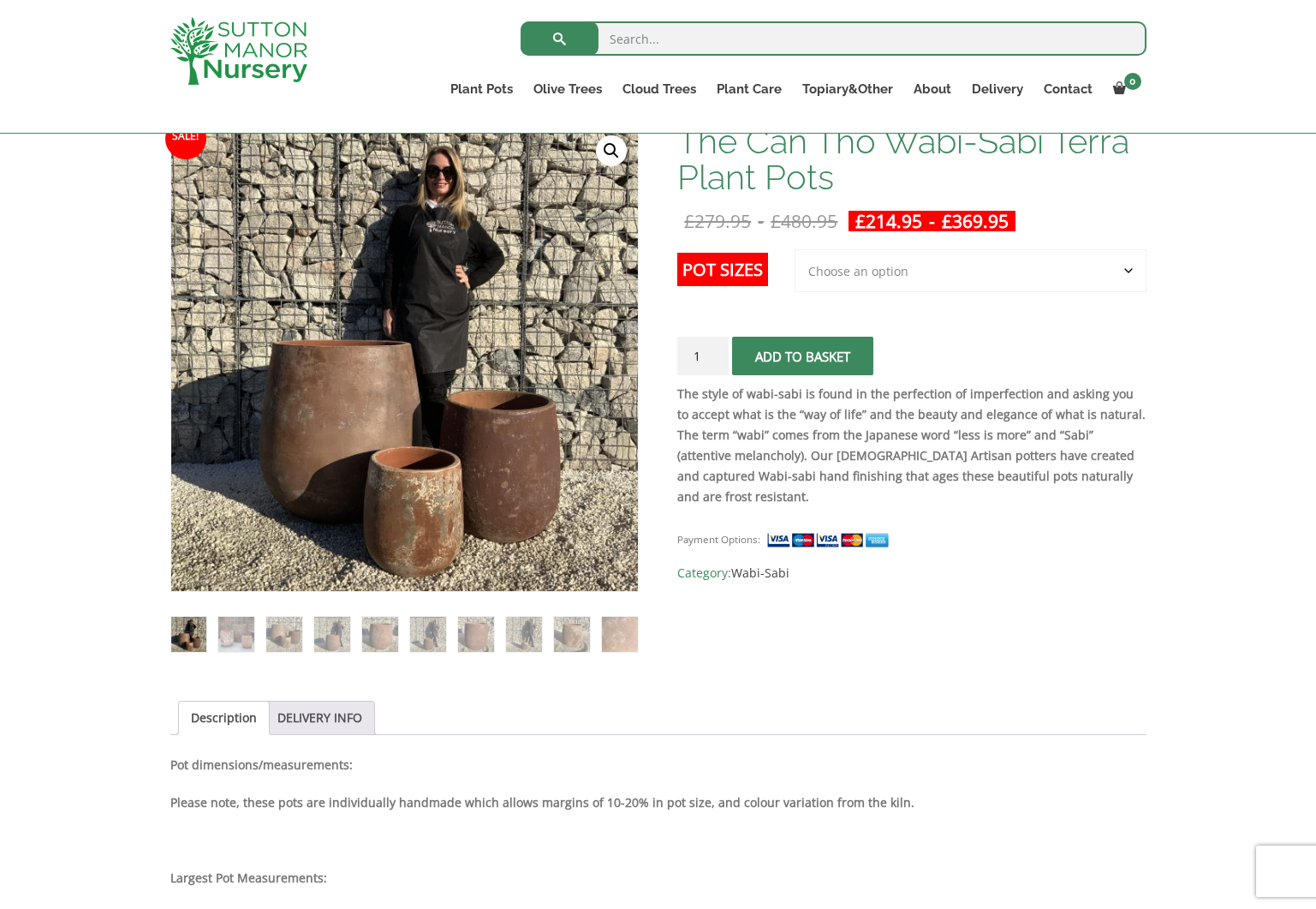
scroll to position [274, 0]
click at [1122, 274] on select "Choose an option 3rd to Largest Pot In The Picture 2nd to Largest Pot In The Pi…" at bounding box center [971, 270] width 352 height 43
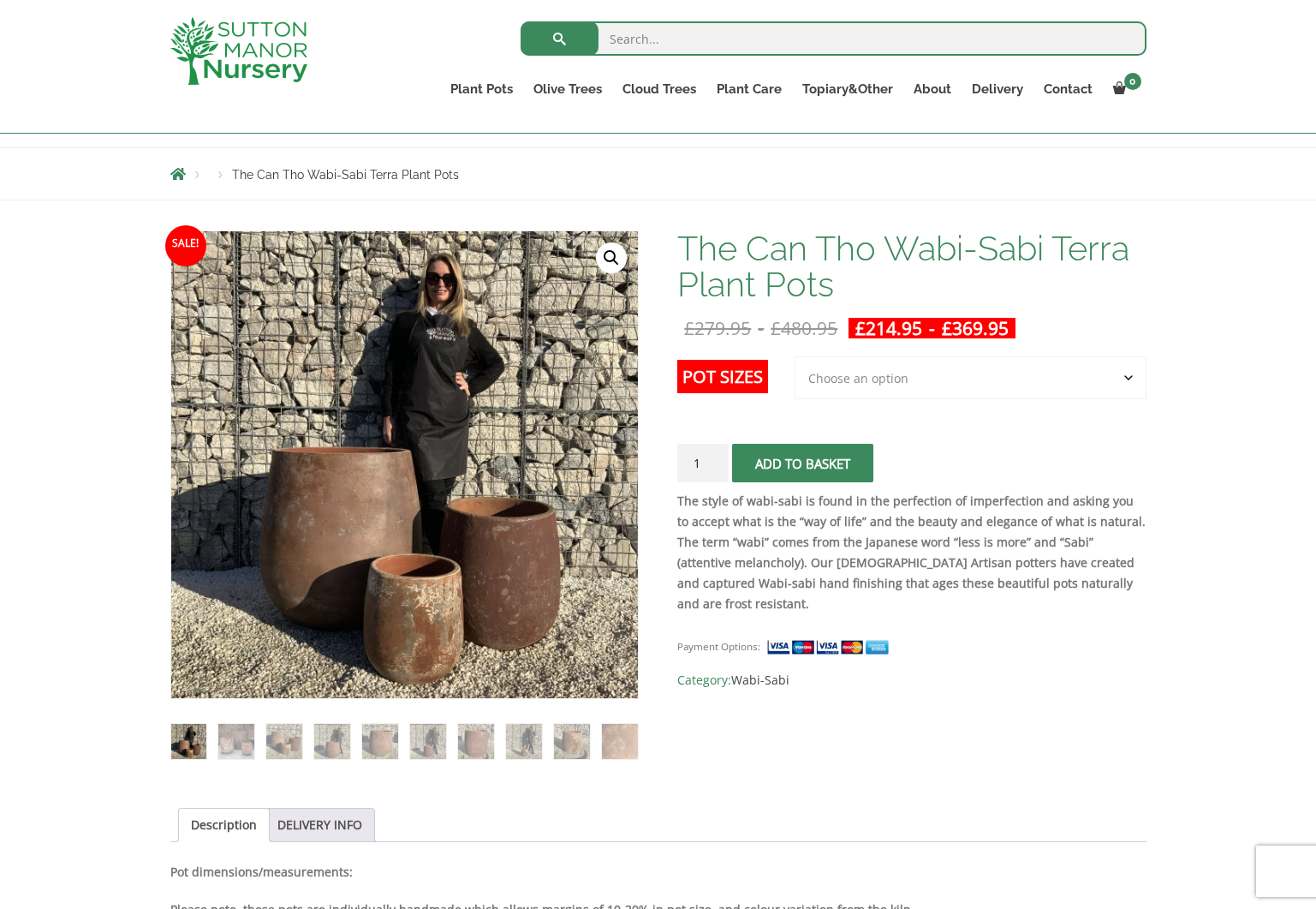
scroll to position [158, 0]
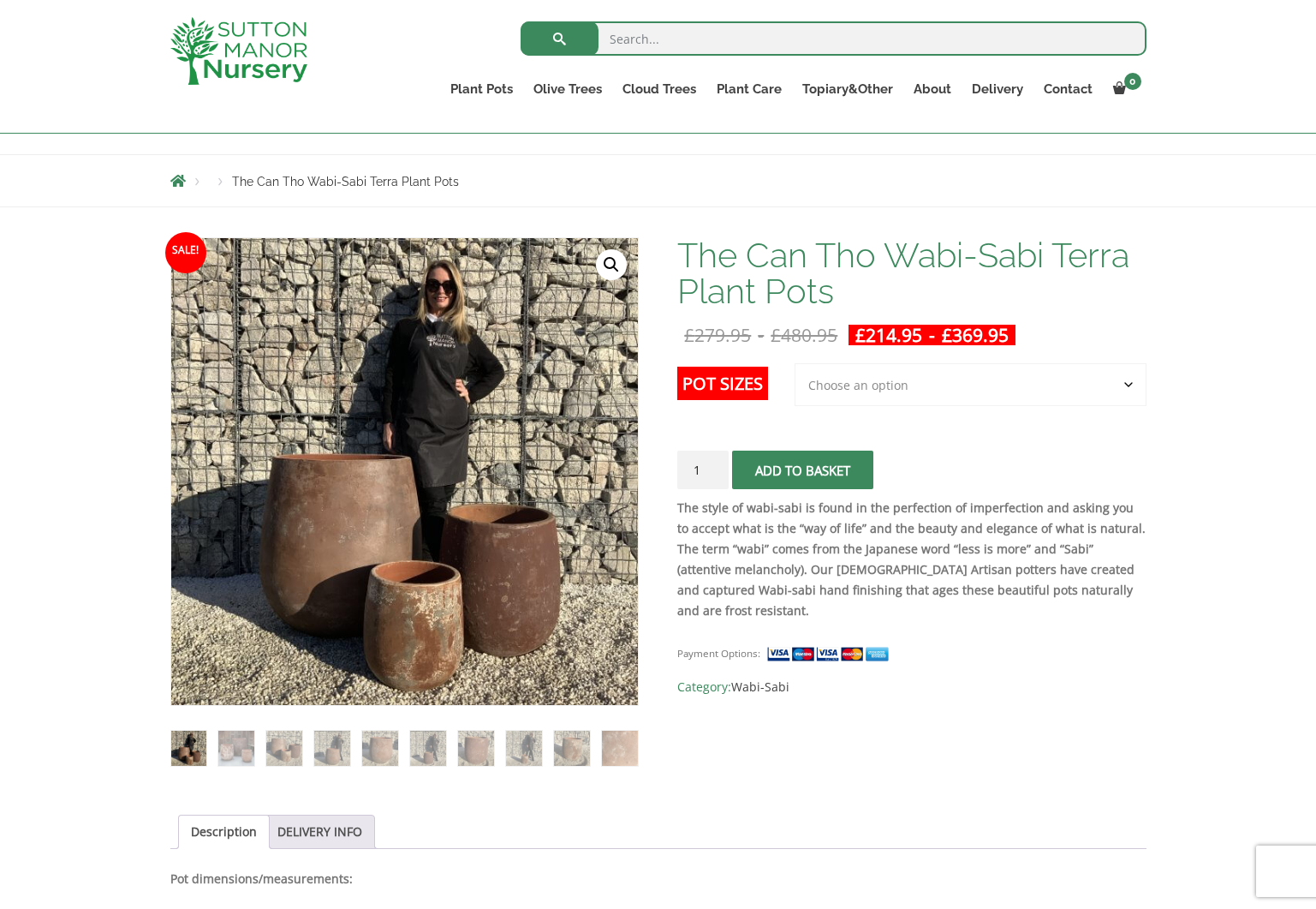
click at [1131, 385] on select "Choose an option 3rd to Largest Pot In The Picture 2nd to Largest Pot In The Pi…" at bounding box center [971, 384] width 352 height 43
click at [796, 363] on select "Choose an option 3rd to Largest Pot In The Picture 2nd to Largest Pot In The Pi…" at bounding box center [971, 384] width 352 height 43
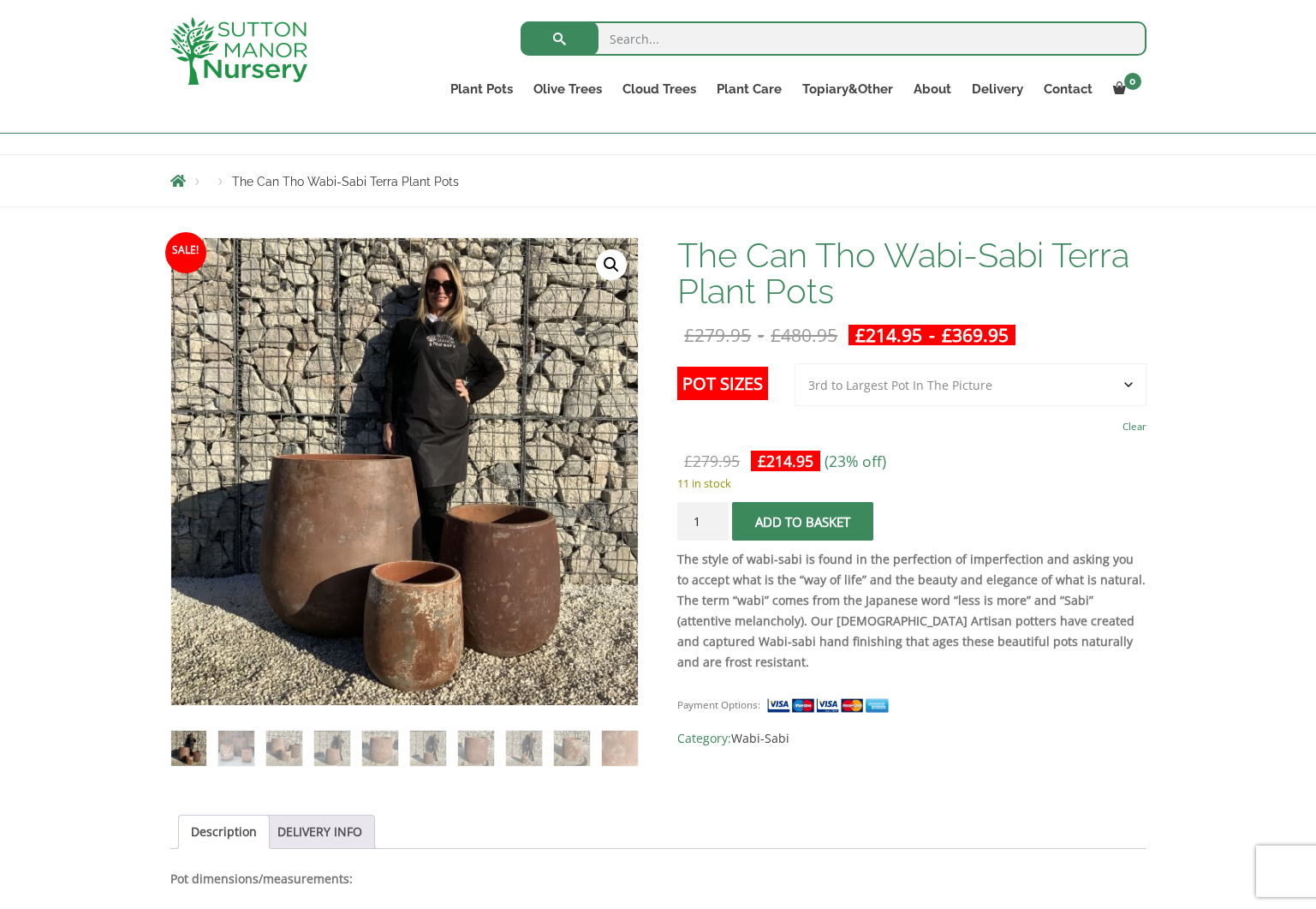
click at [1125, 391] on select "Choose an option 3rd to Largest Pot In The Picture 2nd to Largest Pot In The Pi…" at bounding box center [971, 384] width 352 height 43
click at [796, 363] on select "Choose an option 3rd to Largest Pot In The Picture 2nd to Largest Pot In The Pi…" at bounding box center [971, 384] width 352 height 43
click at [1128, 385] on select "Choose an option 3rd to Largest Pot In The Picture 2nd to Largest Pot In The Pi…" at bounding box center [971, 384] width 352 height 43
select select "Largest pot In The Picture"
click at [796, 363] on select "Choose an option 3rd to Largest Pot In The Picture 2nd to Largest Pot In The Pi…" at bounding box center [971, 384] width 352 height 43
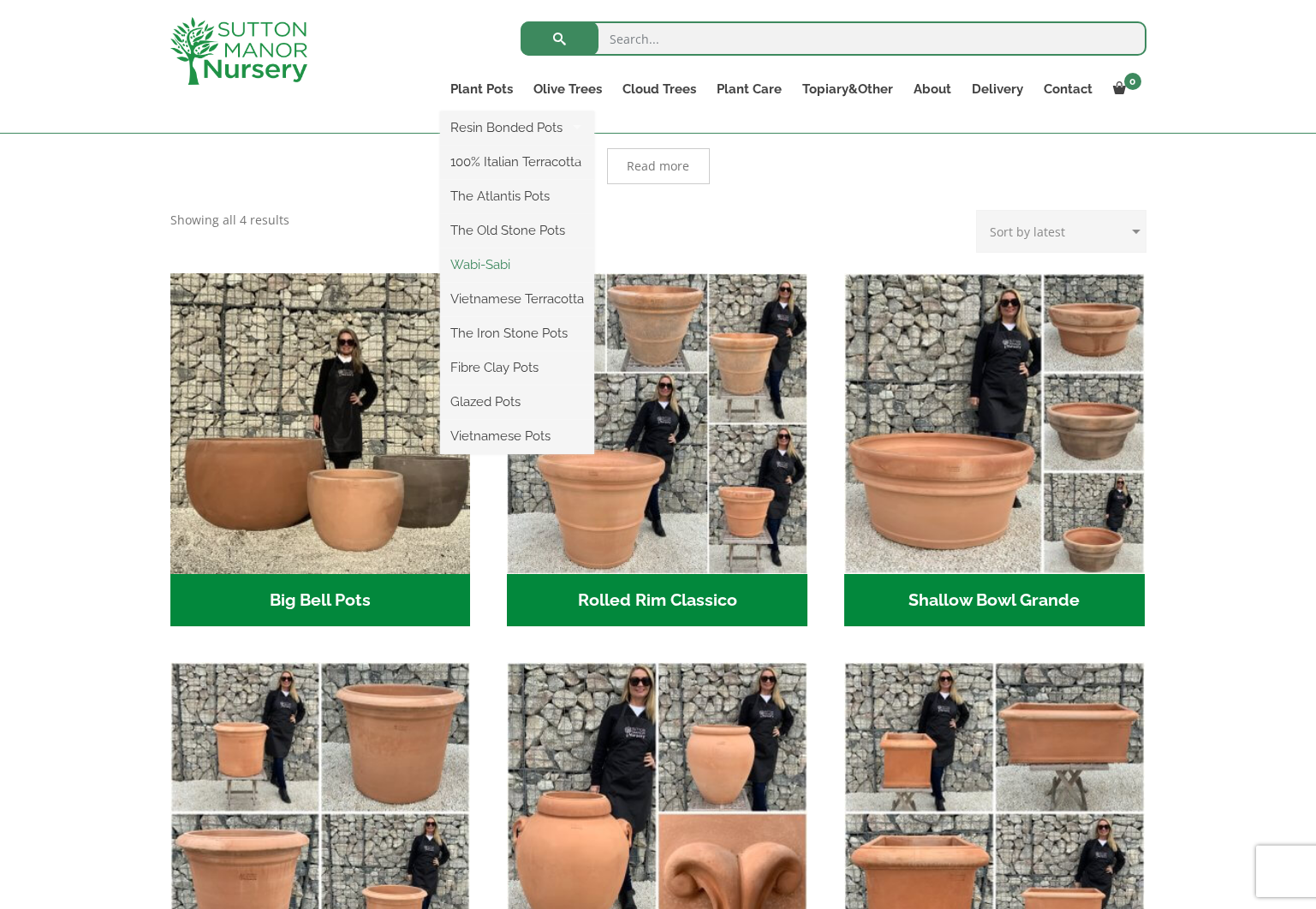
click at [487, 262] on link "Wabi-Sabi" at bounding box center [517, 265] width 154 height 26
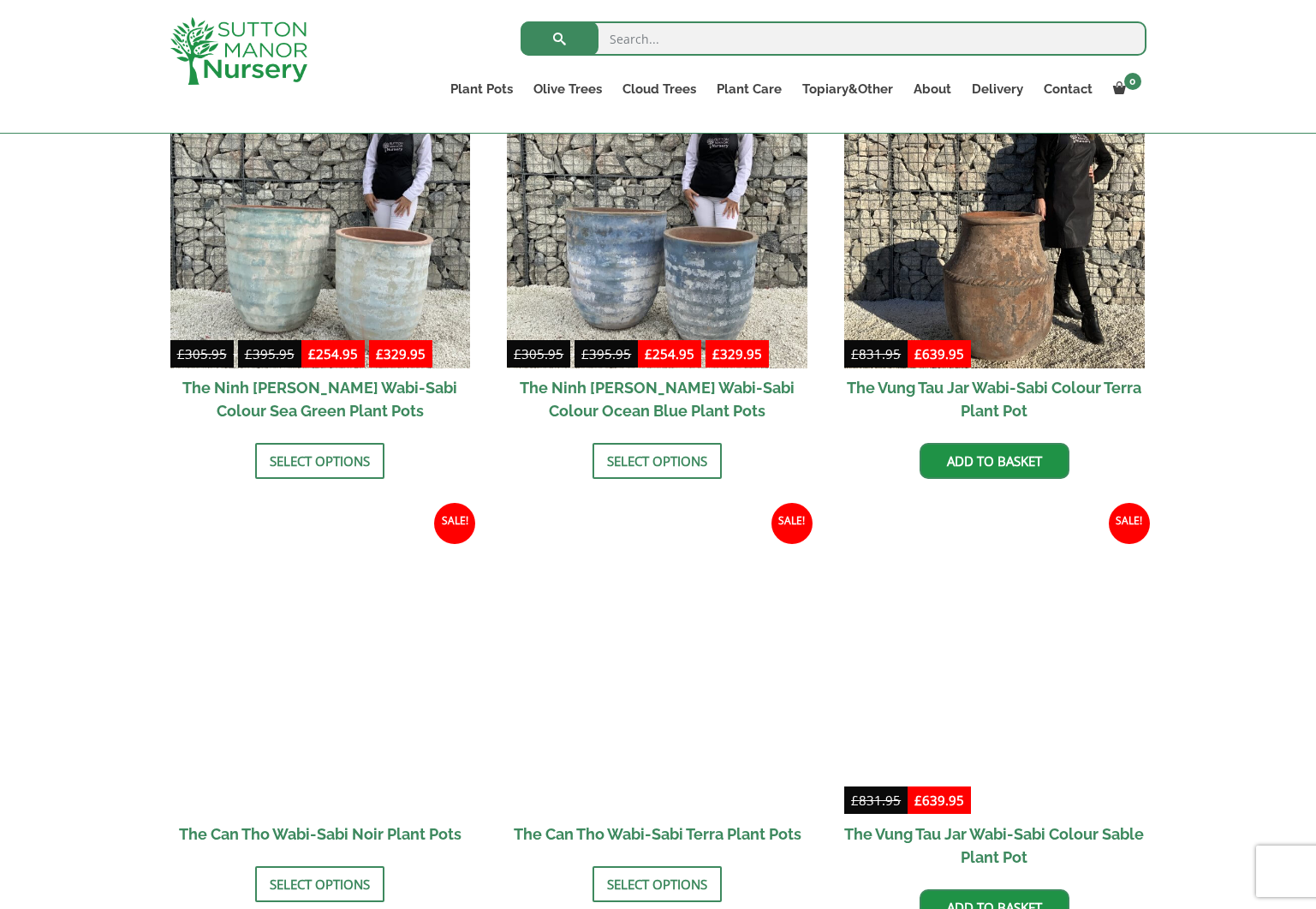
scroll to position [1477, 0]
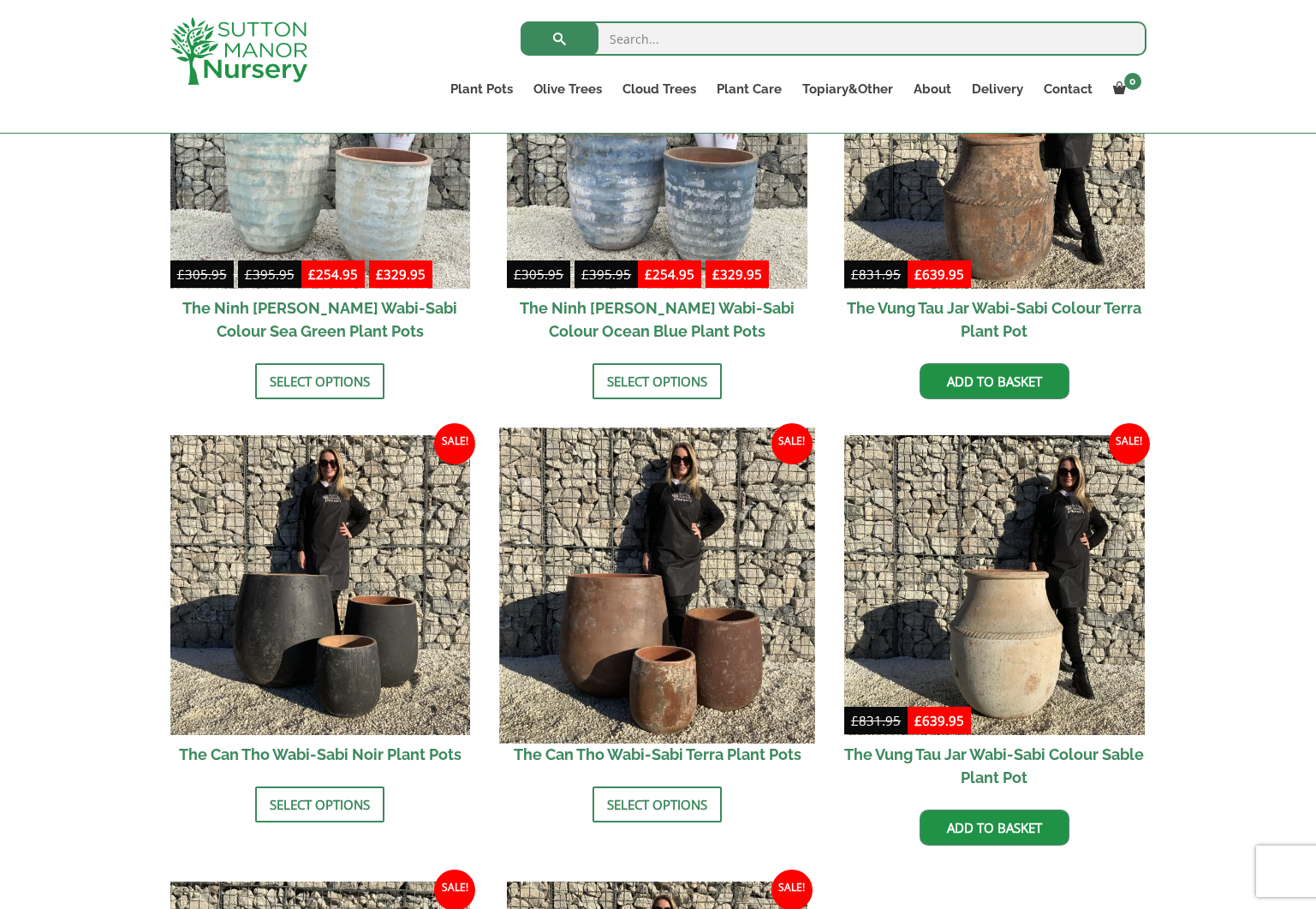
click at [657, 585] on img at bounding box center [658, 585] width 315 height 316
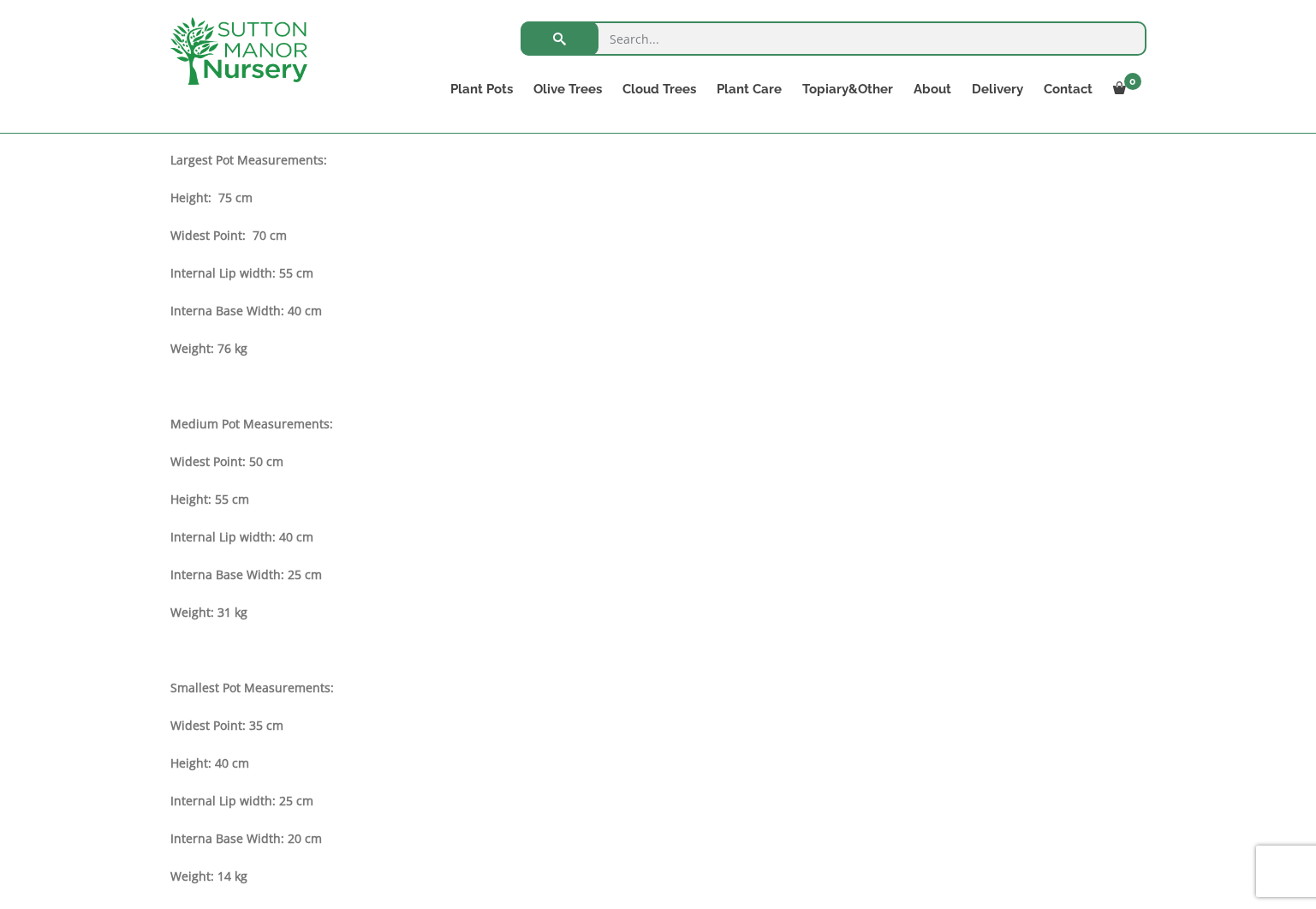
scroll to position [1009, 0]
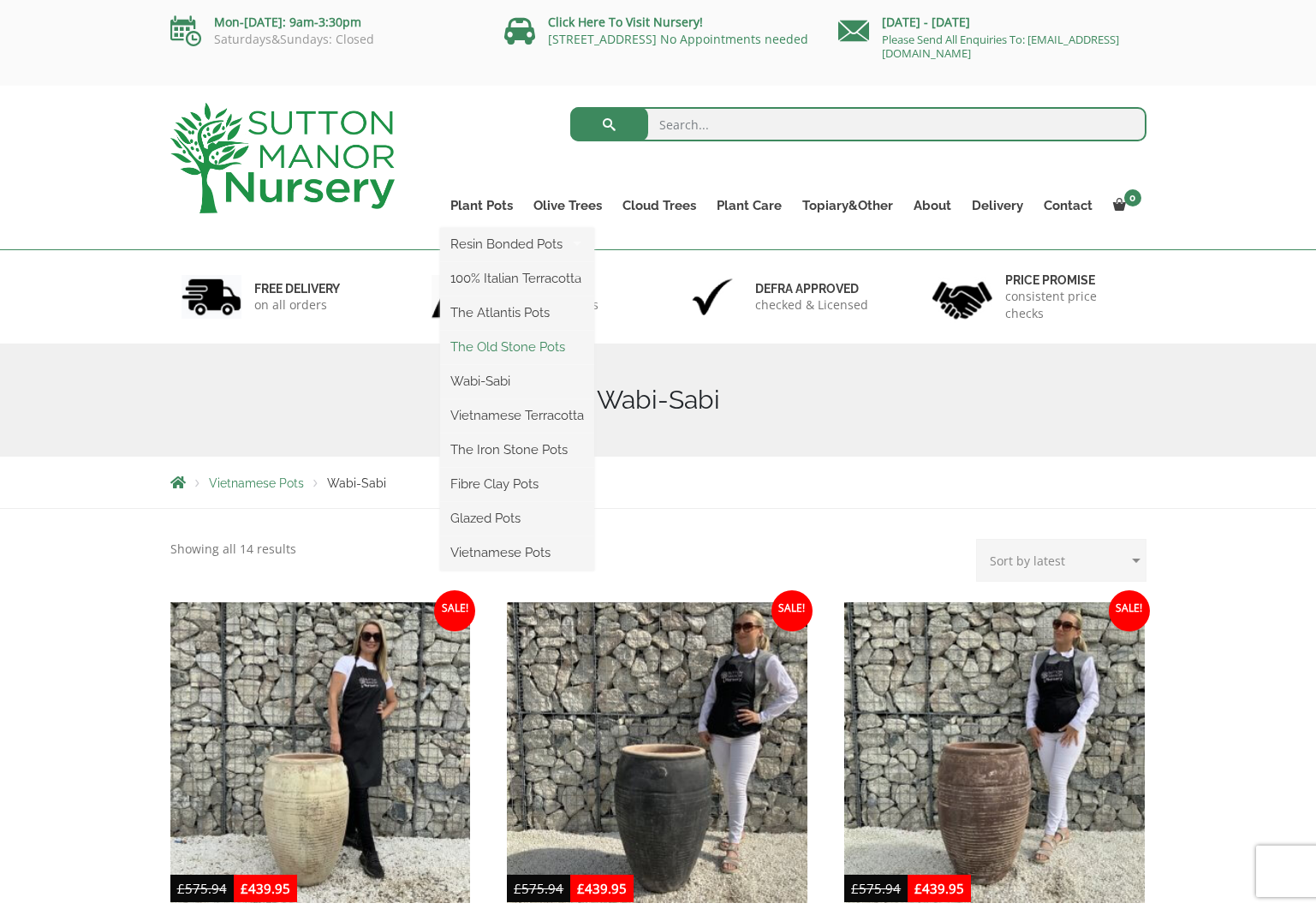
click at [509, 353] on link "The Old Stone Pots" at bounding box center [517, 347] width 154 height 26
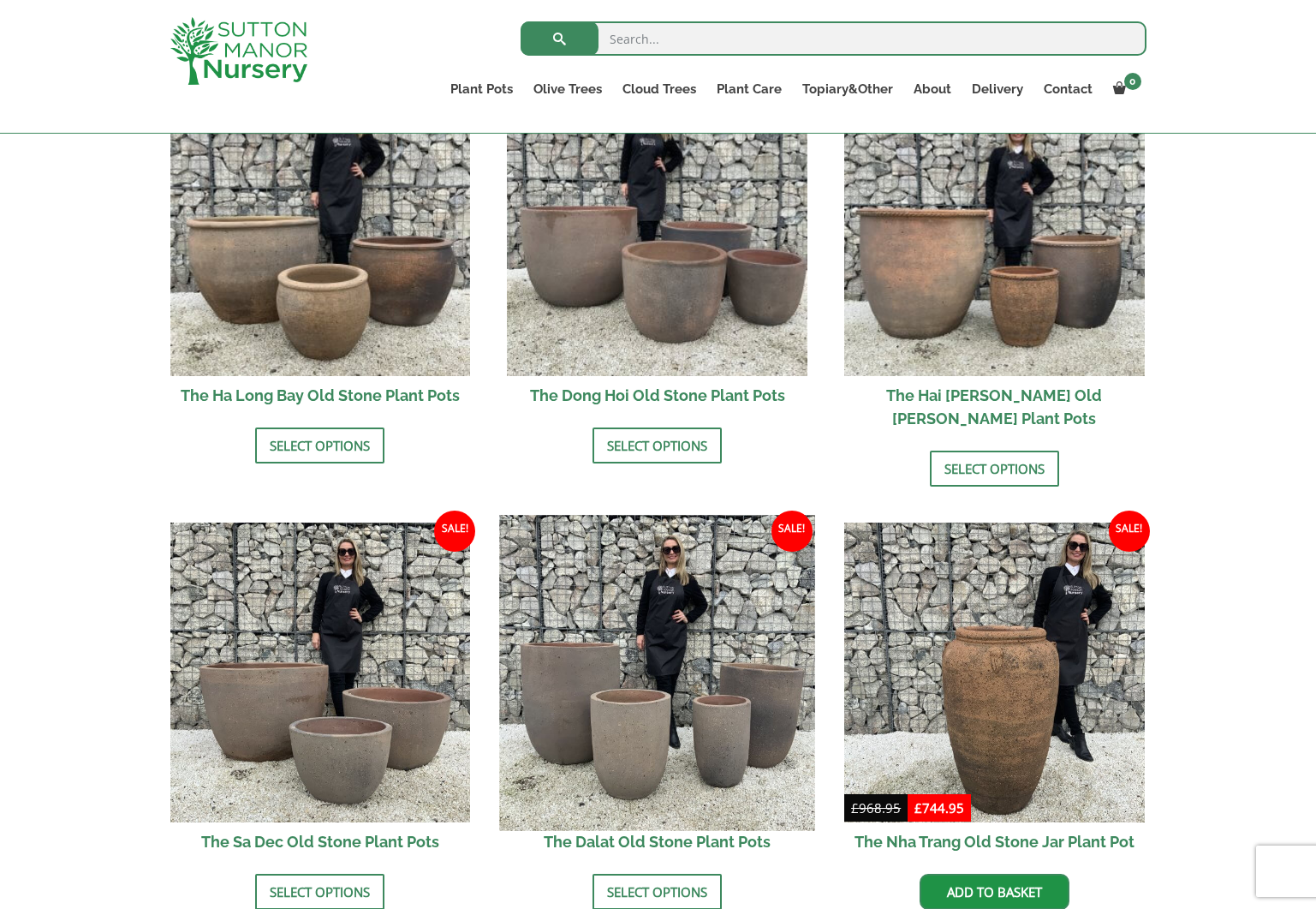
scroll to position [660, 0]
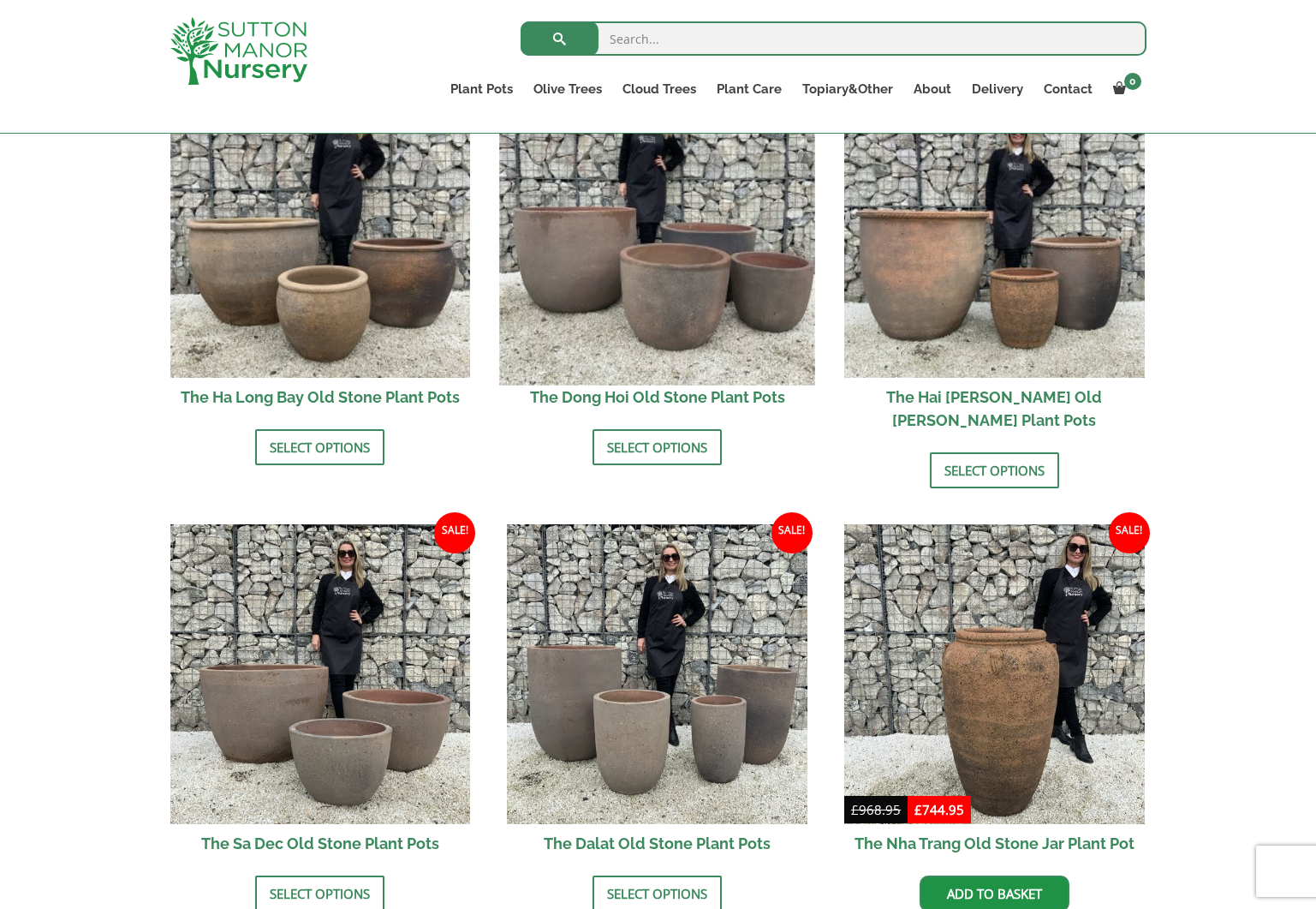
click at [629, 299] on img at bounding box center [658, 227] width 315 height 316
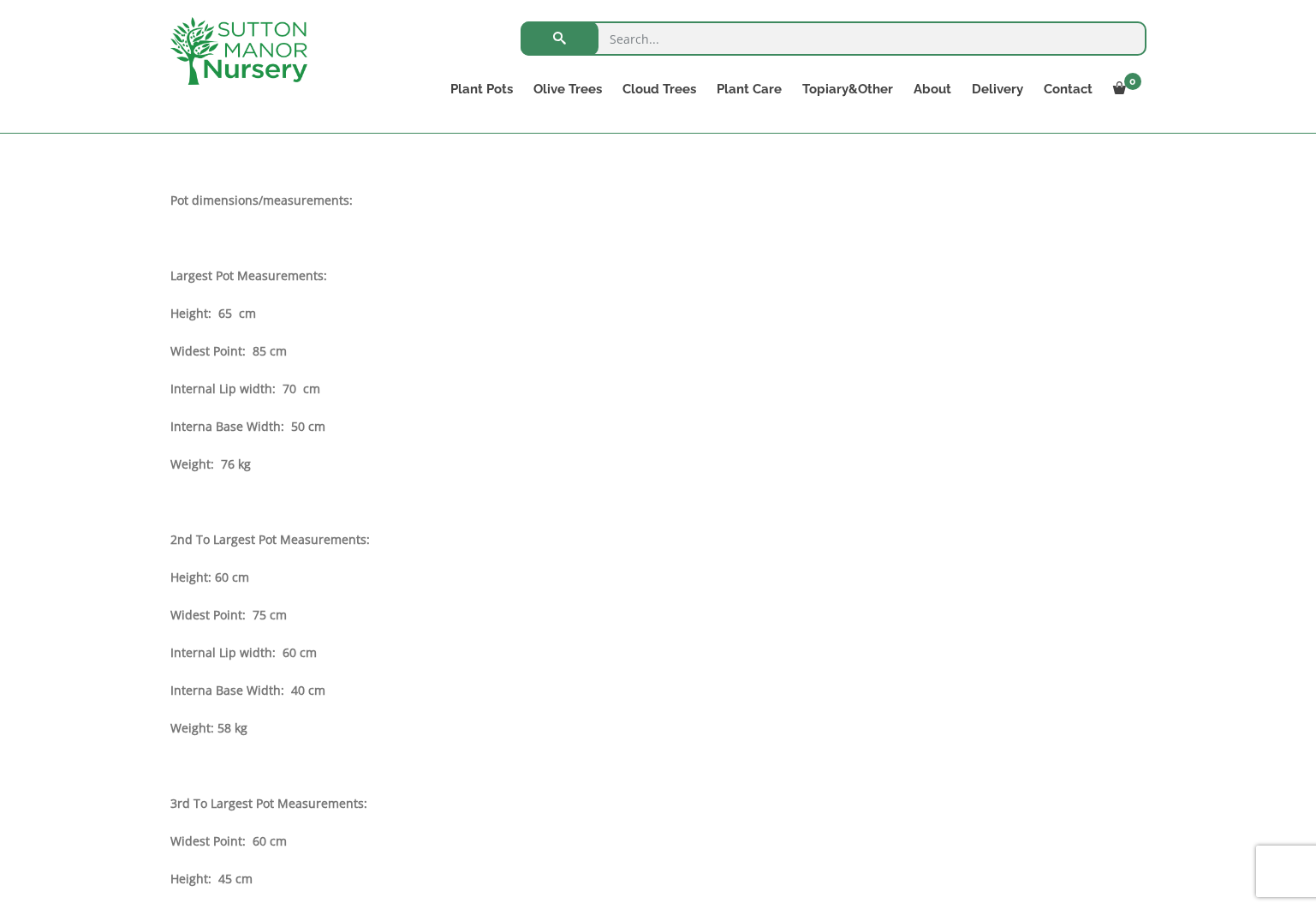
scroll to position [897, 0]
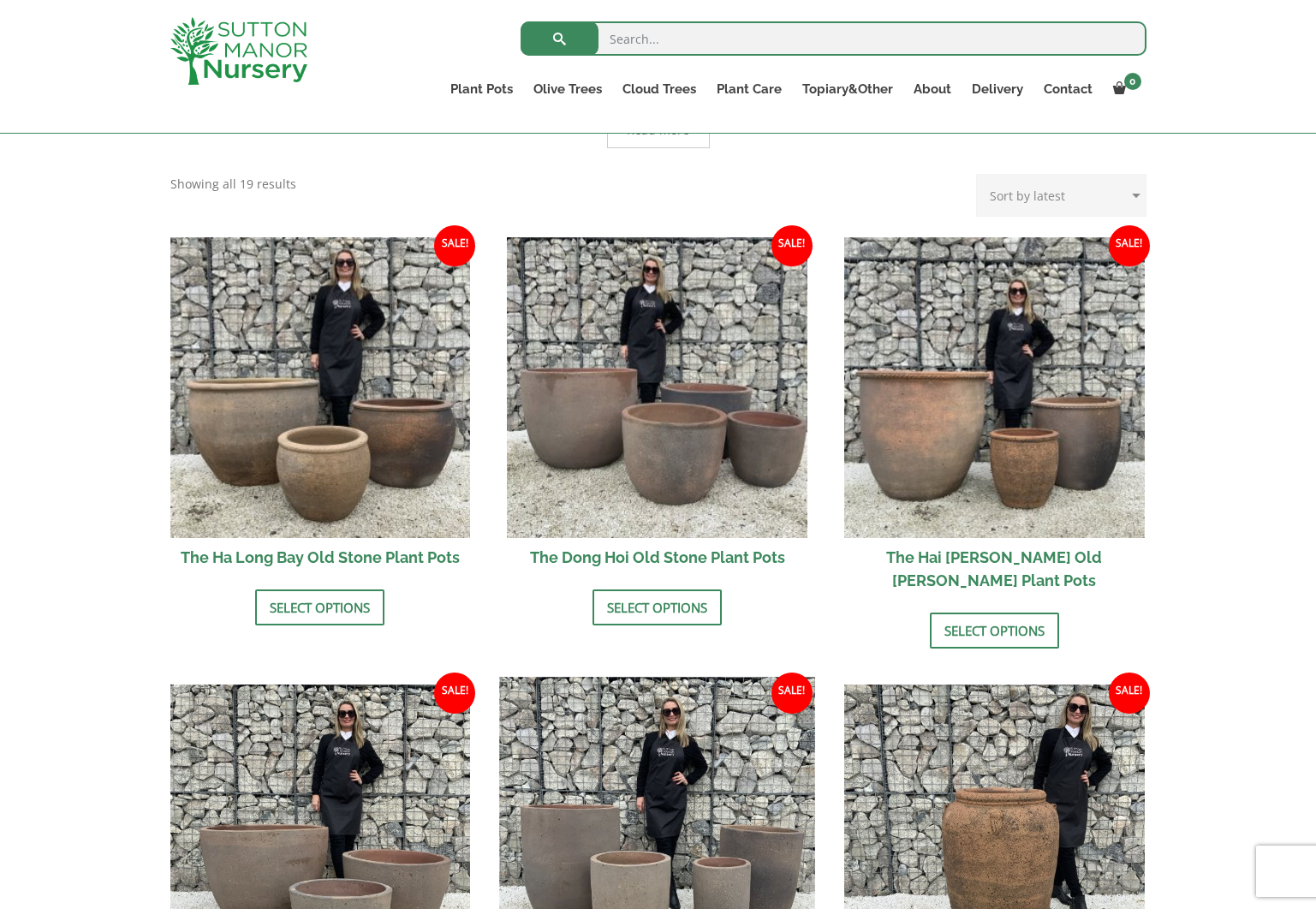
scroll to position [491, 0]
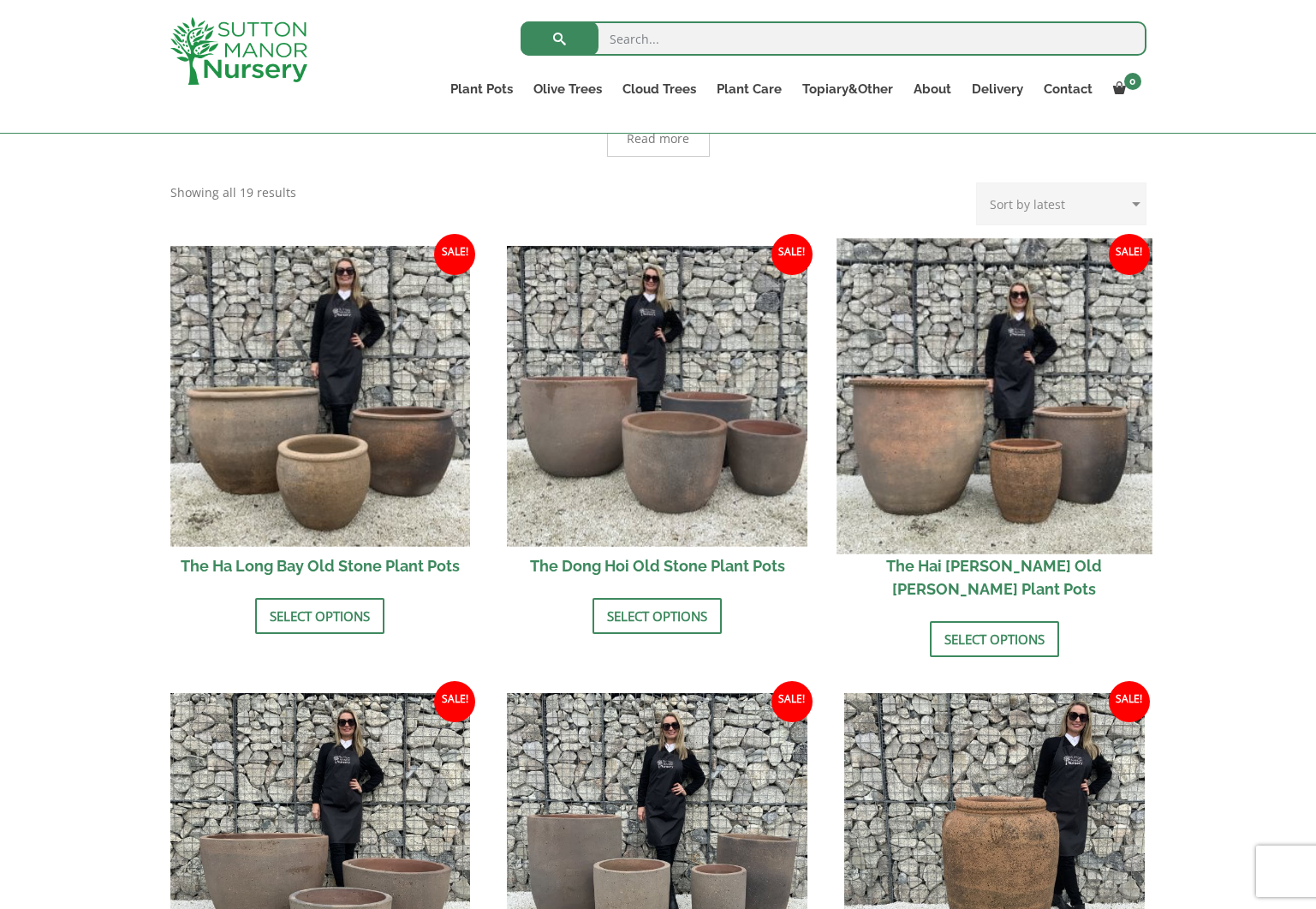
click at [948, 466] on img at bounding box center [994, 396] width 315 height 316
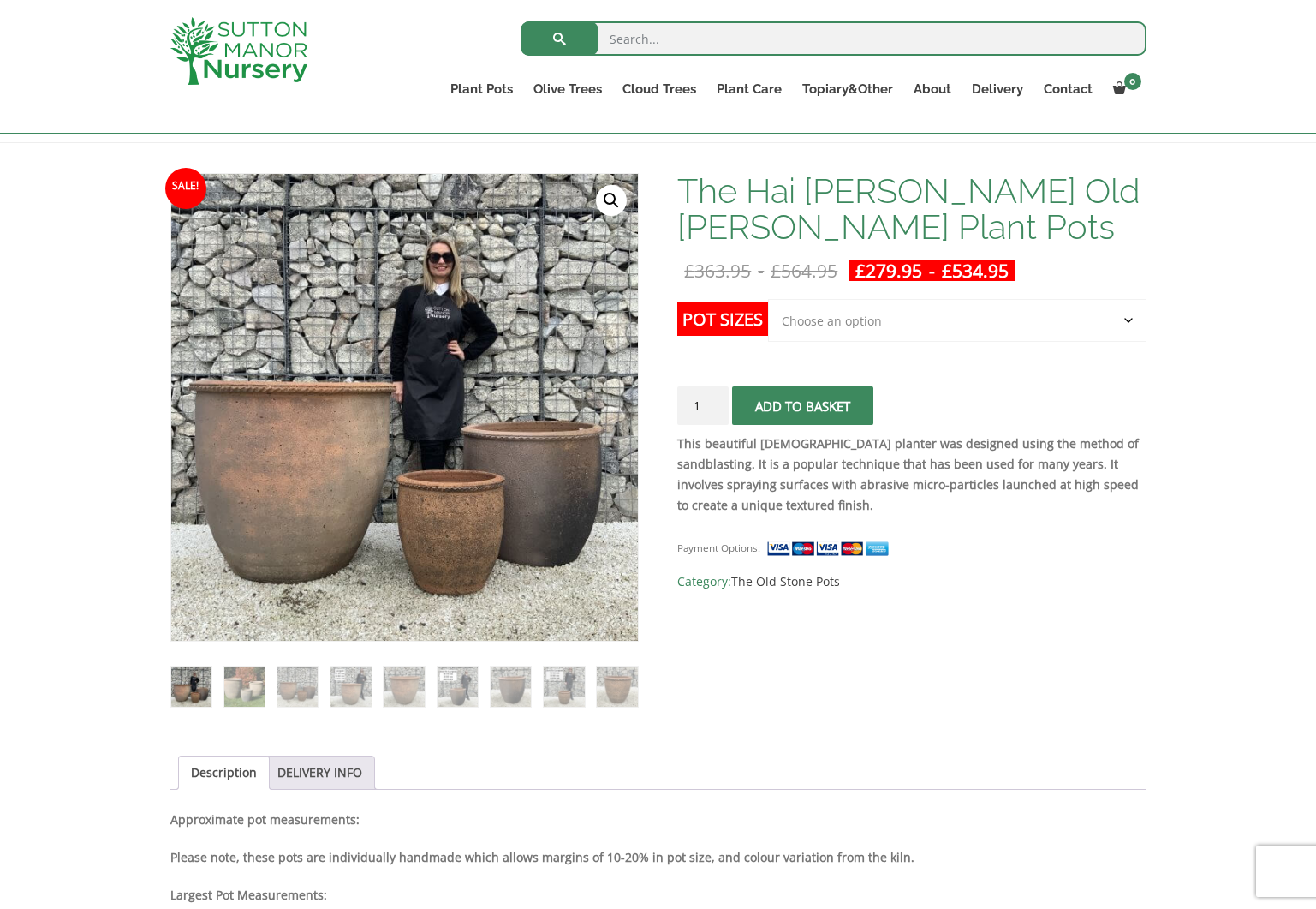
scroll to position [222, 0]
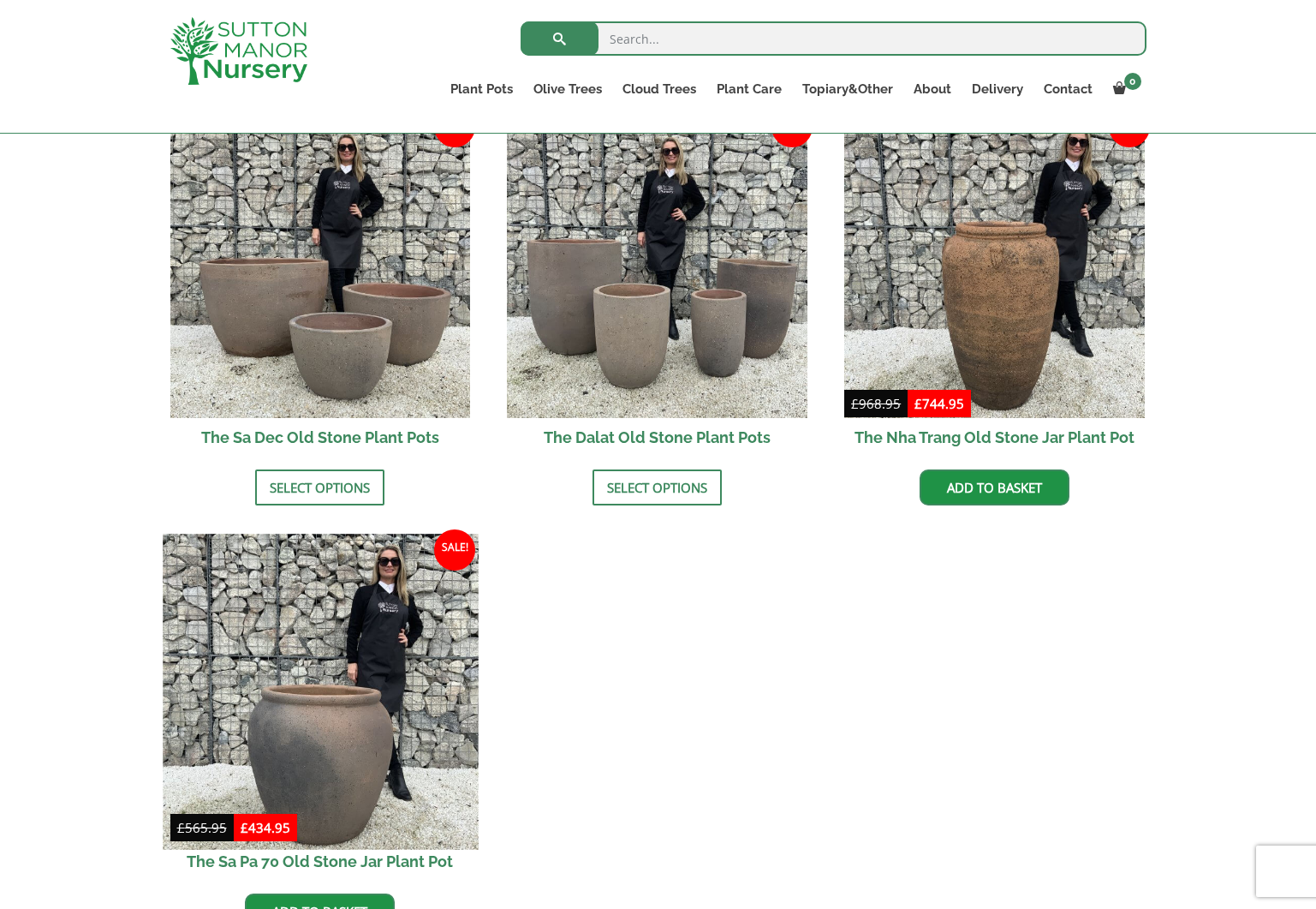
scroll to position [1082, 0]
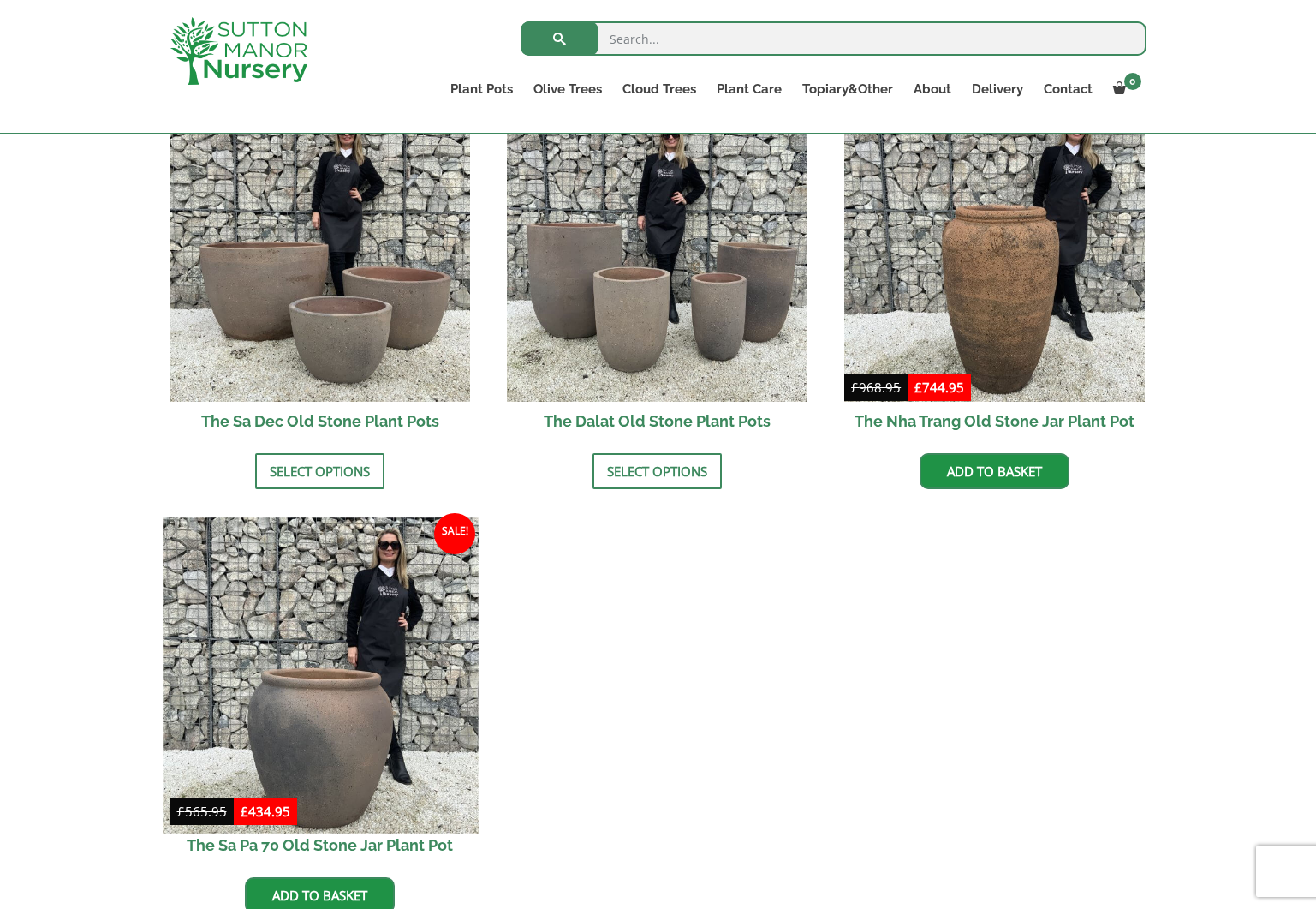
click at [323, 740] on img at bounding box center [320, 675] width 315 height 316
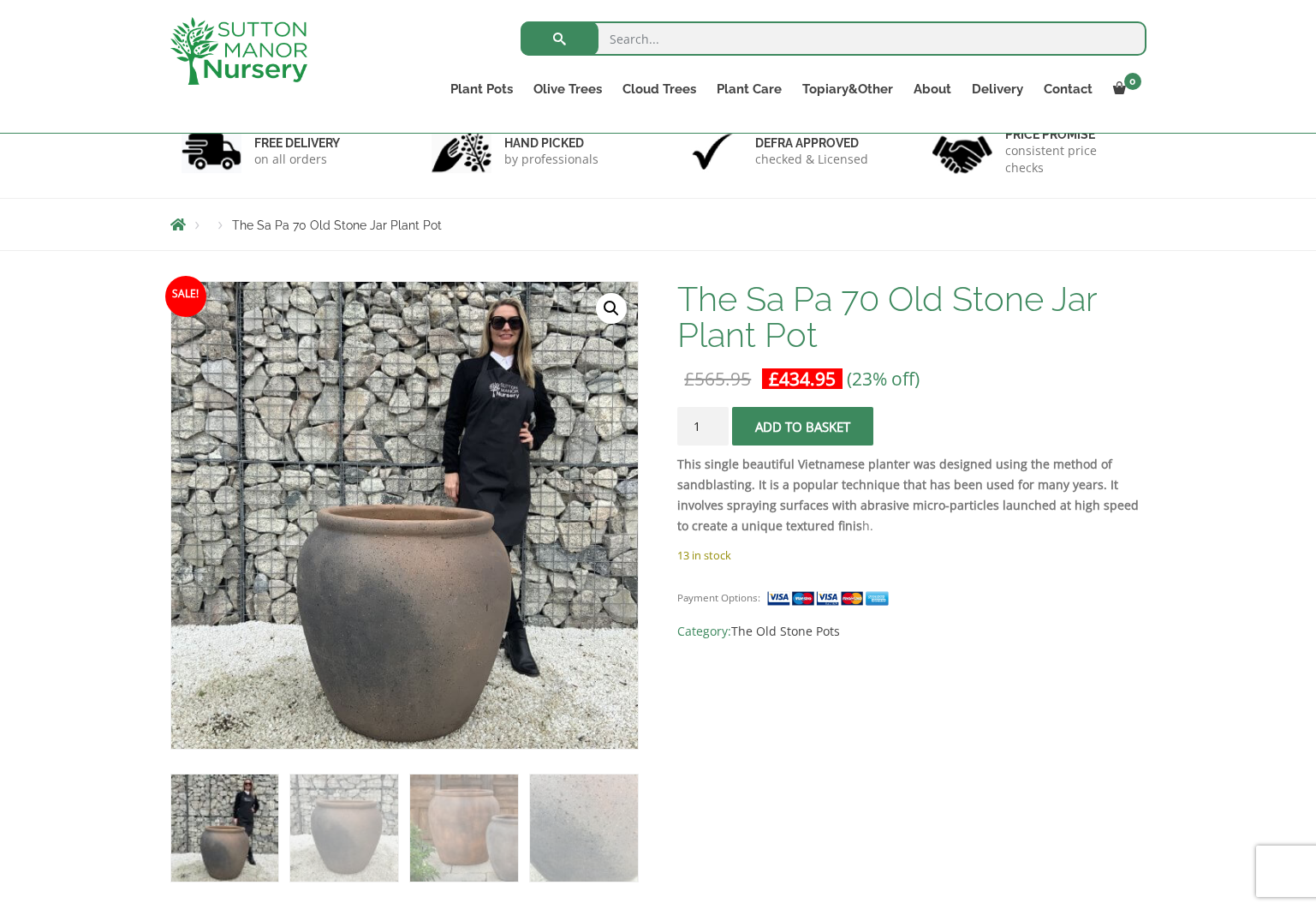
scroll to position [188, 0]
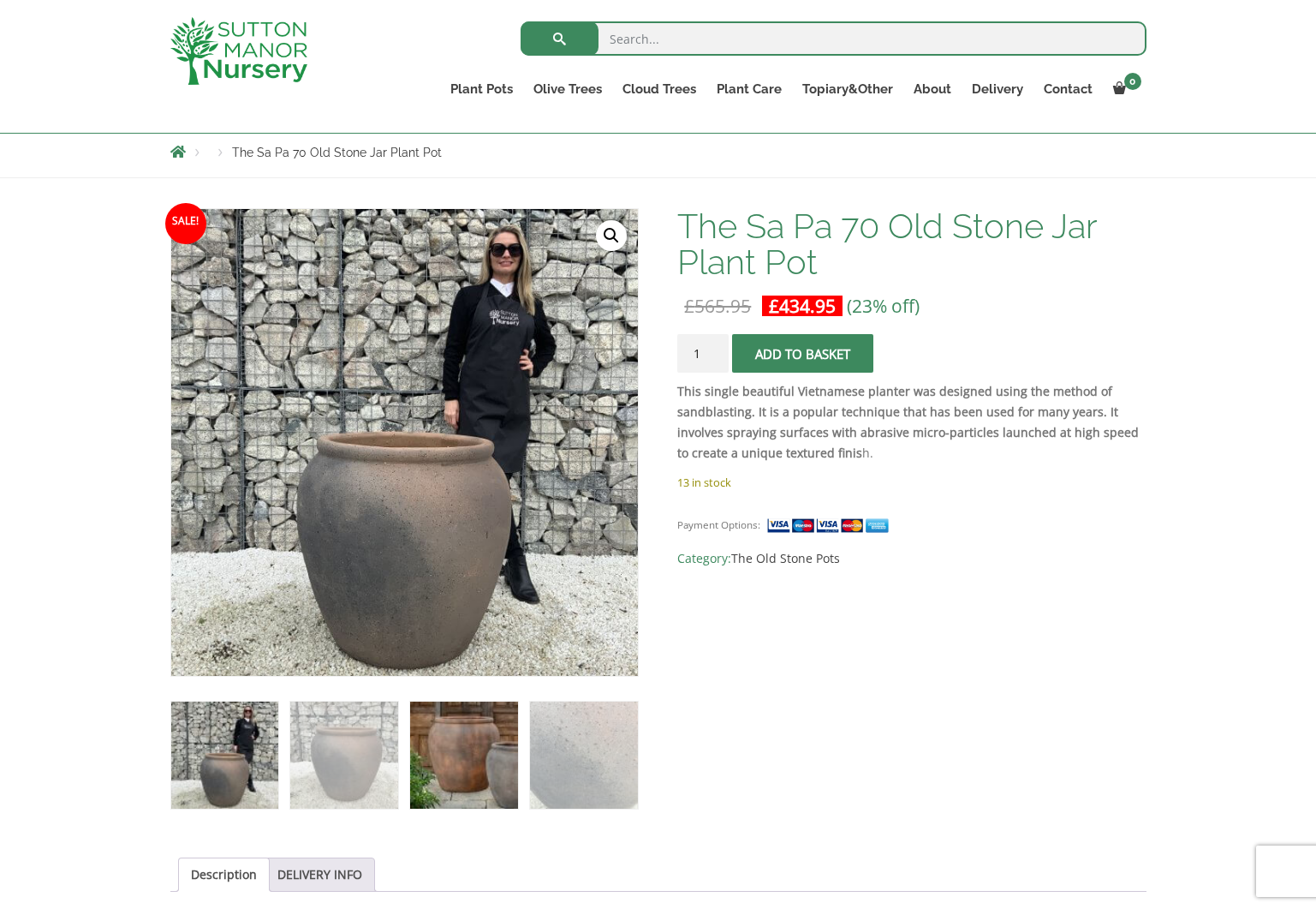
click at [487, 743] on img at bounding box center [464, 755] width 107 height 107
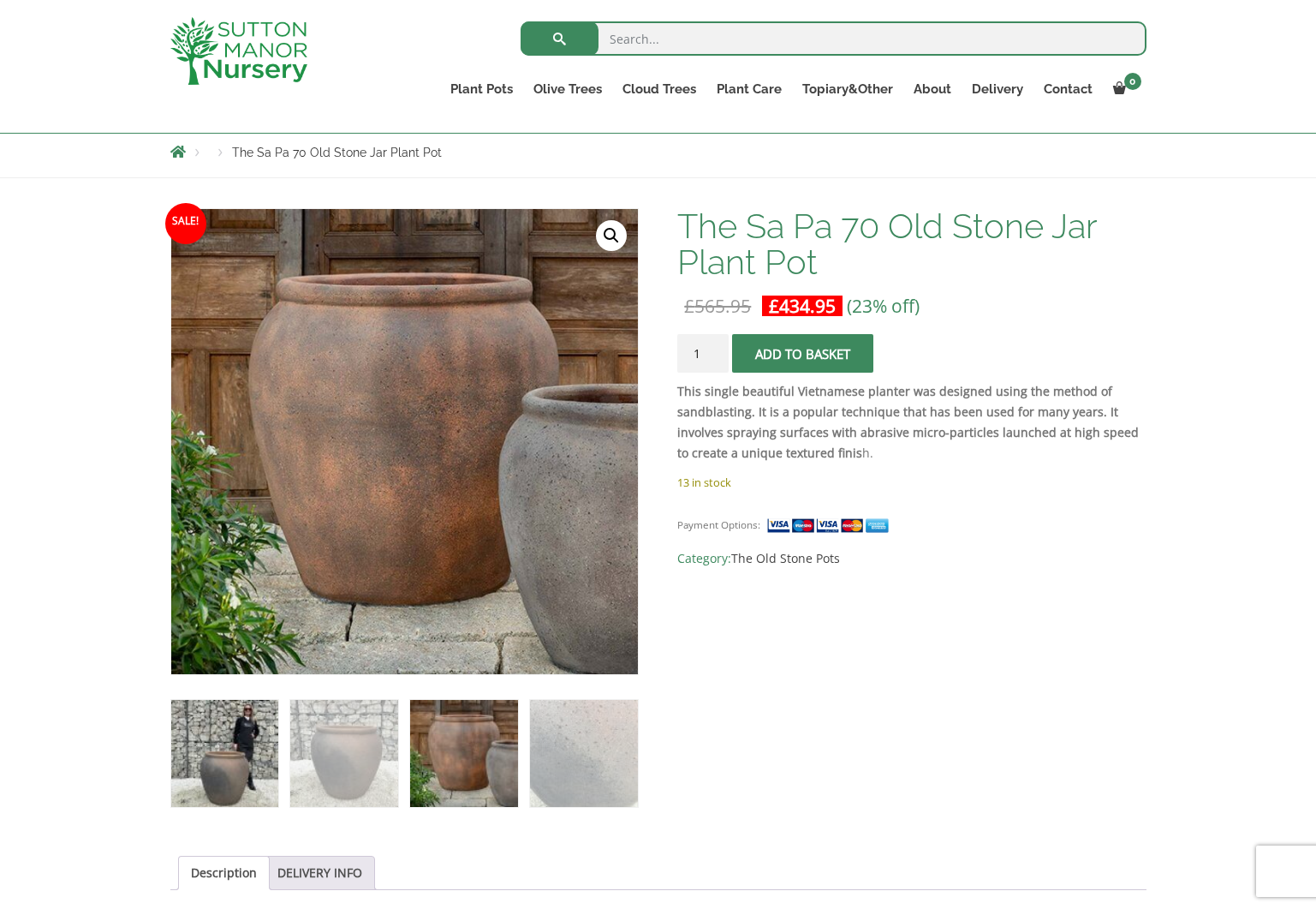
click at [224, 764] on img at bounding box center [224, 754] width 107 height 107
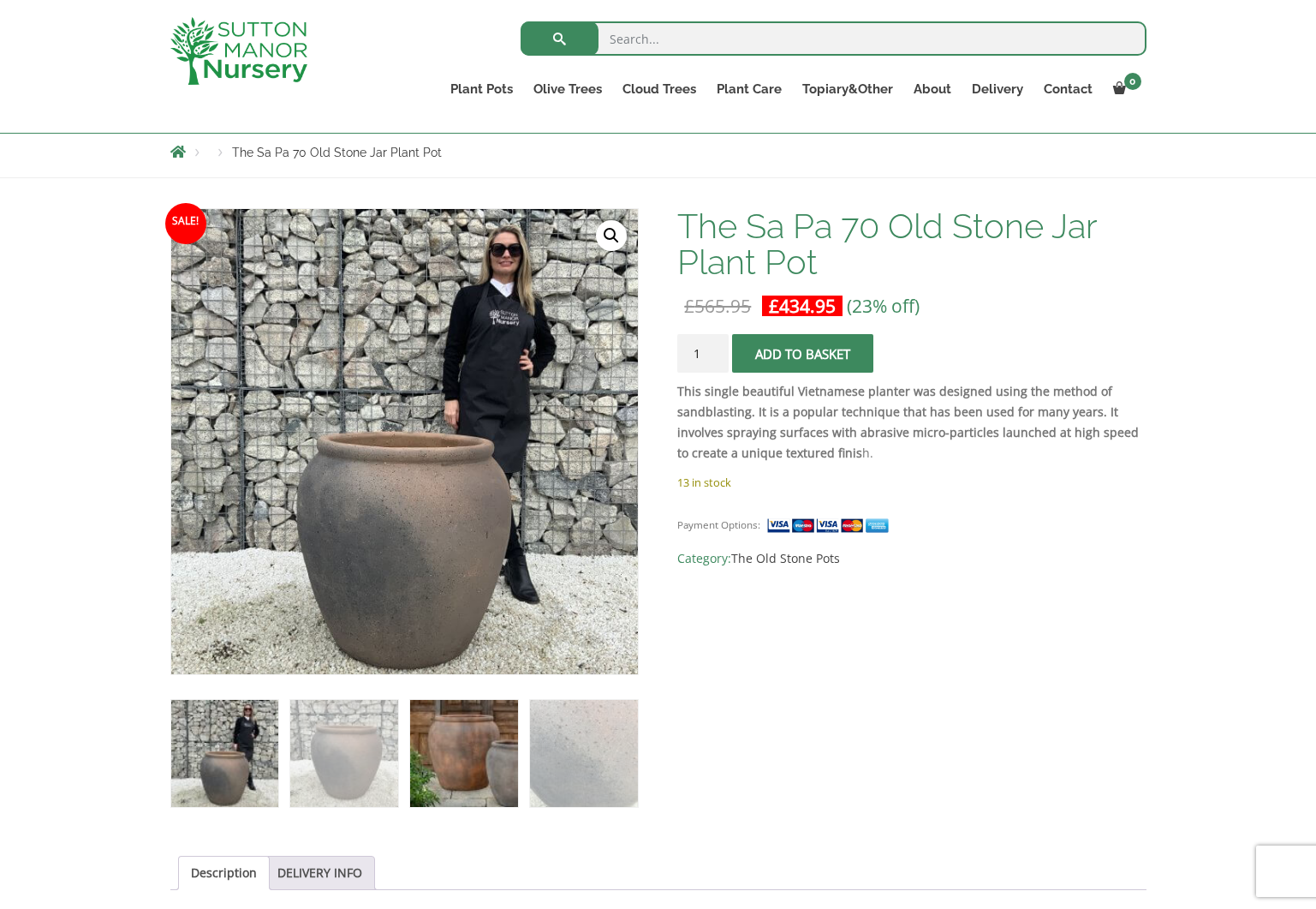
click at [478, 764] on img at bounding box center [464, 754] width 107 height 107
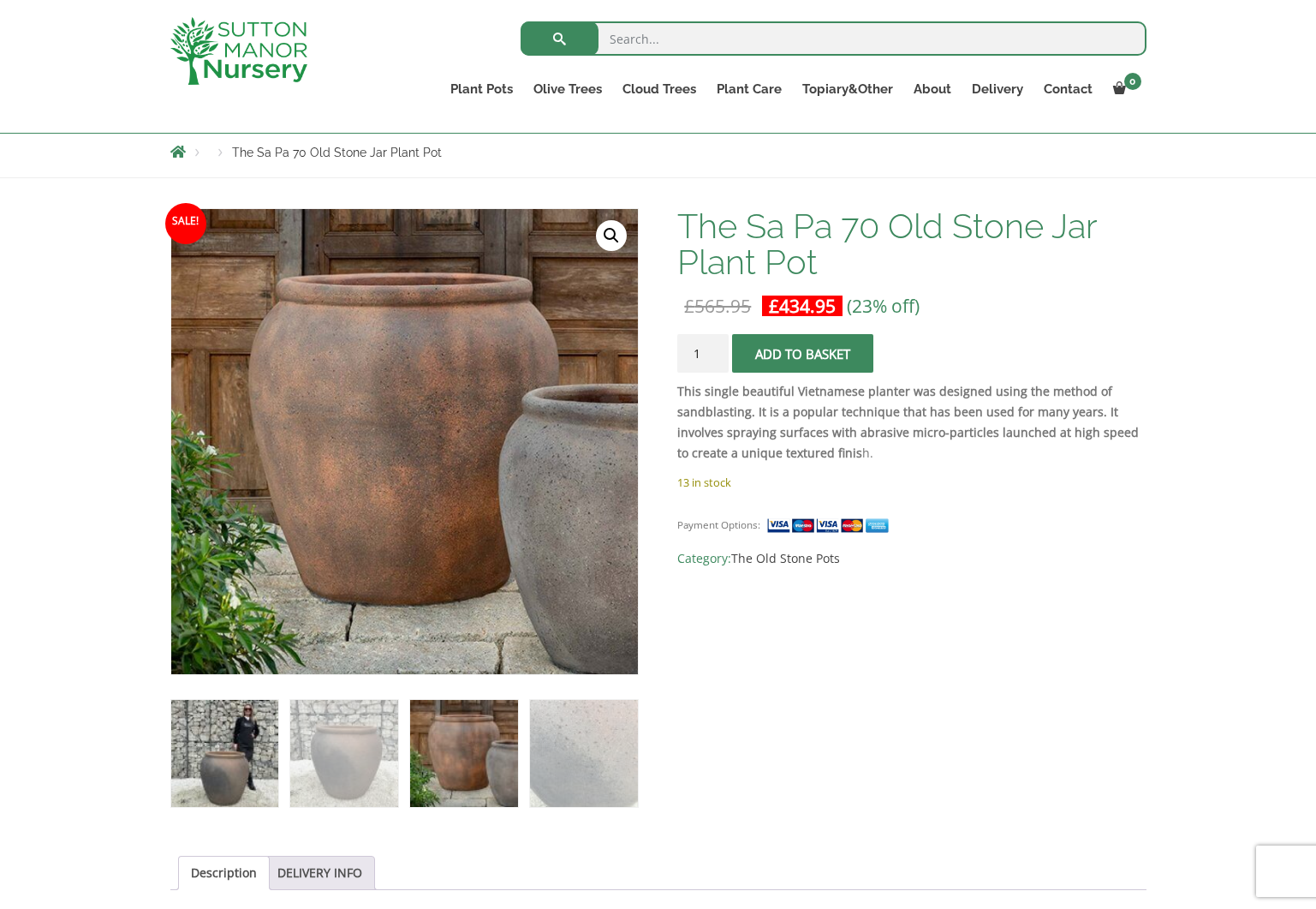
click at [240, 777] on img at bounding box center [224, 754] width 107 height 107
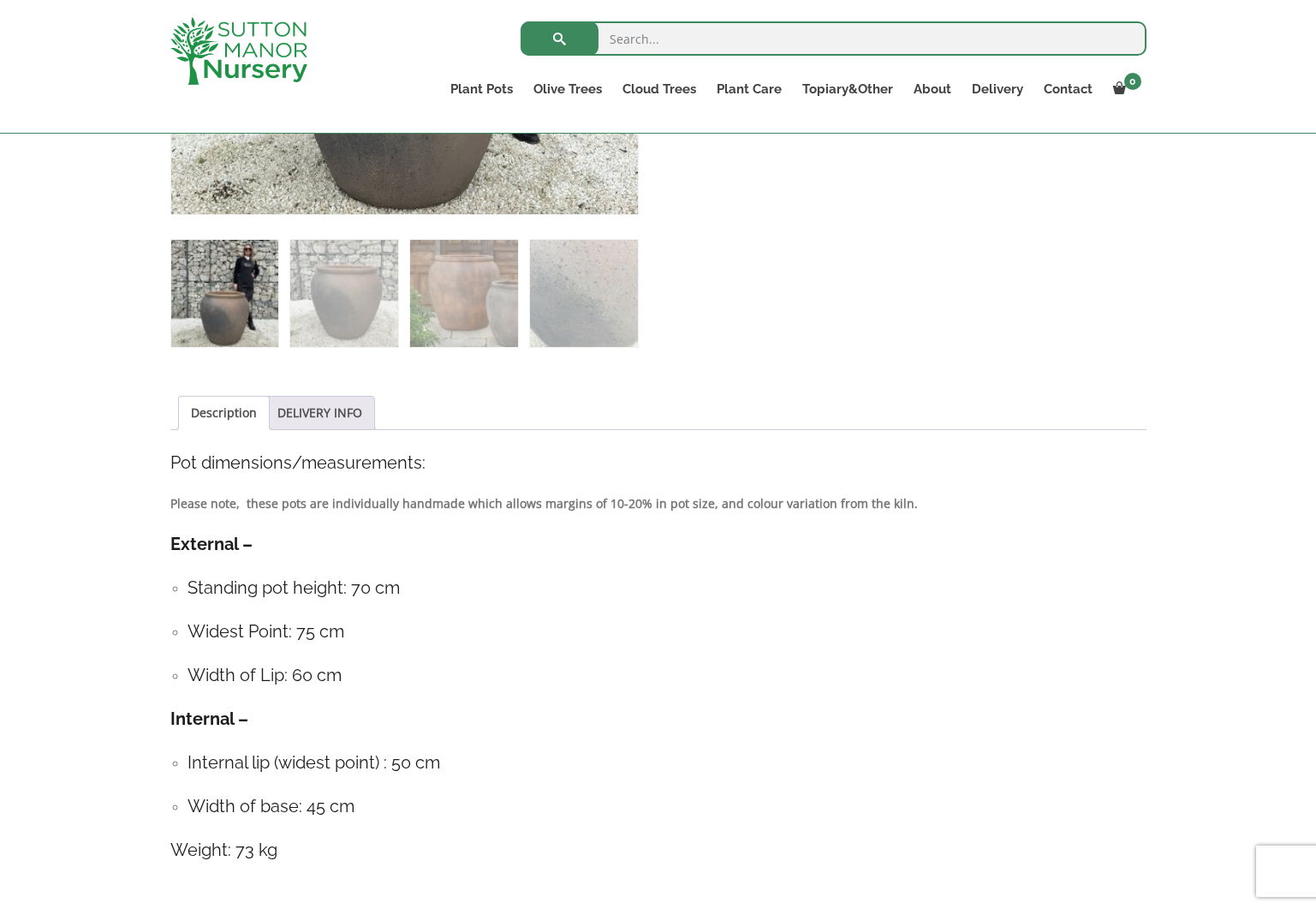
scroll to position [663, 0]
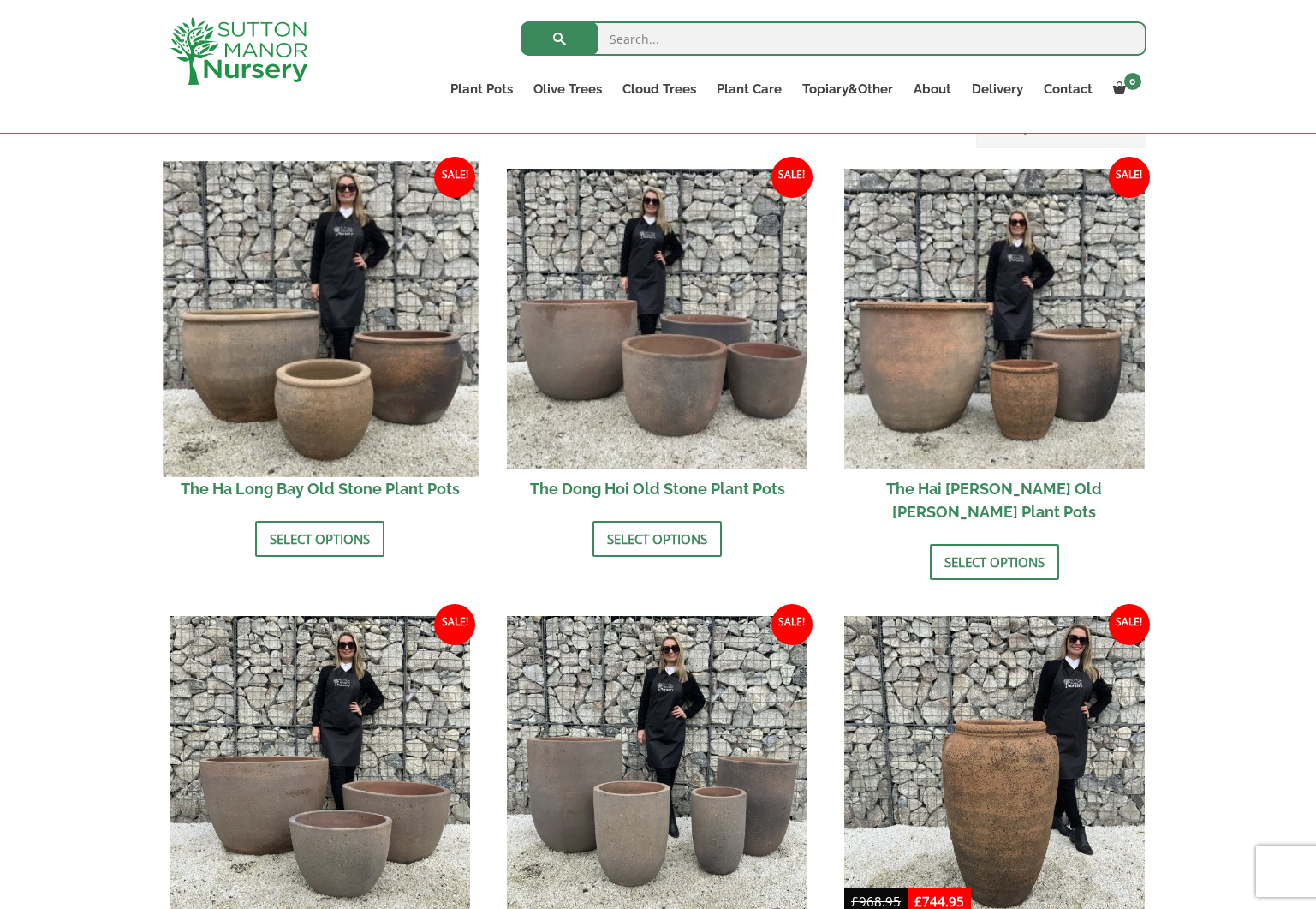
scroll to position [477, 0]
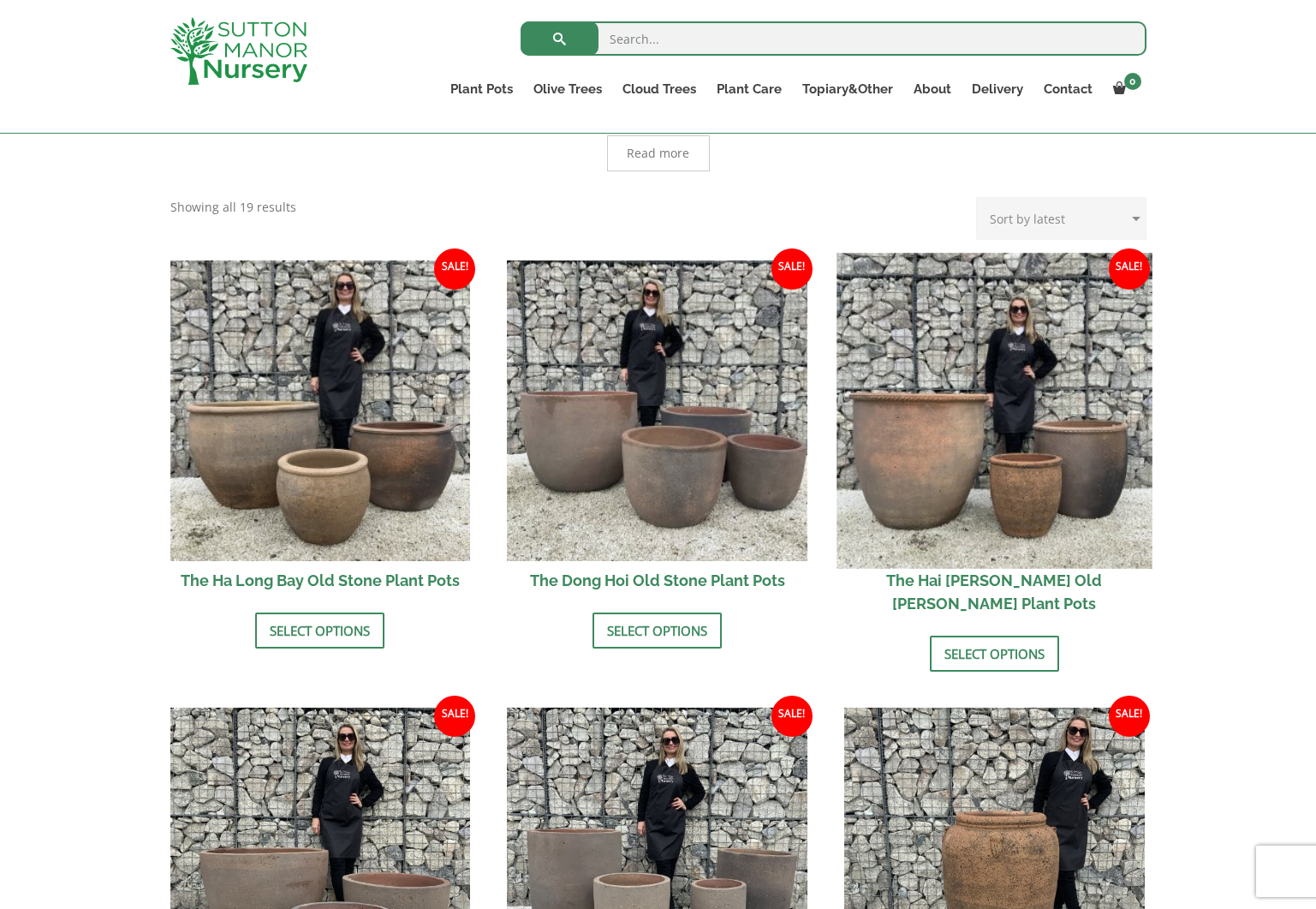
click at [964, 496] on img at bounding box center [994, 410] width 315 height 316
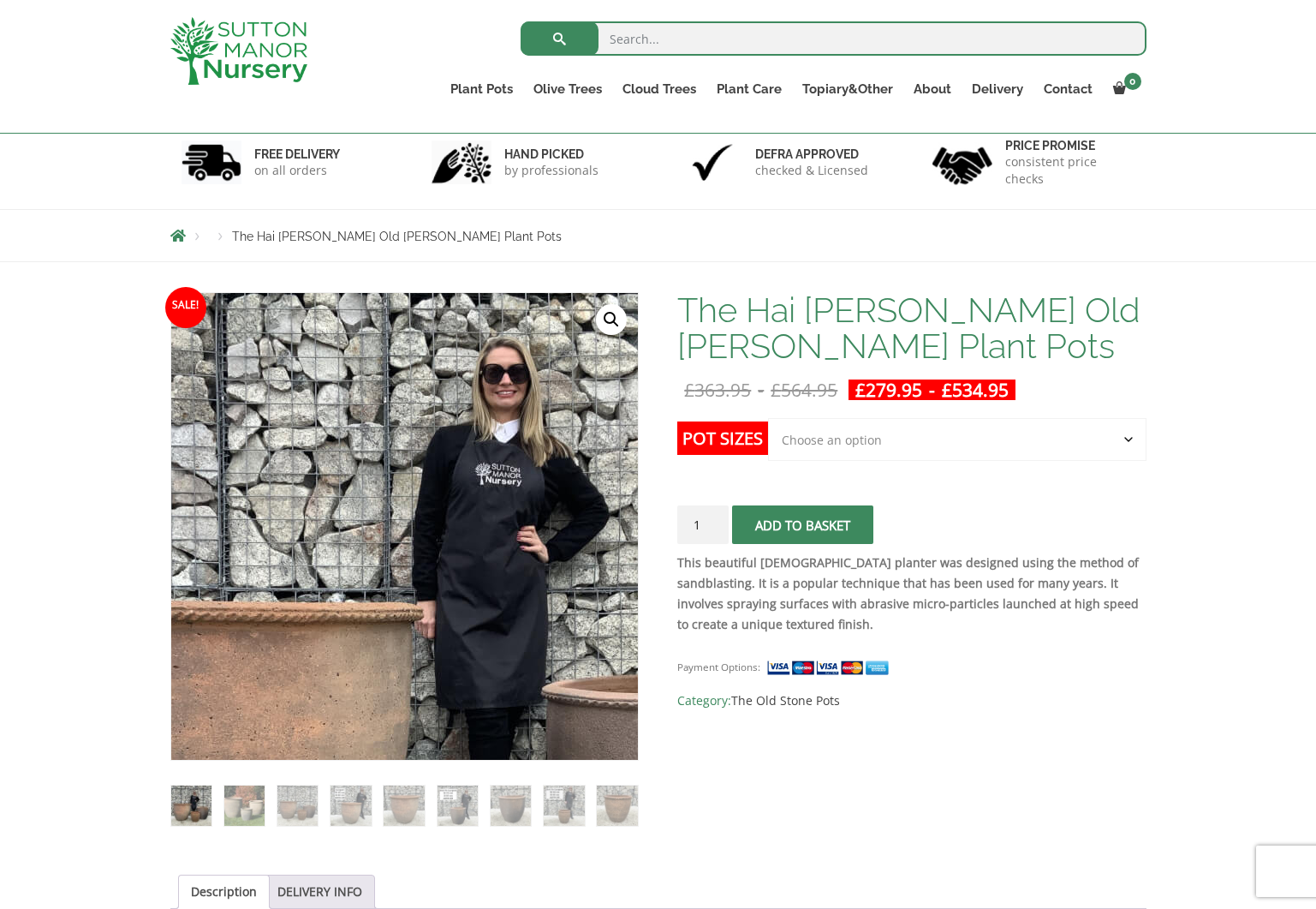
scroll to position [105, 0]
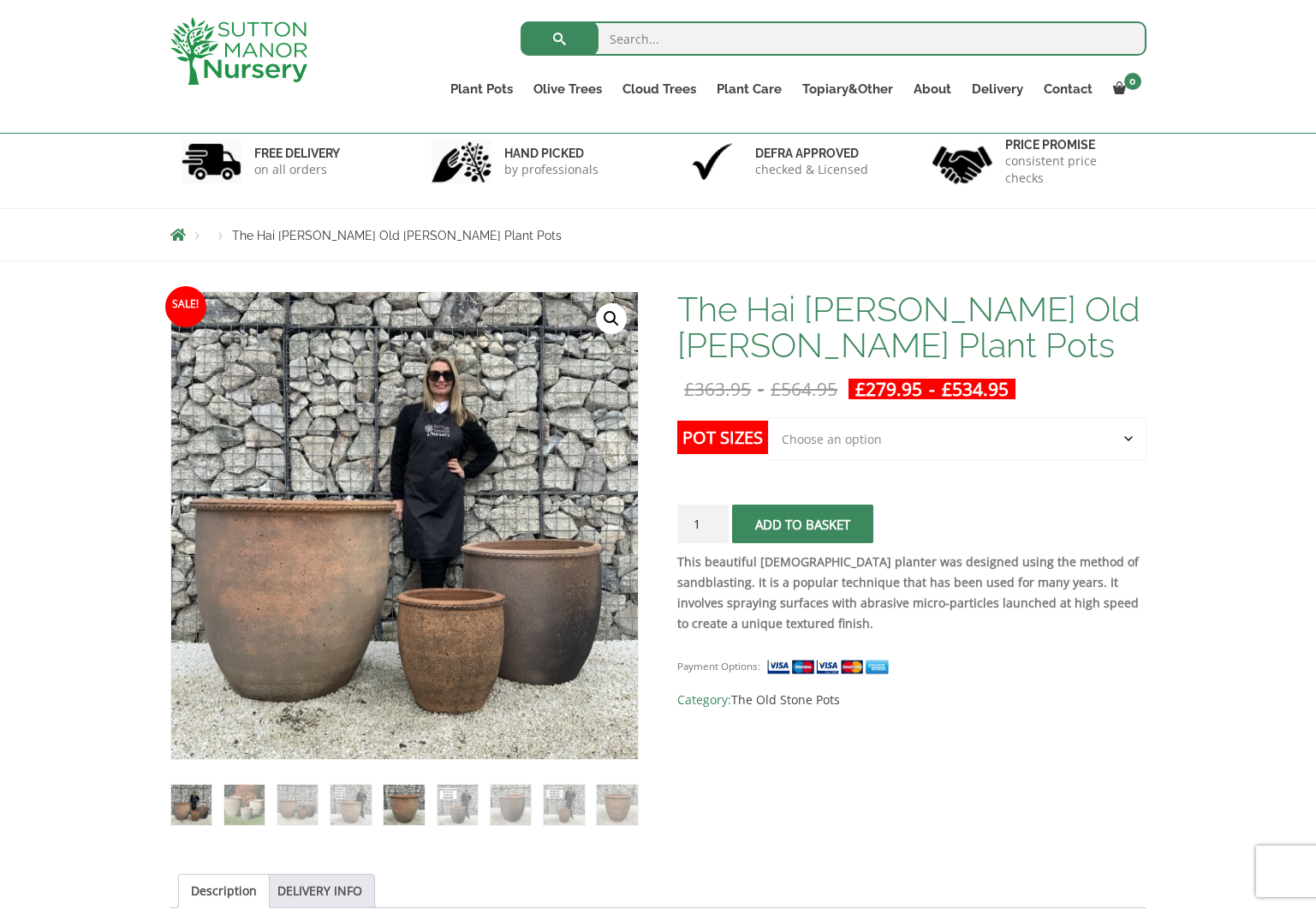
click at [403, 810] on img at bounding box center [403, 805] width 41 height 41
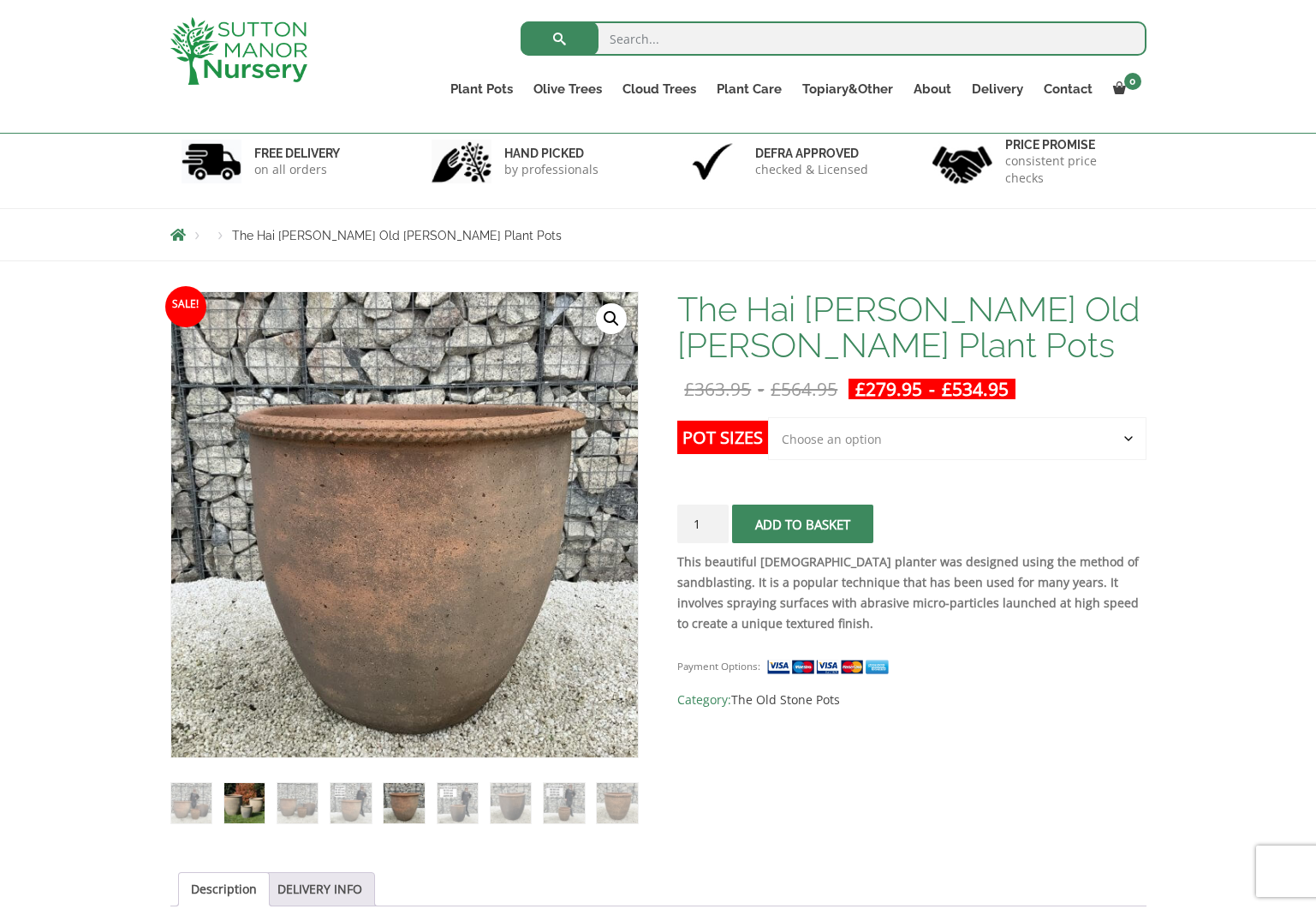
click at [246, 811] on img at bounding box center [244, 803] width 41 height 41
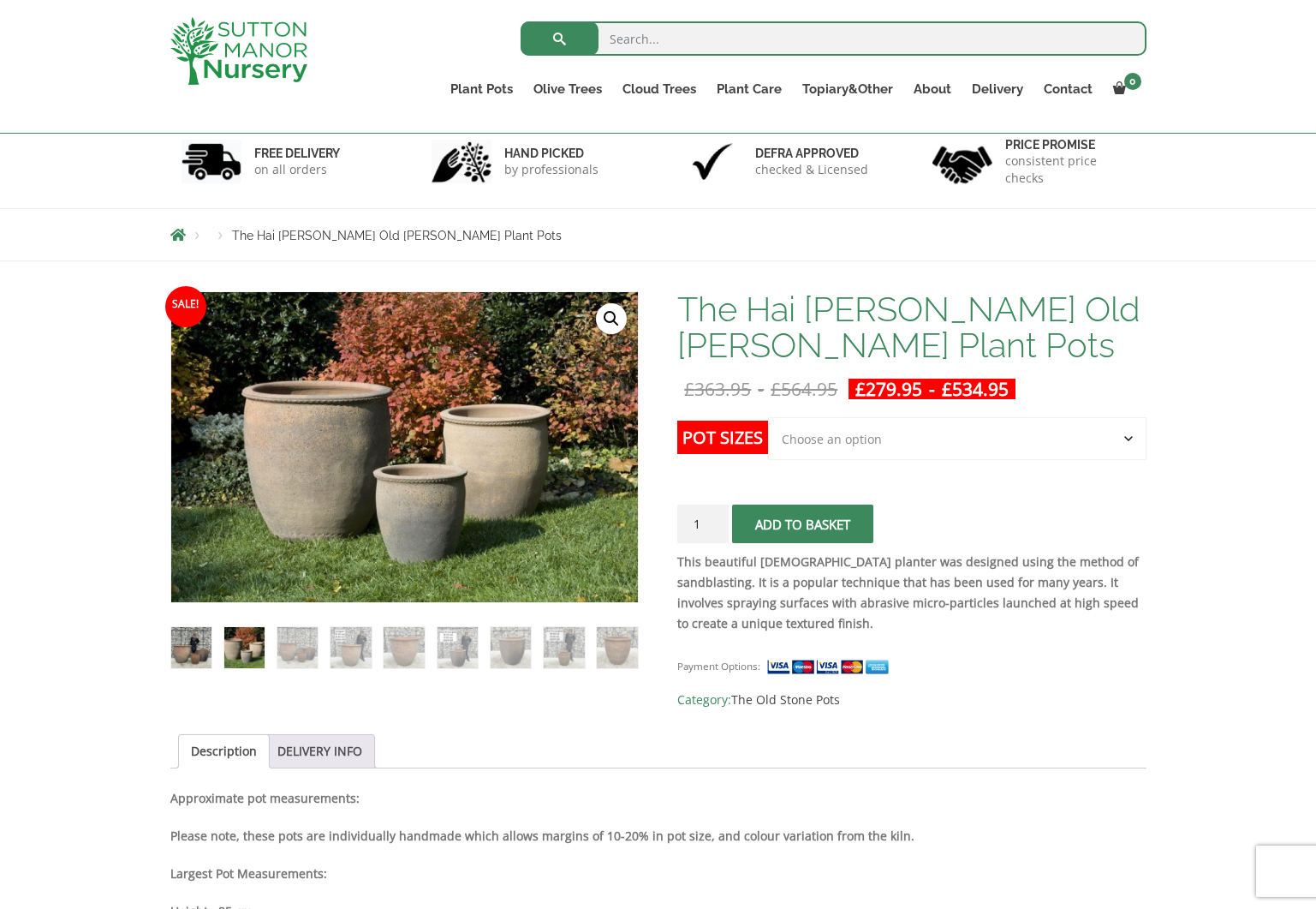
click at [187, 646] on img at bounding box center [191, 647] width 41 height 41
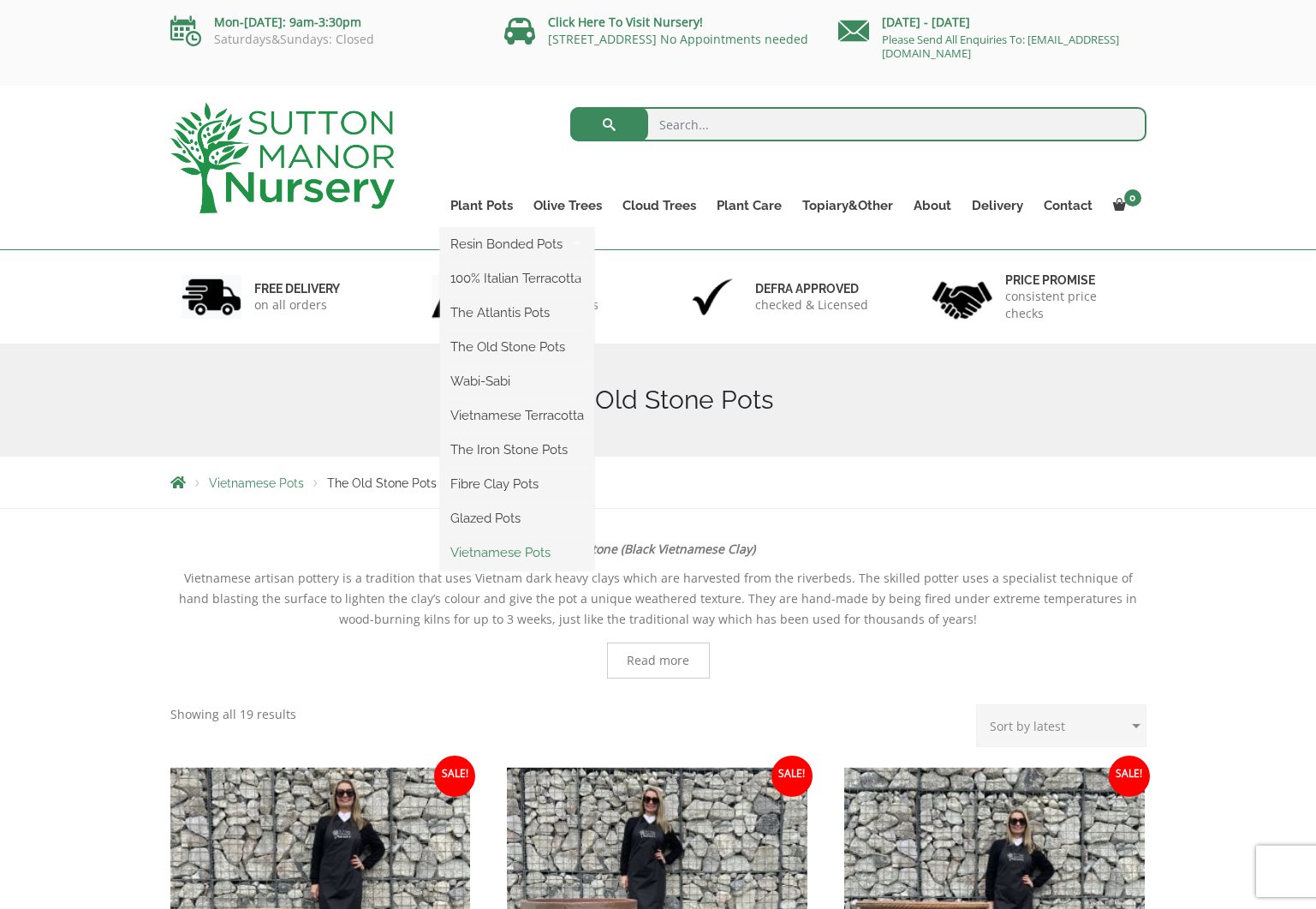
click at [511, 552] on link "Vietnamese Pots" at bounding box center [517, 553] width 154 height 26
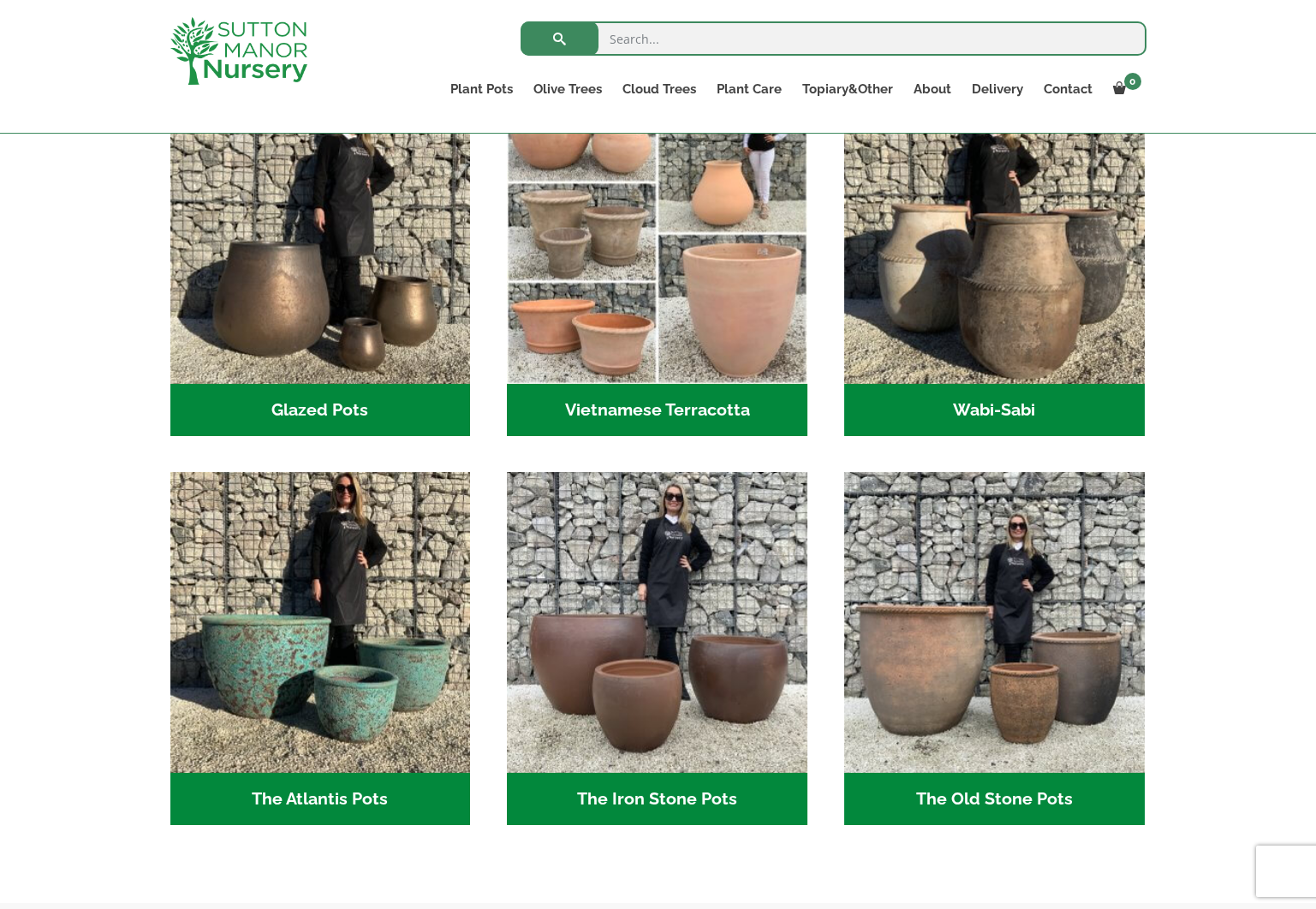
scroll to position [561, 0]
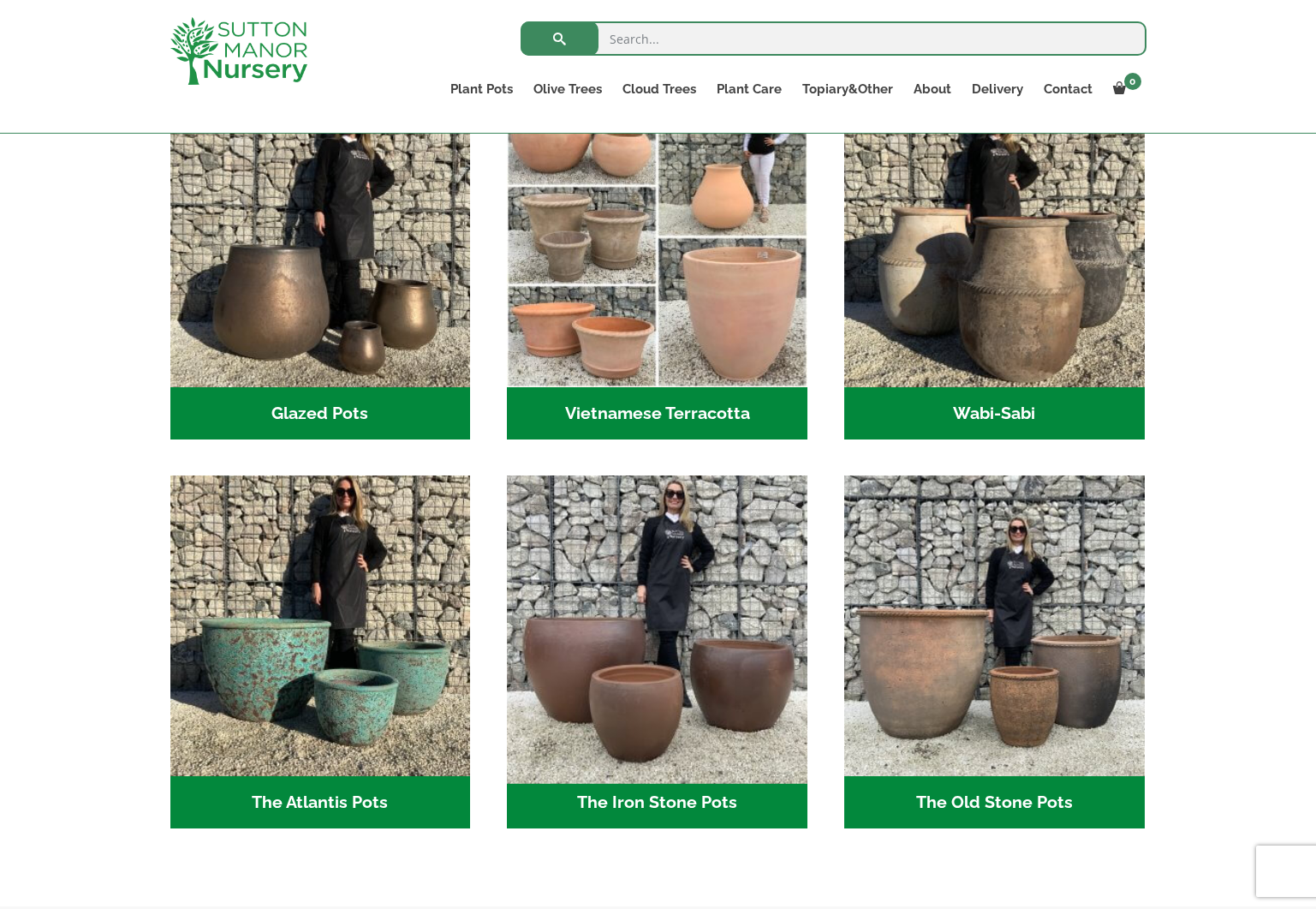
click at [611, 644] on img "Visit product category The Iron Stone Pots" at bounding box center [658, 626] width 315 height 316
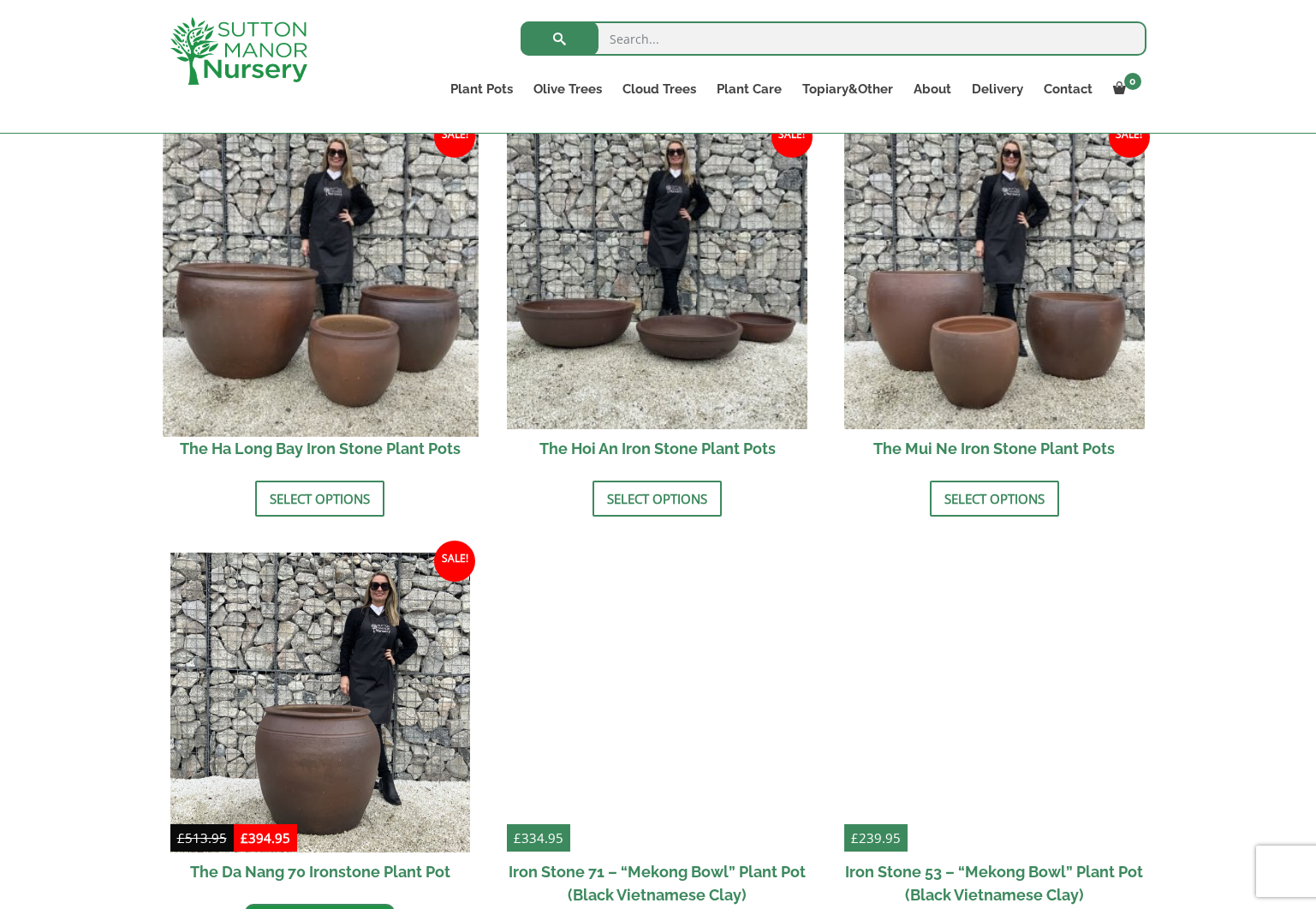
scroll to position [578, 0]
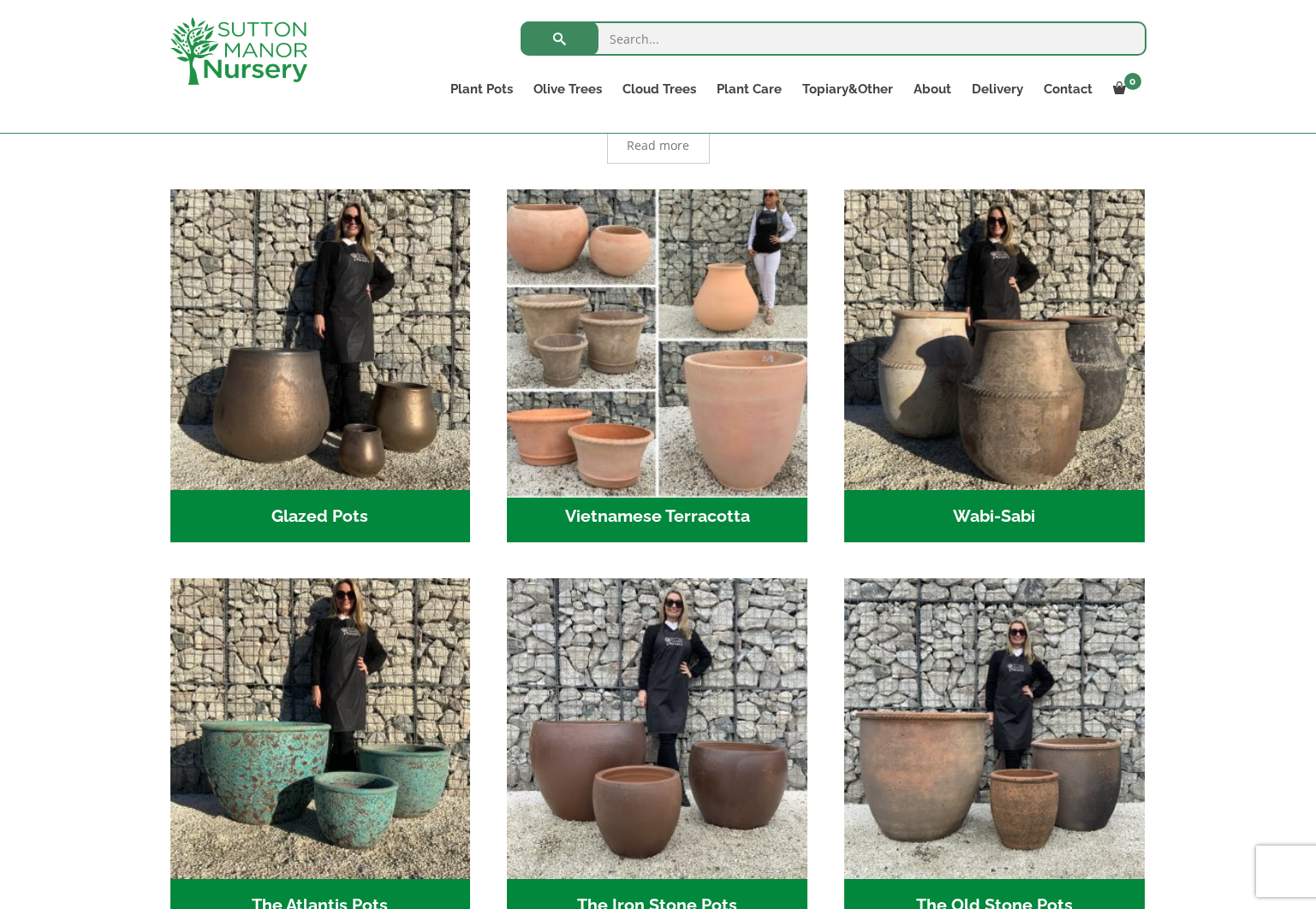
scroll to position [421, 0]
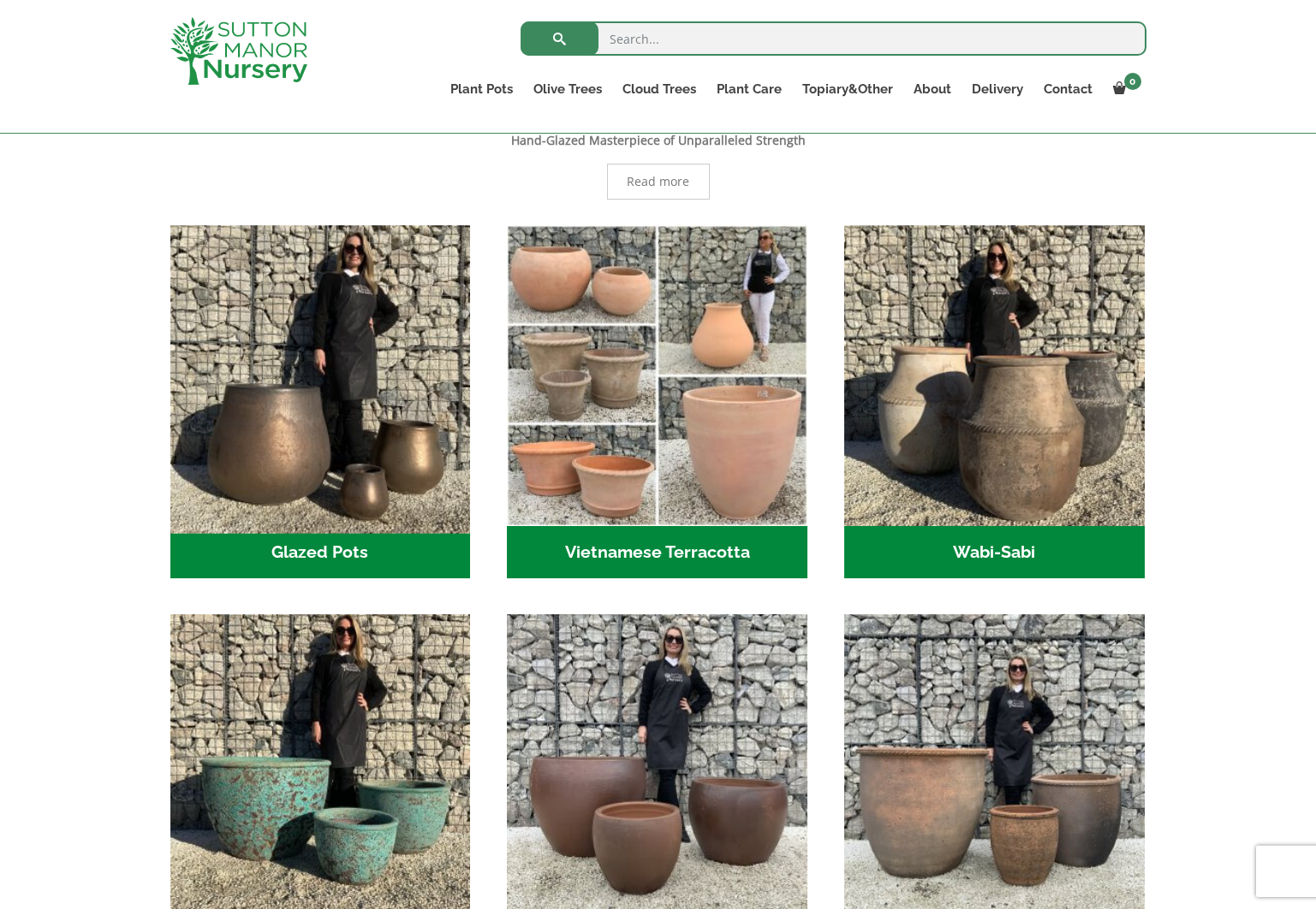
click at [282, 465] on img "Visit product category Glazed Pots" at bounding box center [320, 375] width 315 height 316
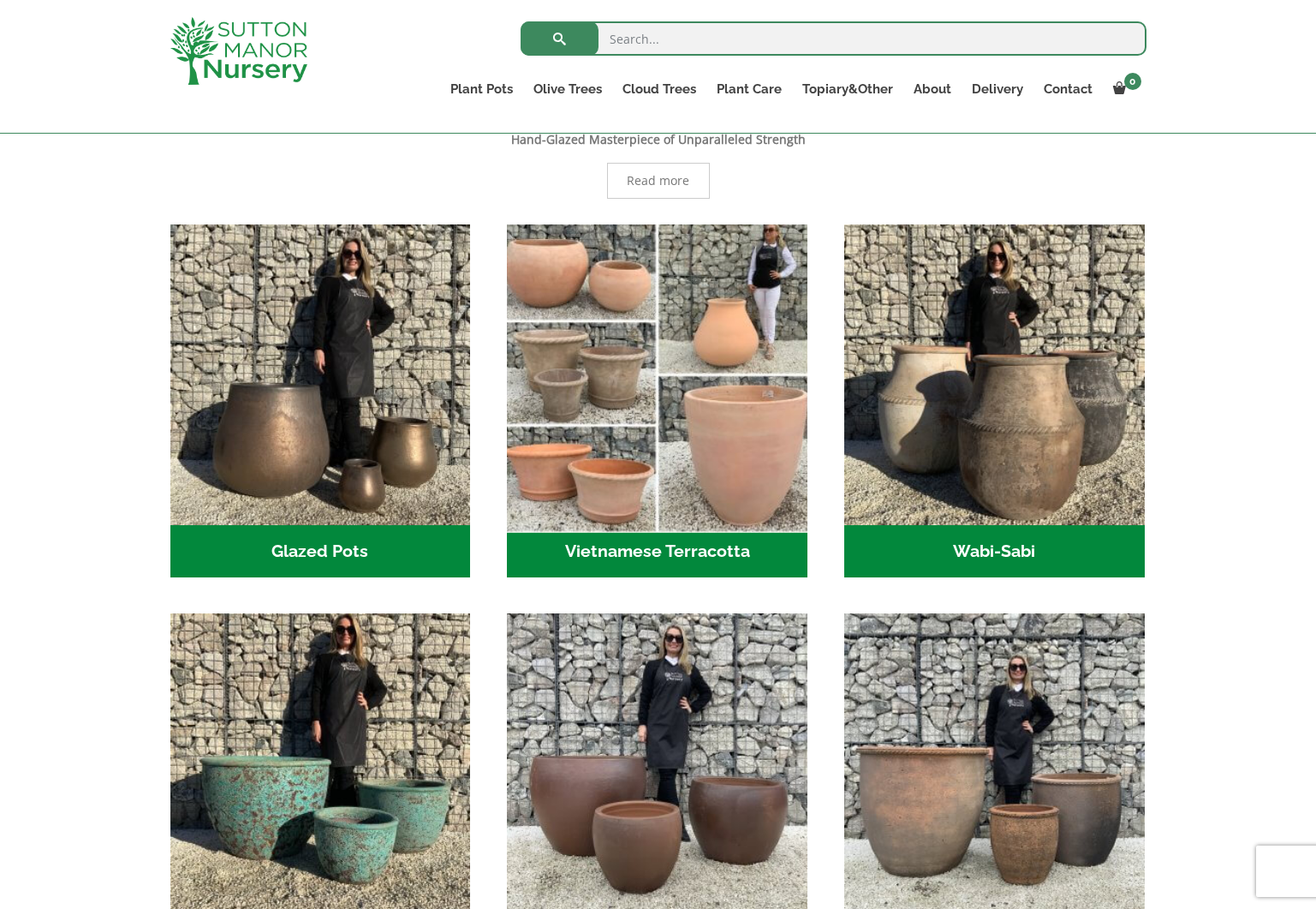
click at [721, 465] on img "Visit product category Vietnamese Terracotta" at bounding box center [658, 374] width 315 height 316
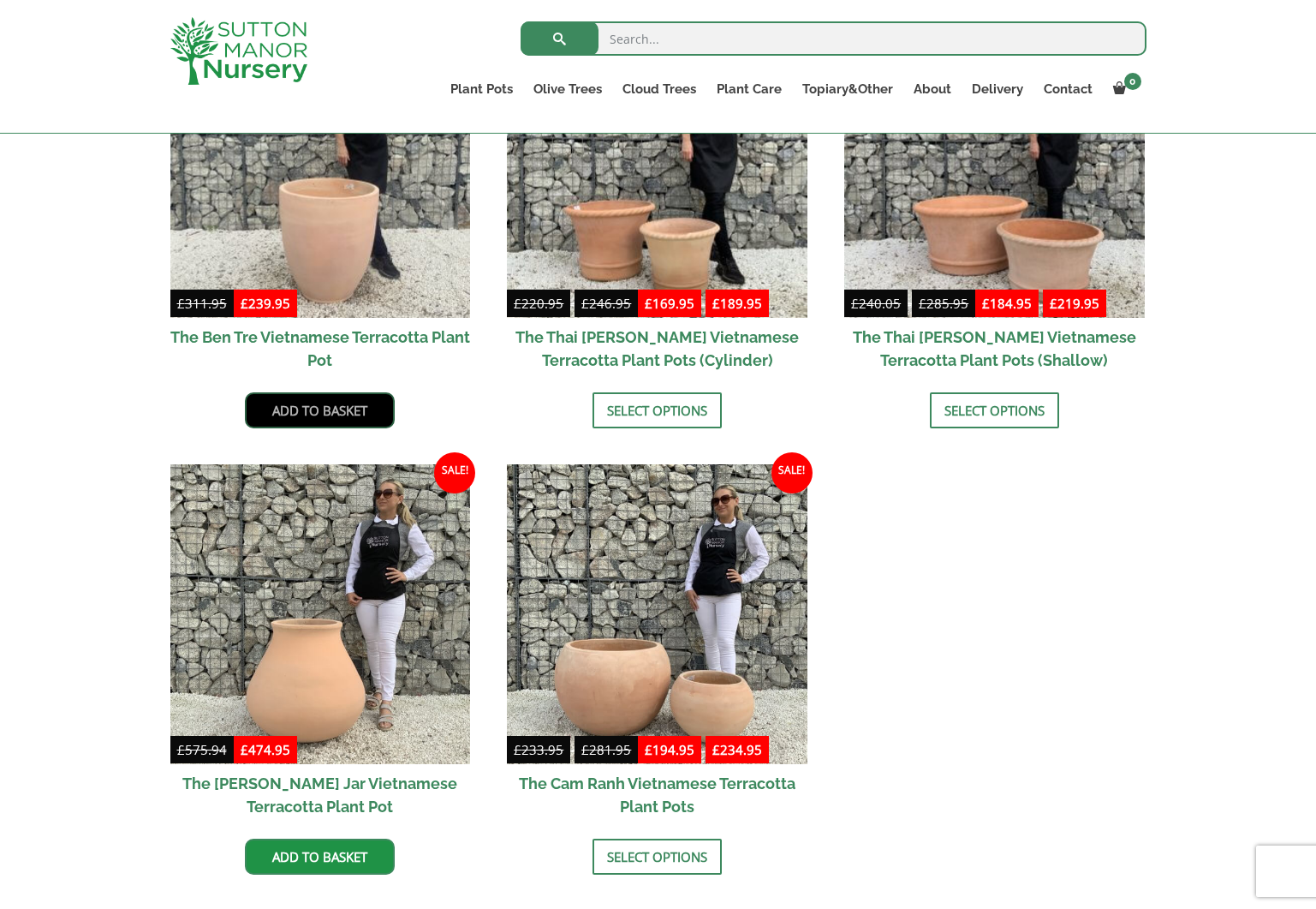
scroll to position [559, 0]
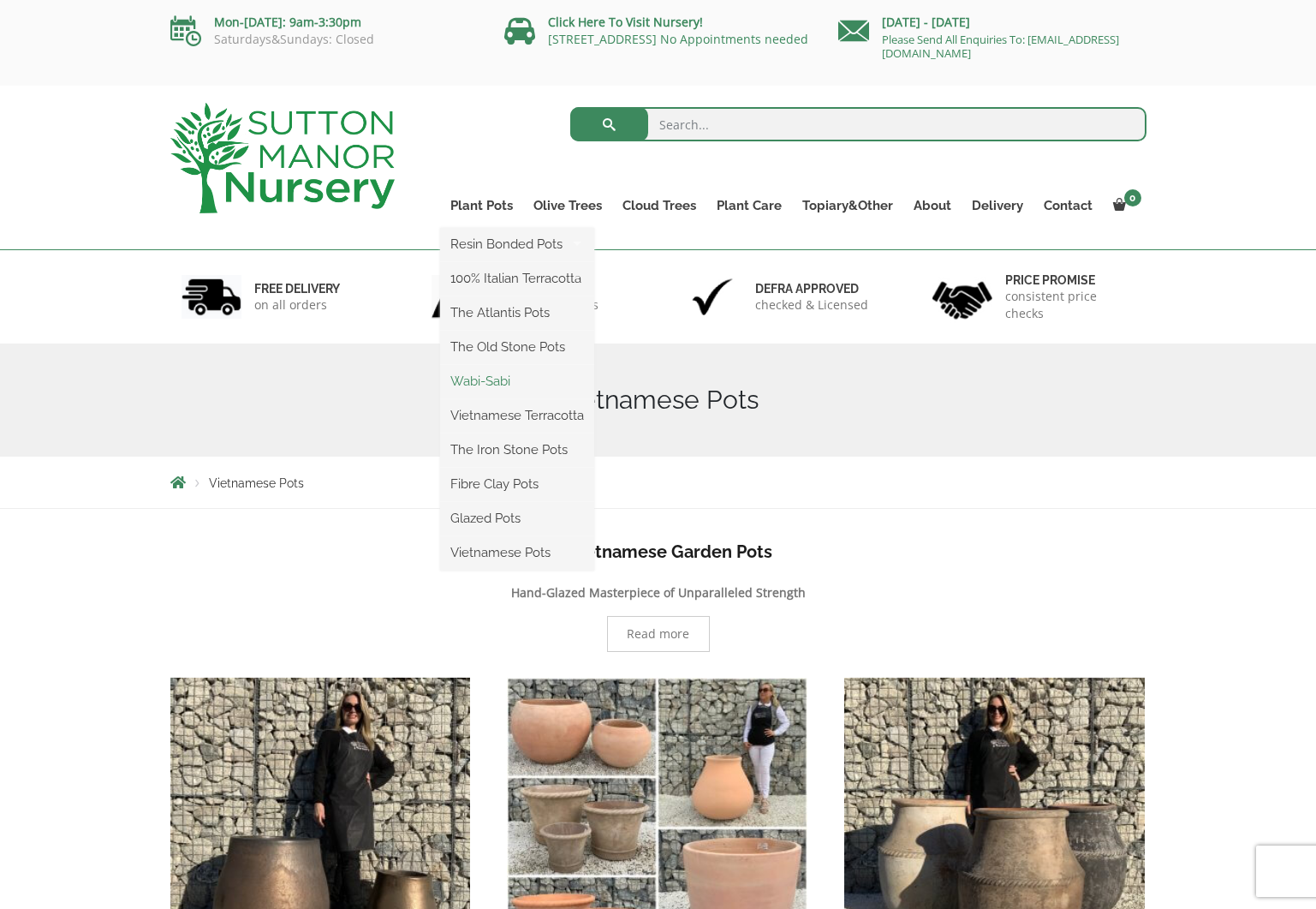
click at [494, 381] on link "Wabi-Sabi" at bounding box center [517, 382] width 154 height 26
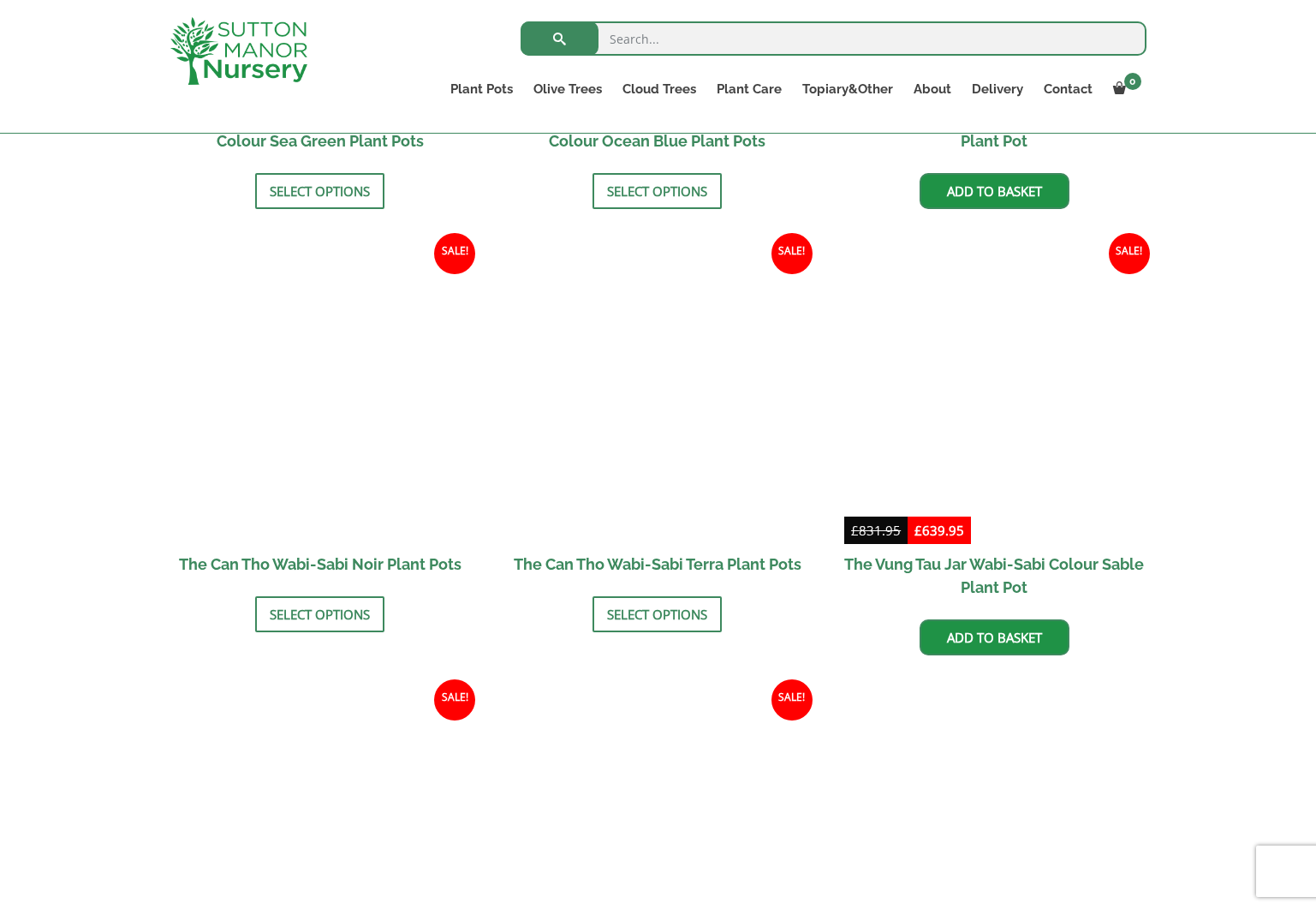
scroll to position [1673, 0]
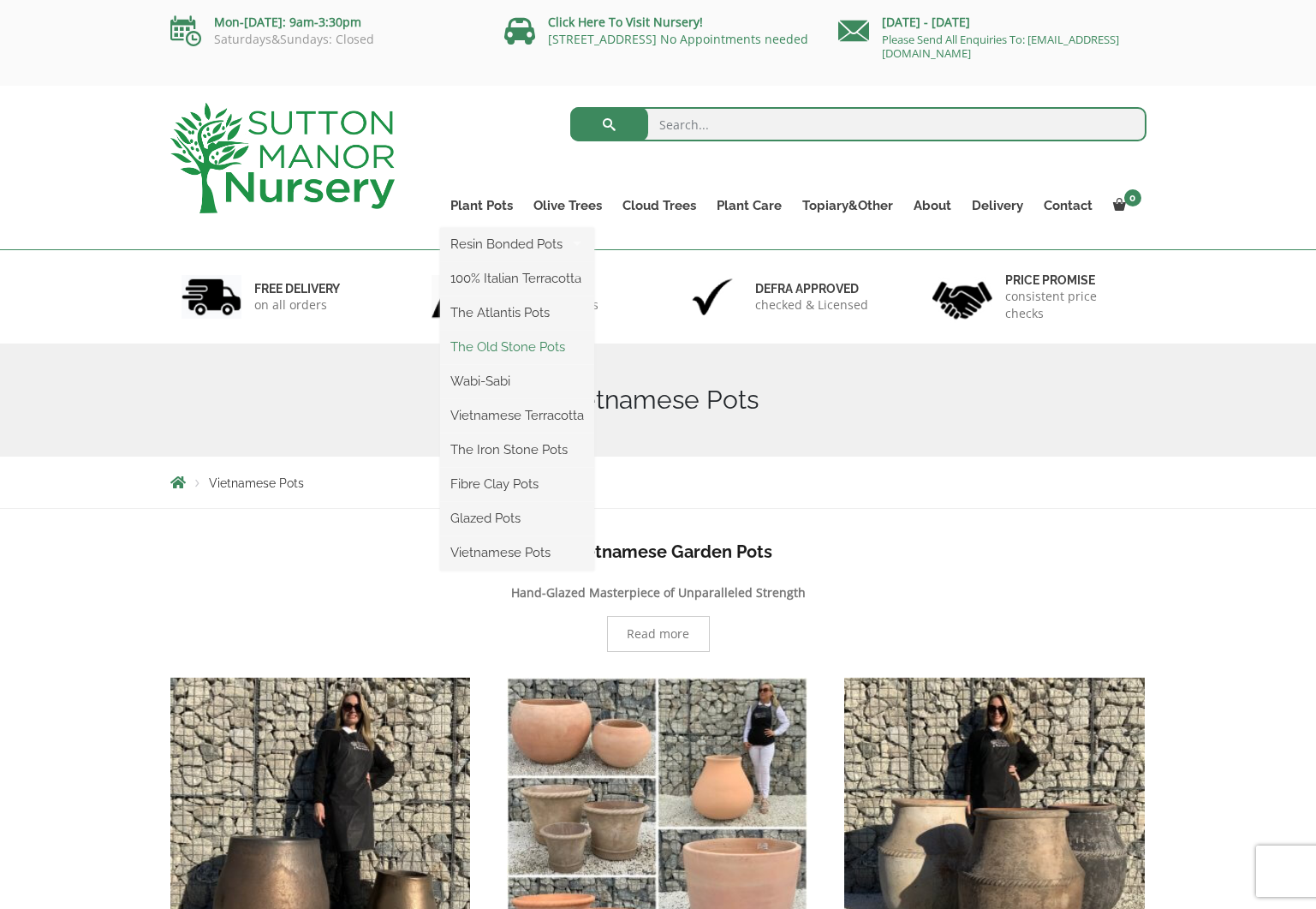
click at [498, 343] on link "The Old Stone Pots" at bounding box center [517, 347] width 154 height 26
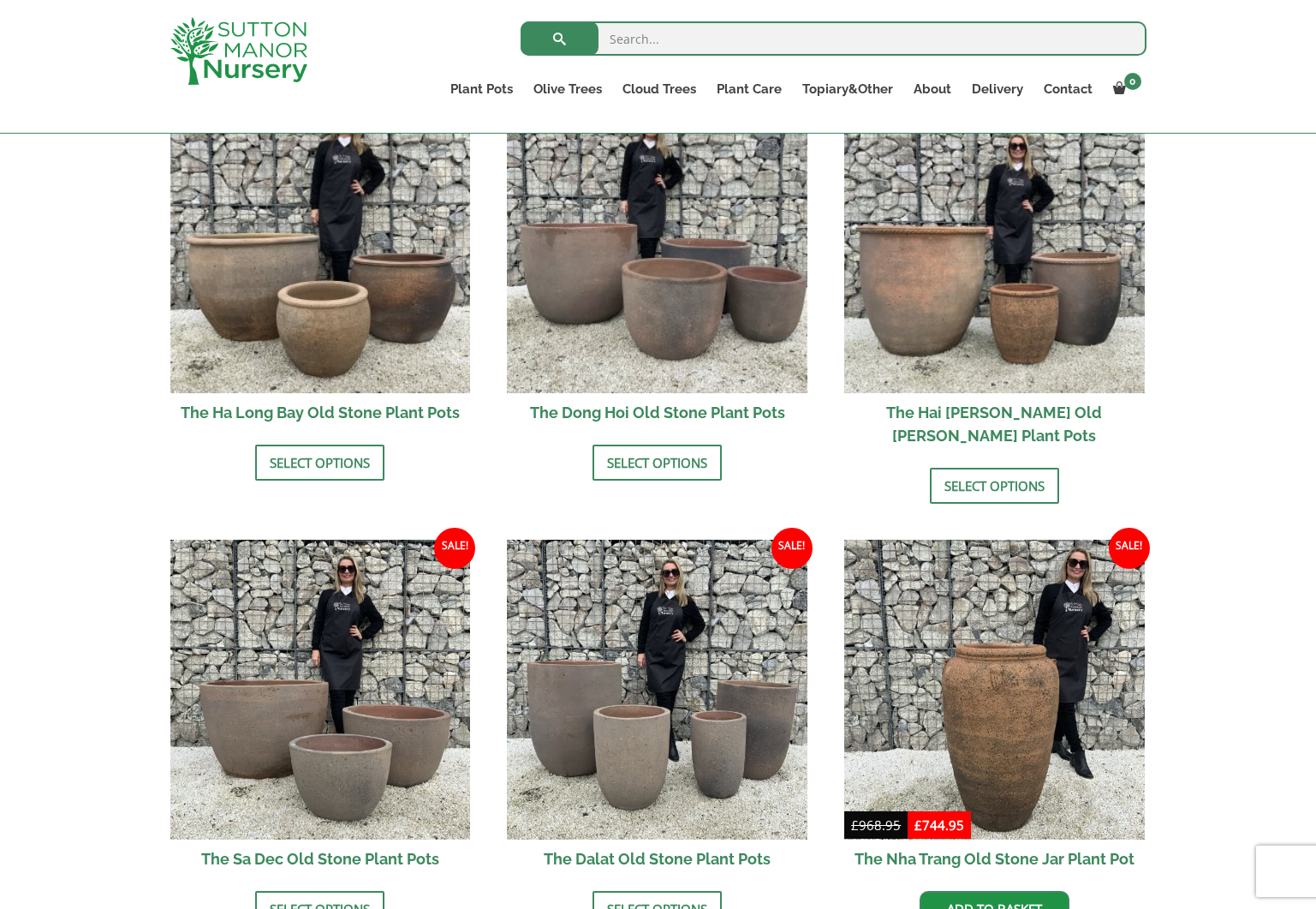
scroll to position [642, 0]
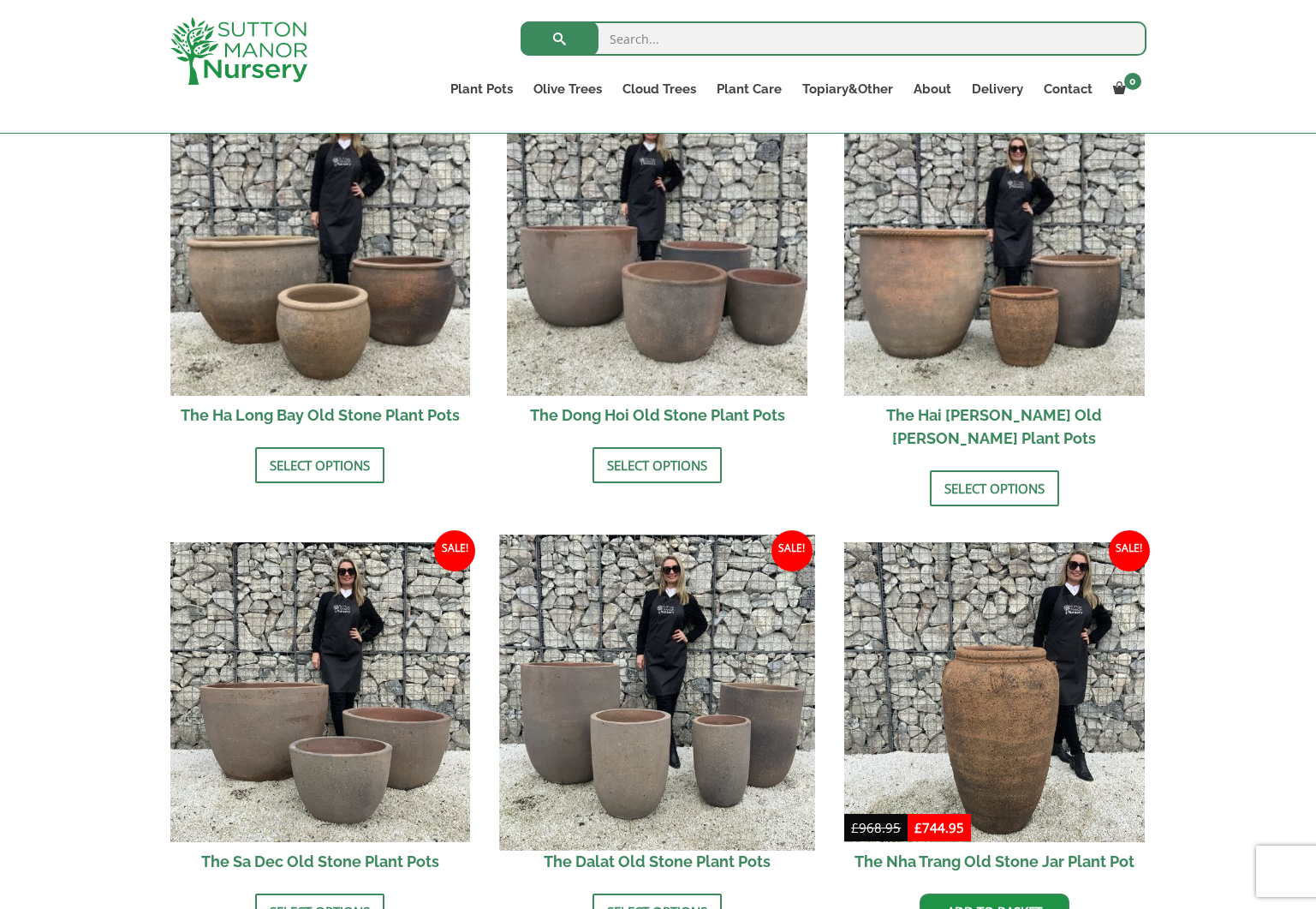
click at [601, 729] on img at bounding box center [658, 692] width 315 height 316
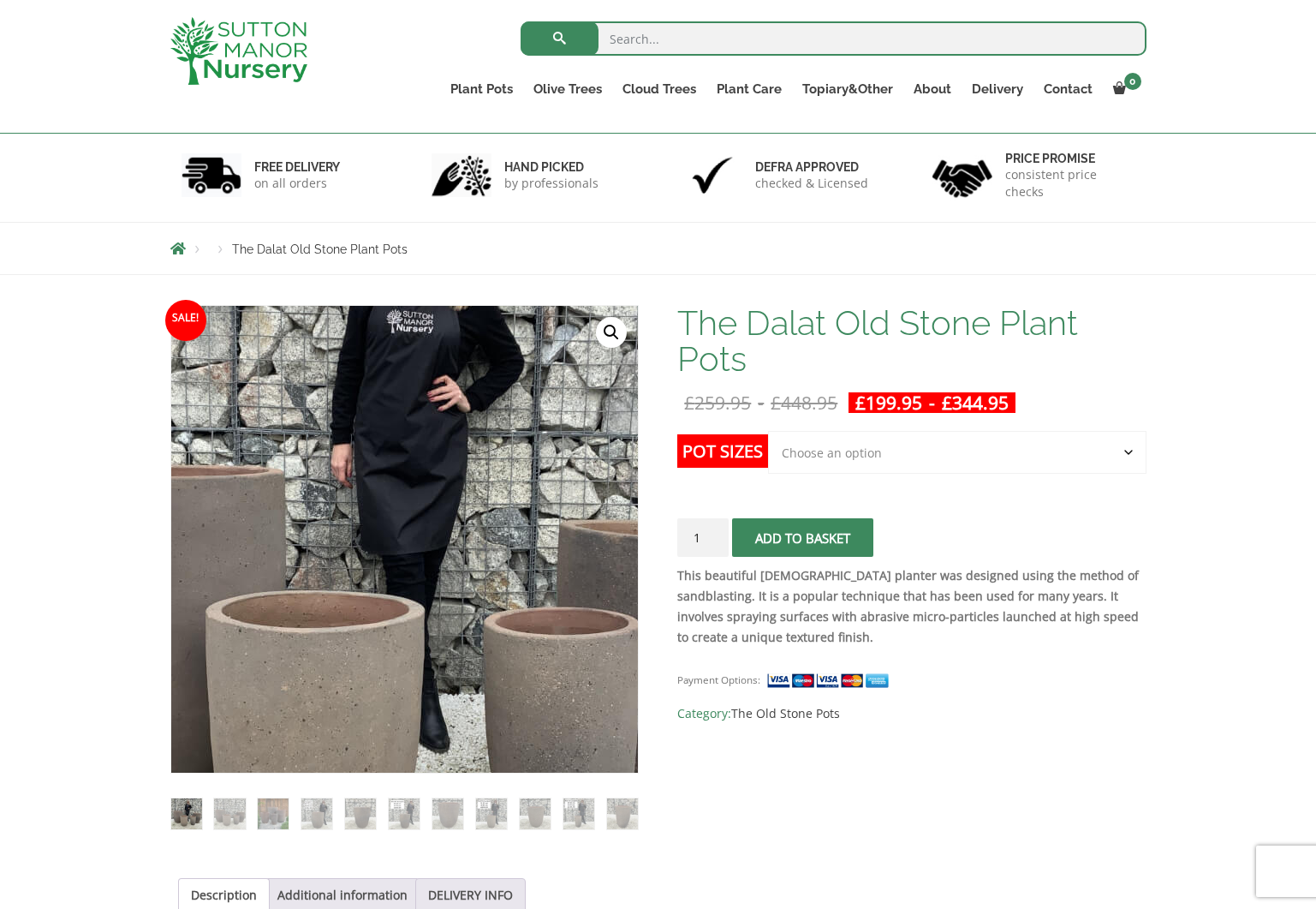
scroll to position [128, 0]
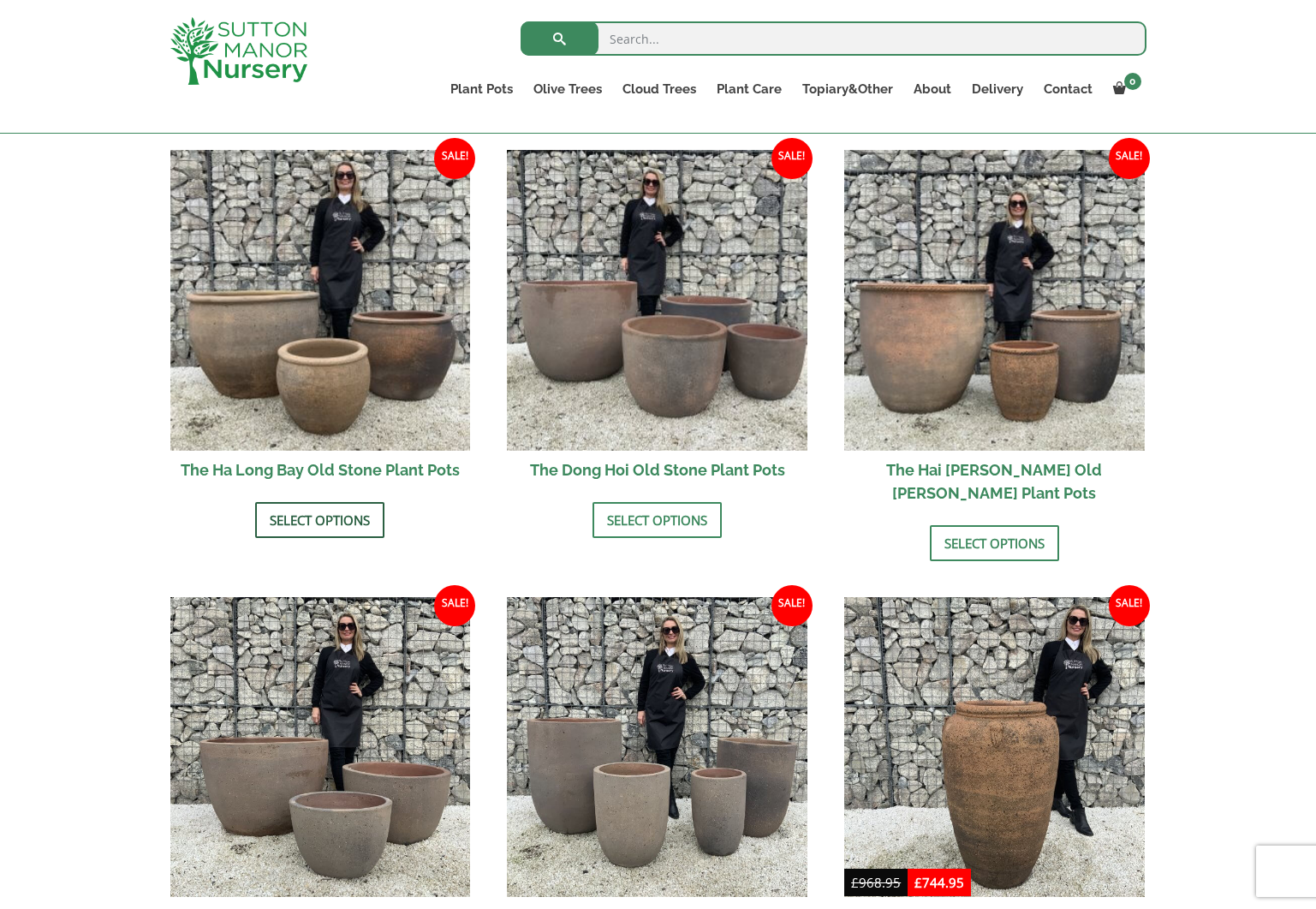
scroll to position [565, 0]
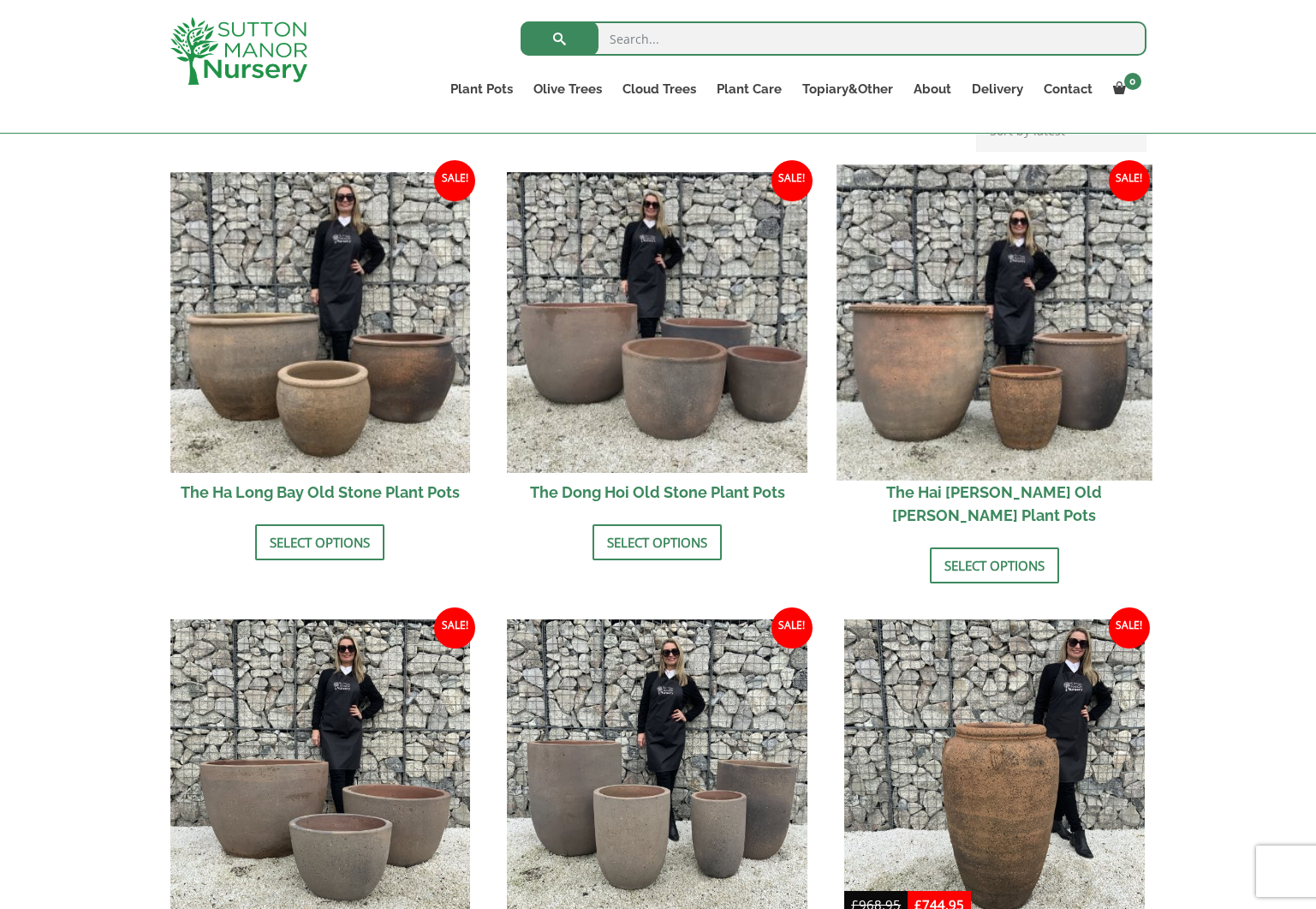
click at [921, 385] on img at bounding box center [994, 321] width 315 height 316
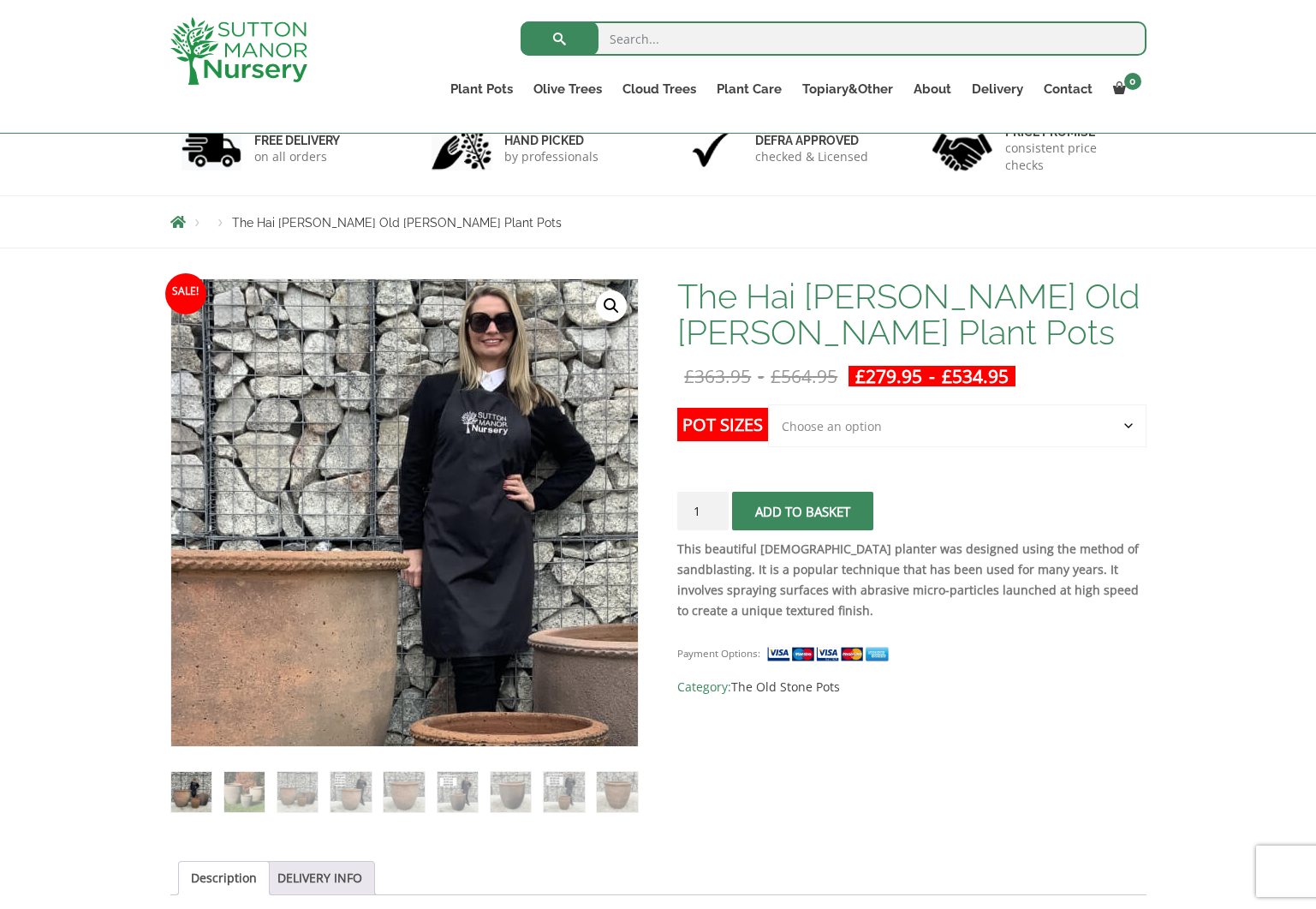
scroll to position [124, 0]
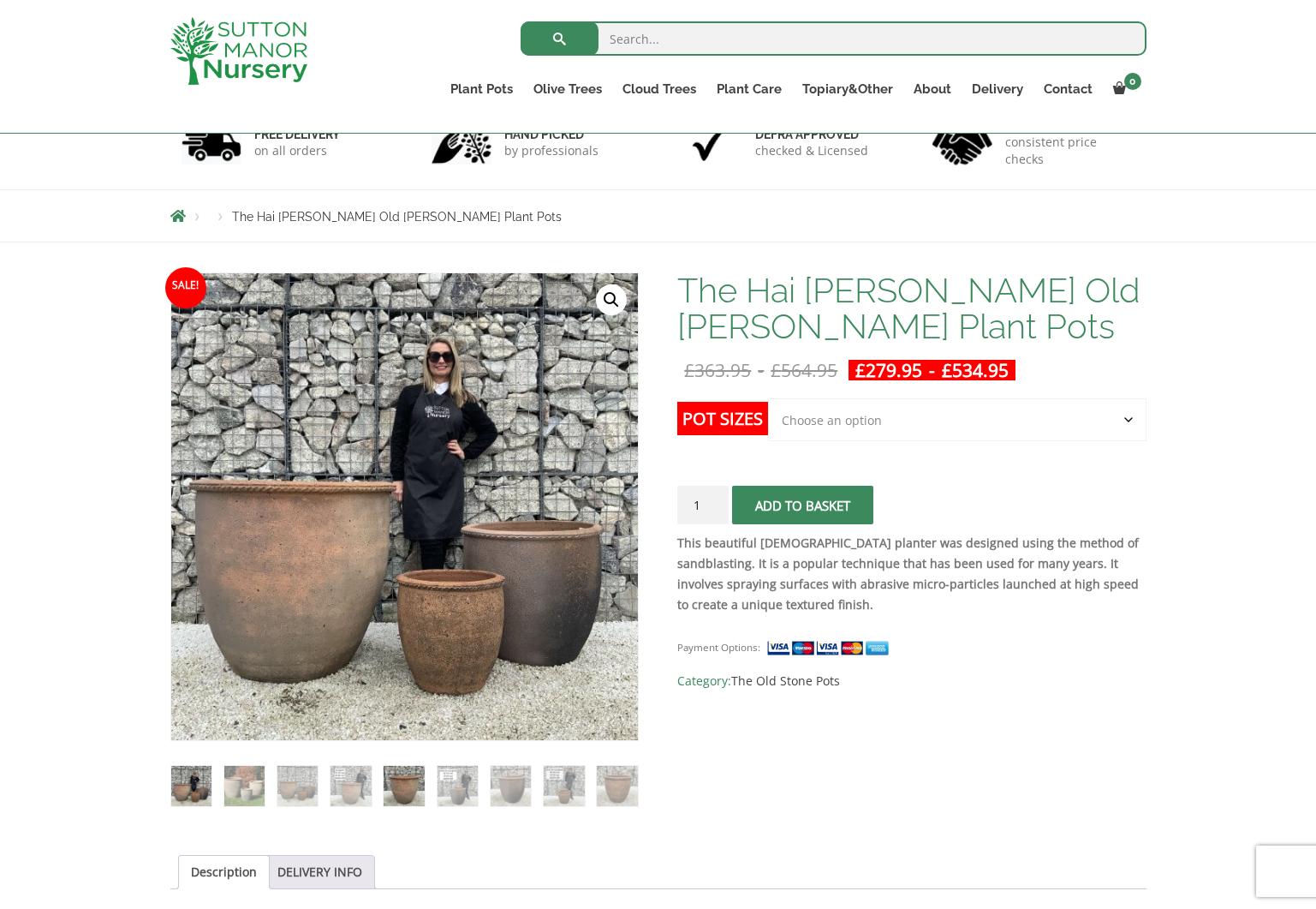
click at [403, 778] on img at bounding box center [403, 785] width 41 height 41
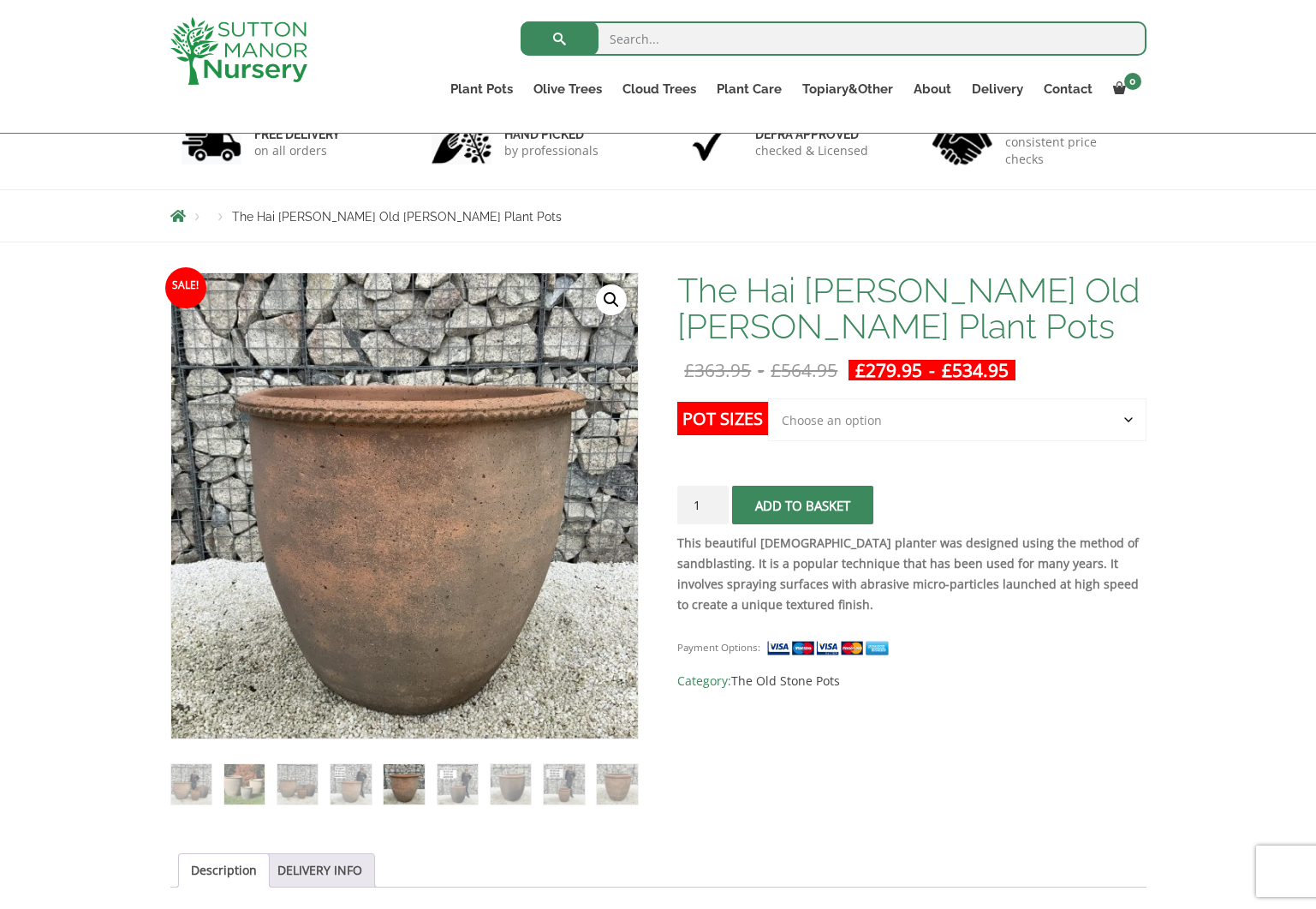
click at [1129, 419] on select "Choose an option Click here to buy the 3rd to Largest Pot In The Picture Click …" at bounding box center [957, 419] width 378 height 43
select select "Click here to buy the Largest pot In The Picture"
click at [768, 399] on select "Choose an option Click here to buy the 3rd to Largest Pot In The Picture Click …" at bounding box center [957, 419] width 378 height 43
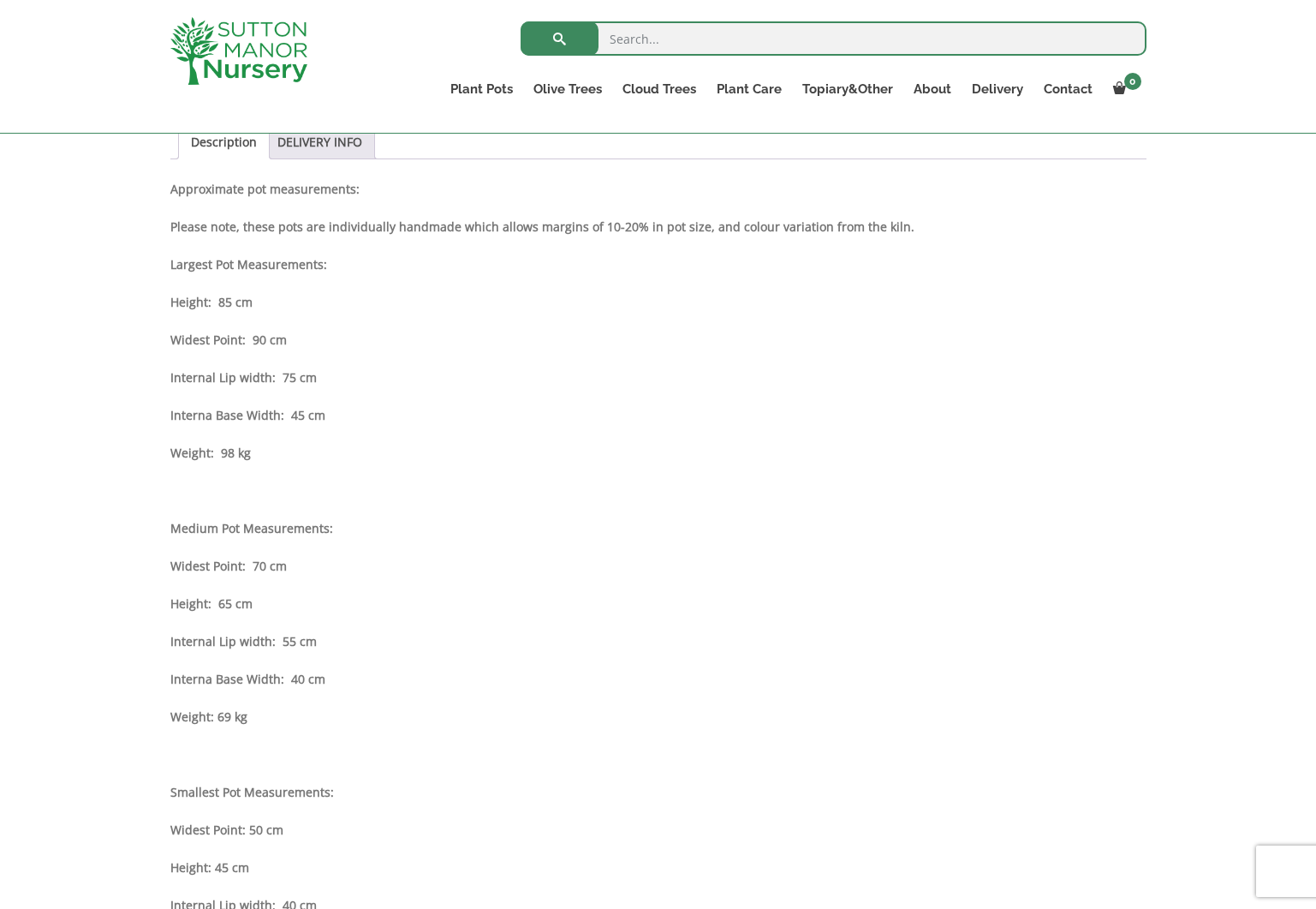
scroll to position [770, 0]
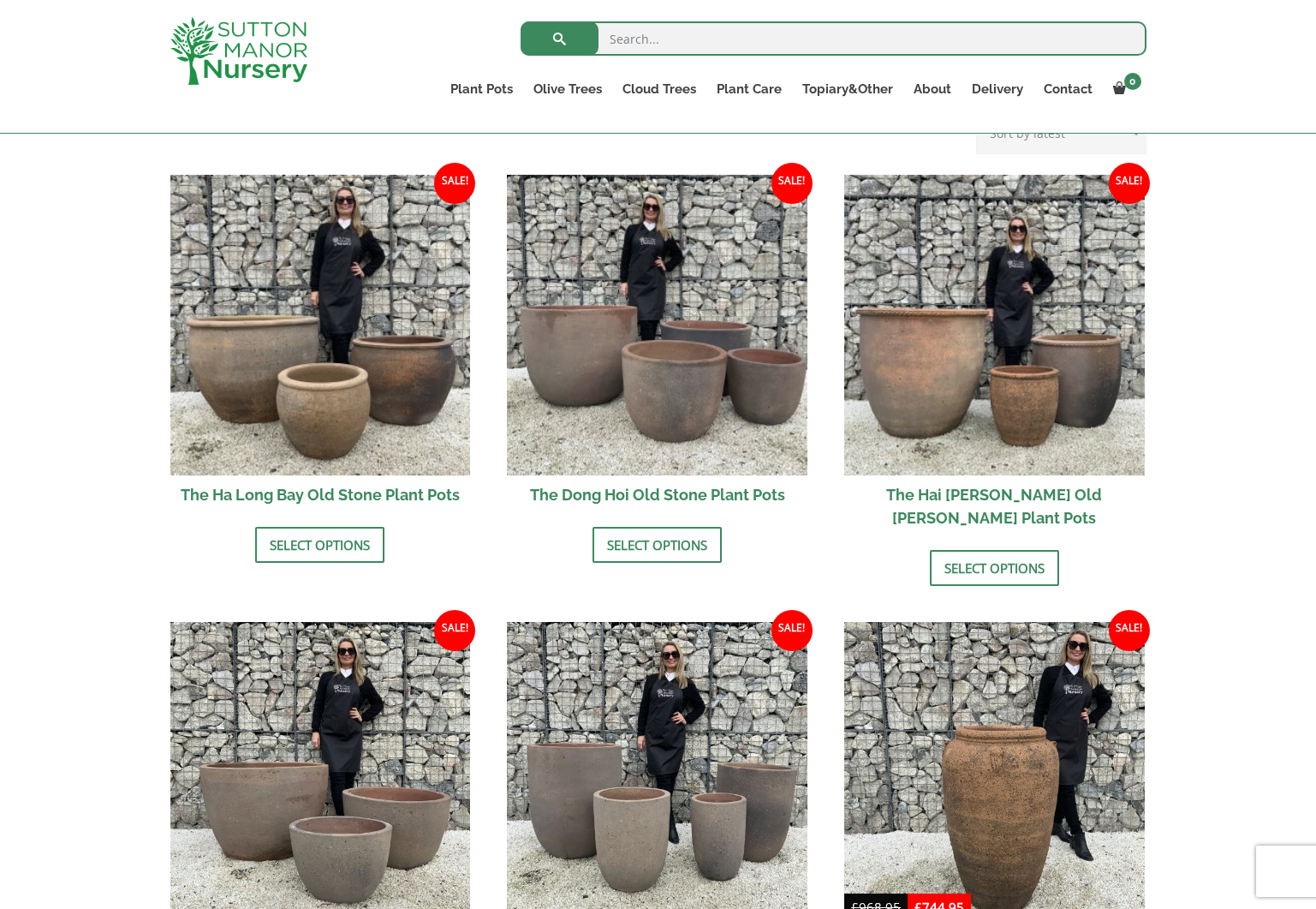
scroll to position [563, 0]
